Goal: Information Seeking & Learning: Learn about a topic

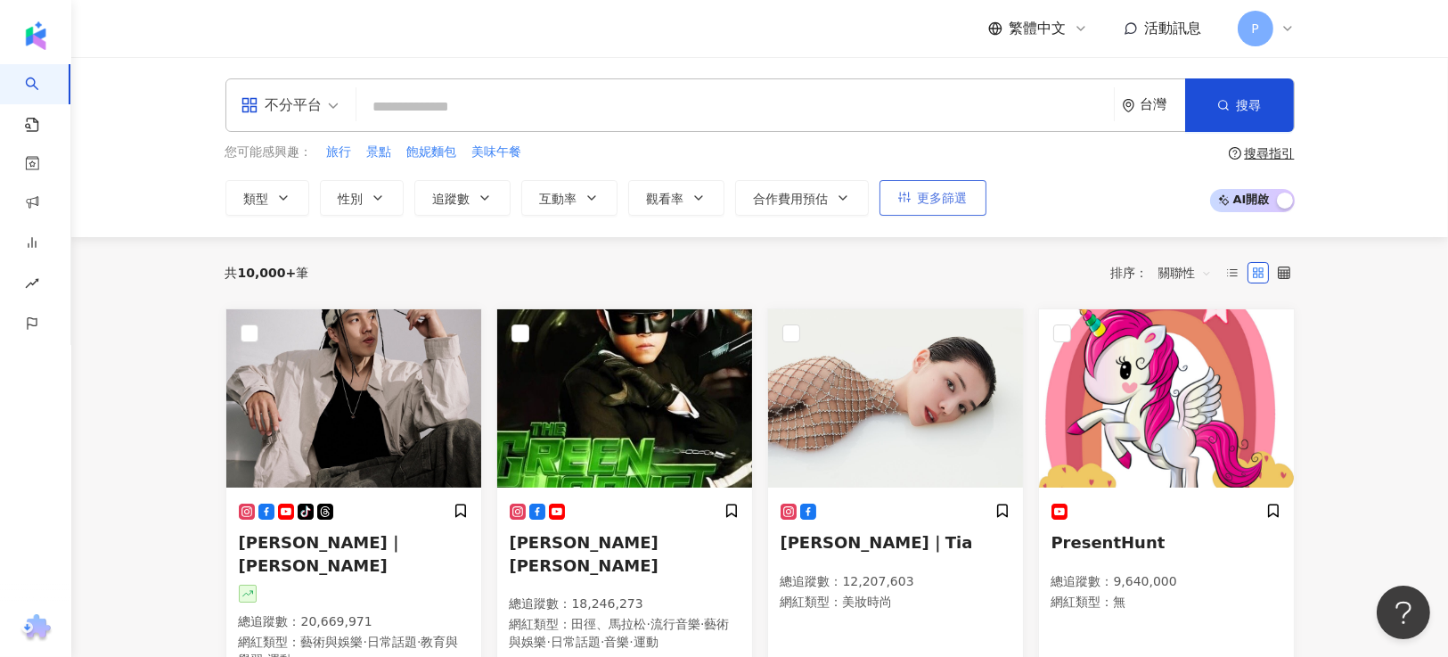
click at [938, 192] on span "更多篩選" at bounding box center [943, 198] width 50 height 14
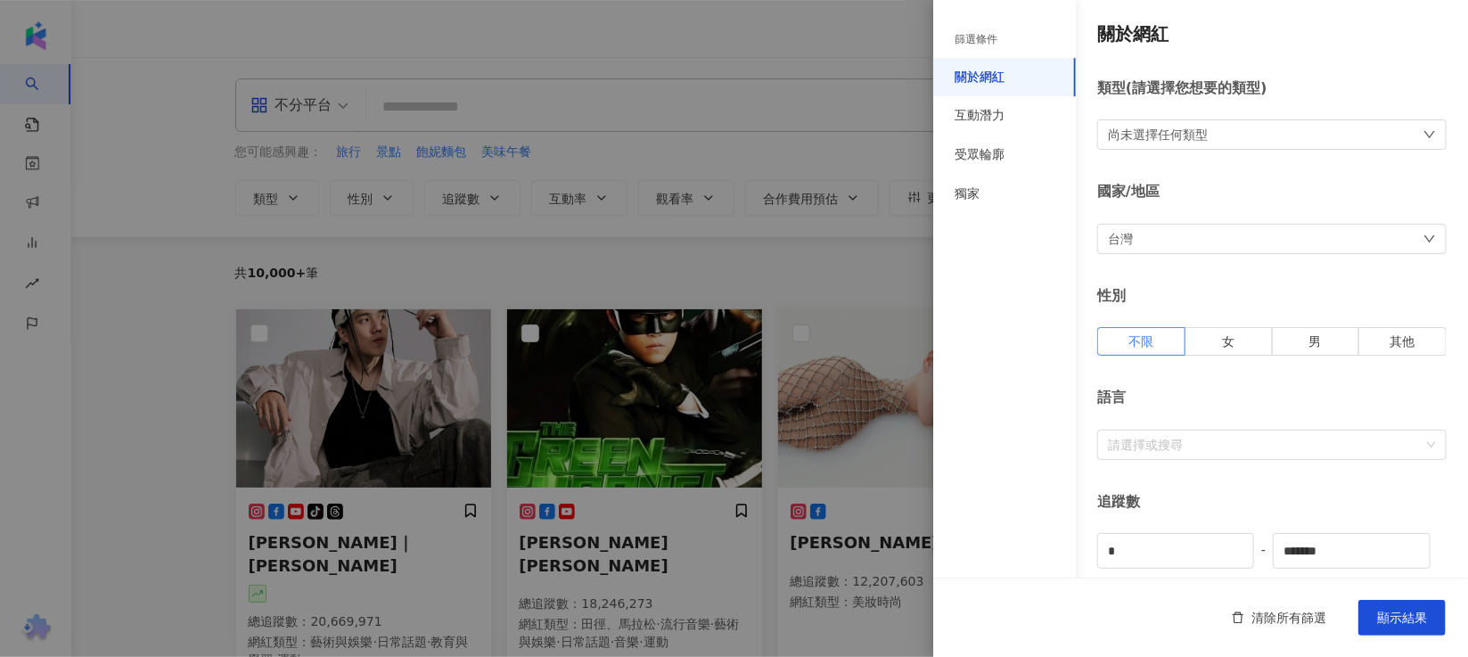
drag, startPoint x: 127, startPoint y: 225, endPoint x: 149, endPoint y: 227, distance: 21.5
click at [127, 225] on div at bounding box center [734, 328] width 1468 height 657
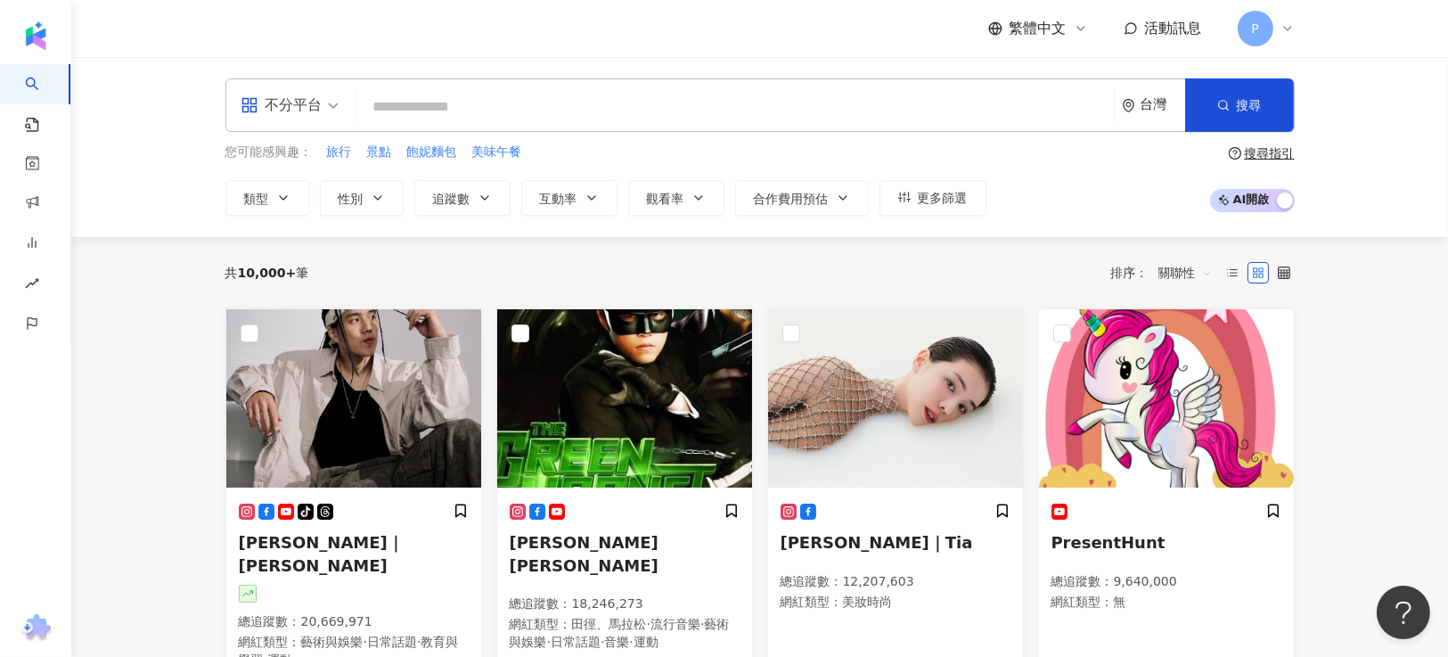
click at [524, 106] on input "search" at bounding box center [735, 107] width 743 height 34
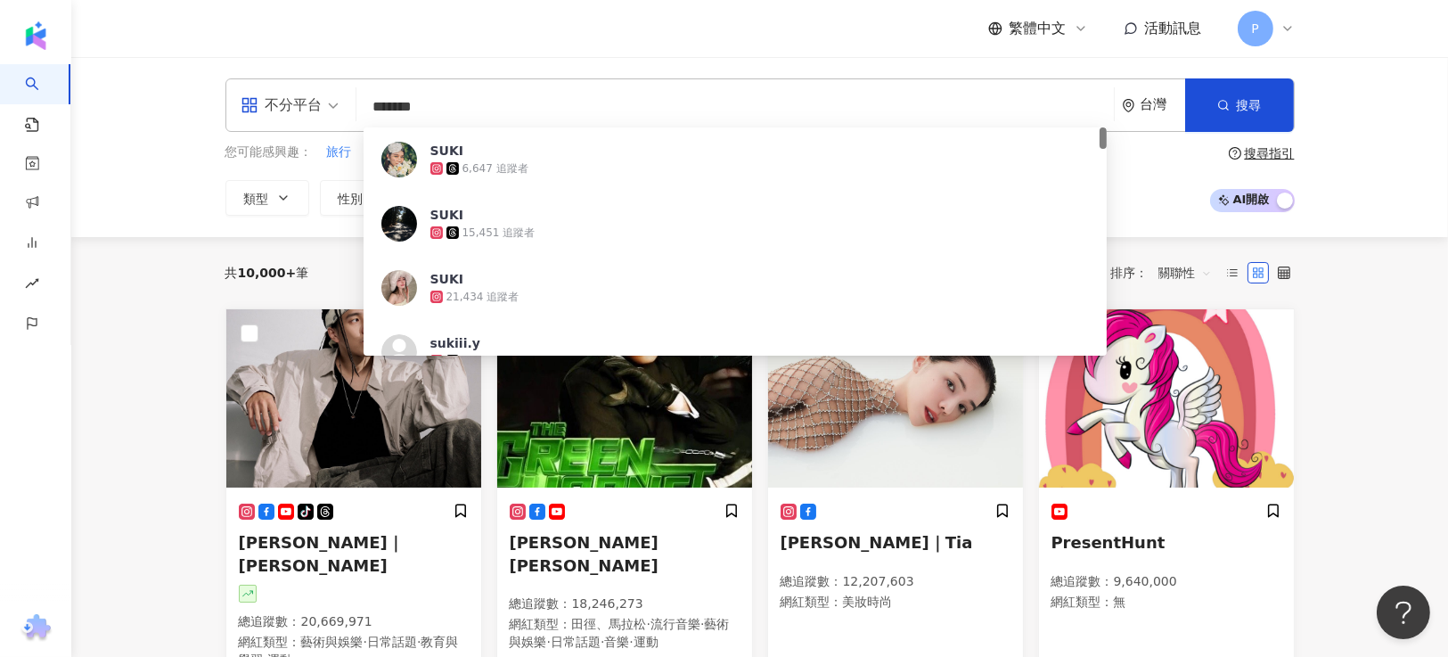
type input "********"
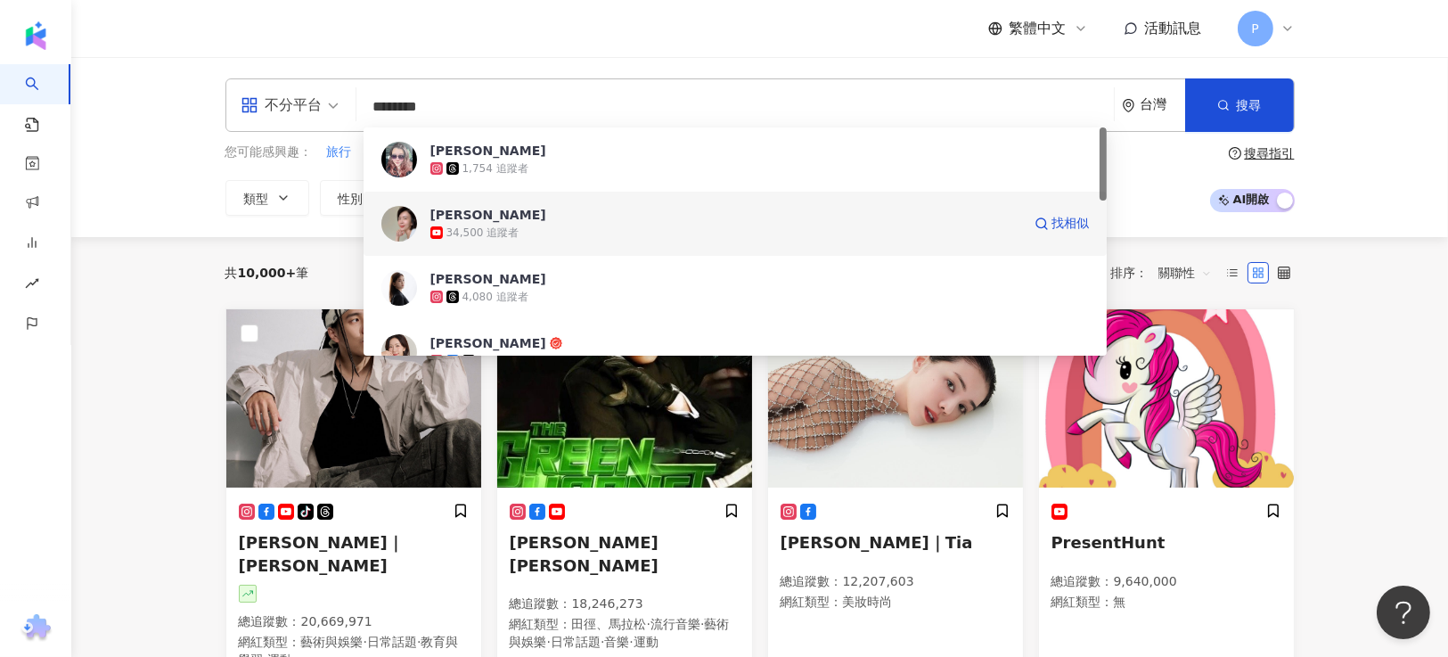
click at [573, 229] on div "34,500 追蹤者" at bounding box center [725, 233] width 591 height 18
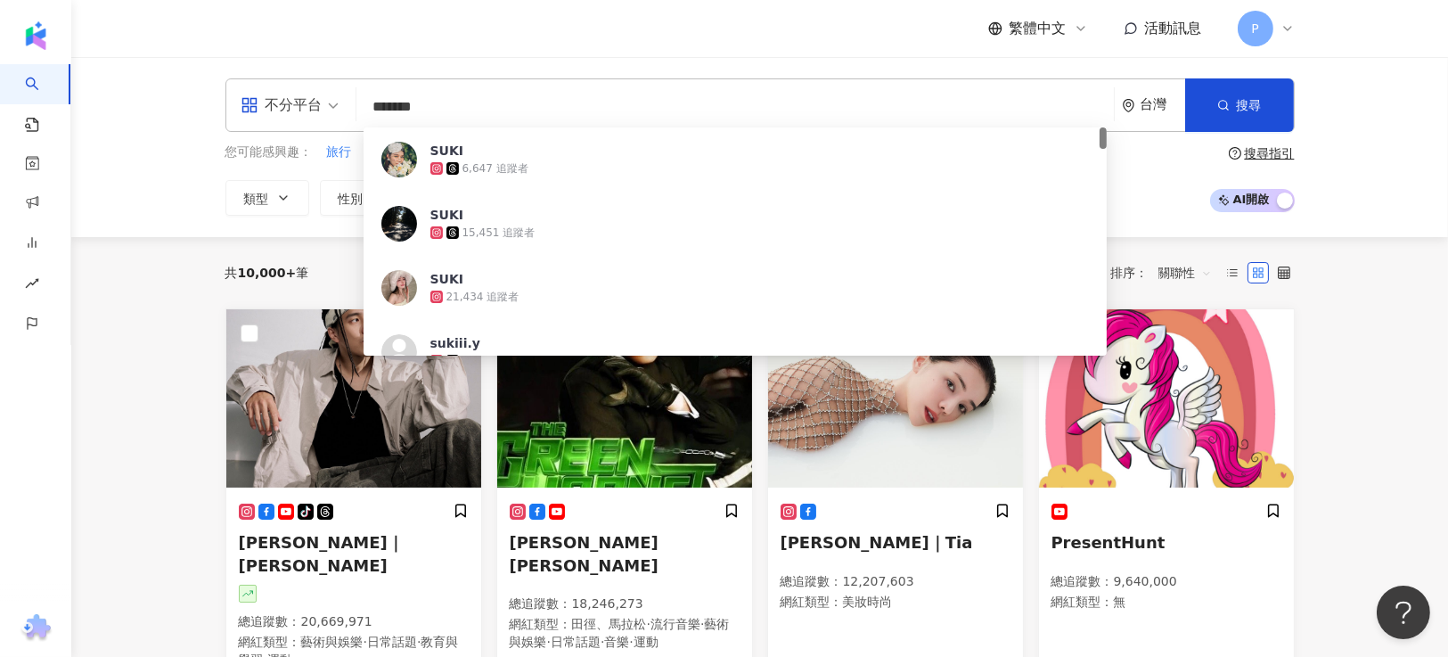
type input "********"
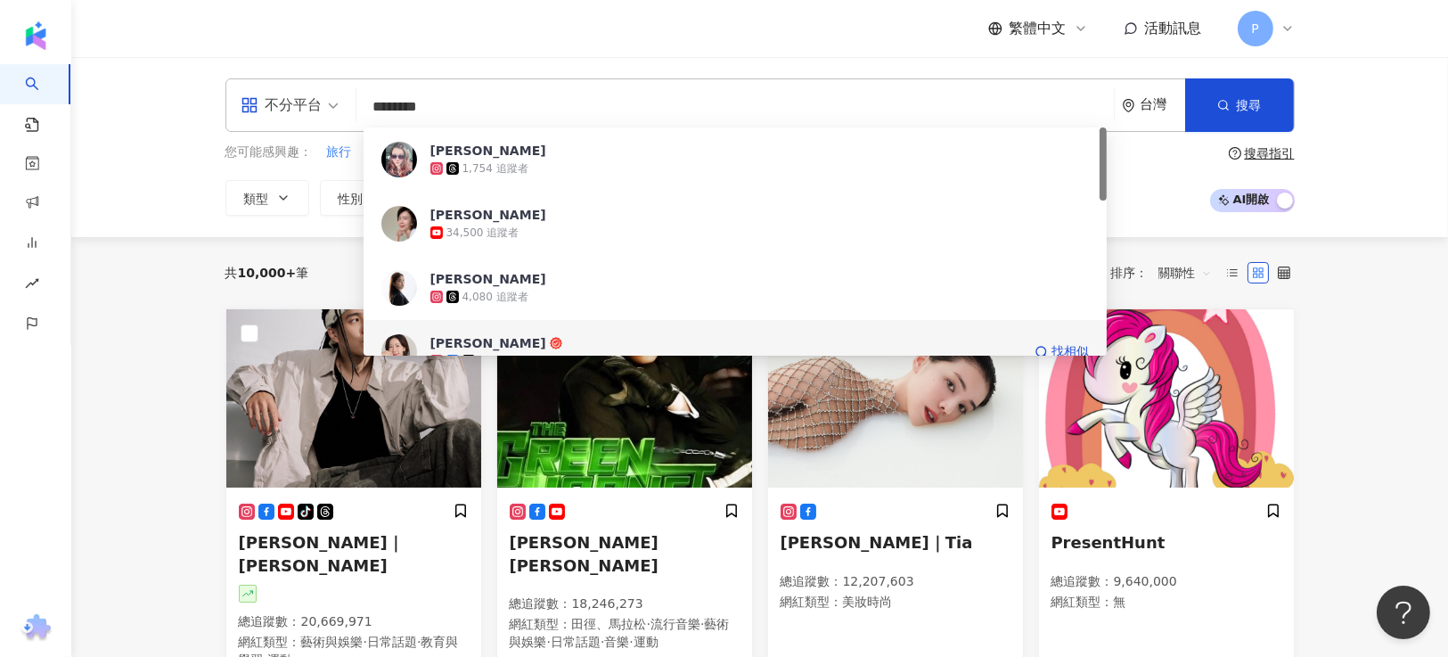
click at [551, 344] on span "蘇斉李" at bounding box center [725, 343] width 591 height 18
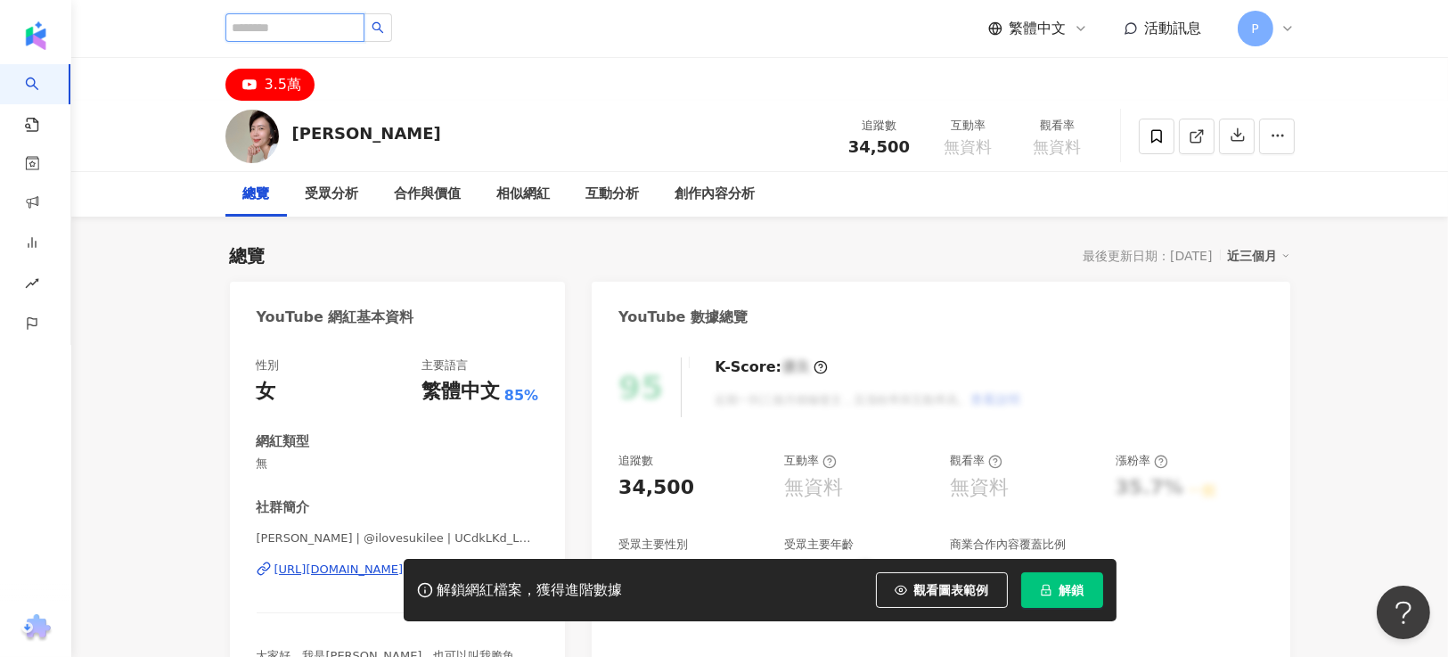
click at [327, 29] on input "search" at bounding box center [294, 27] width 139 height 29
type input "*"
type input "**"
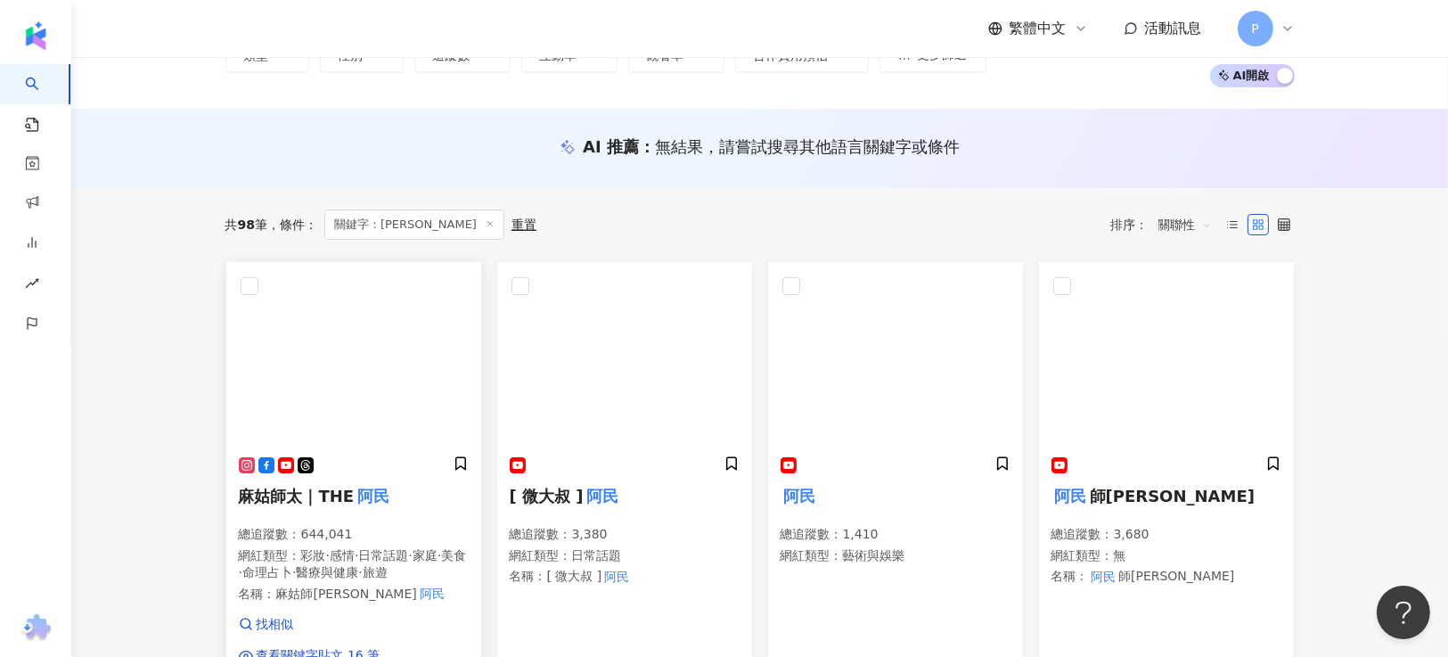
scroll to position [266, 0]
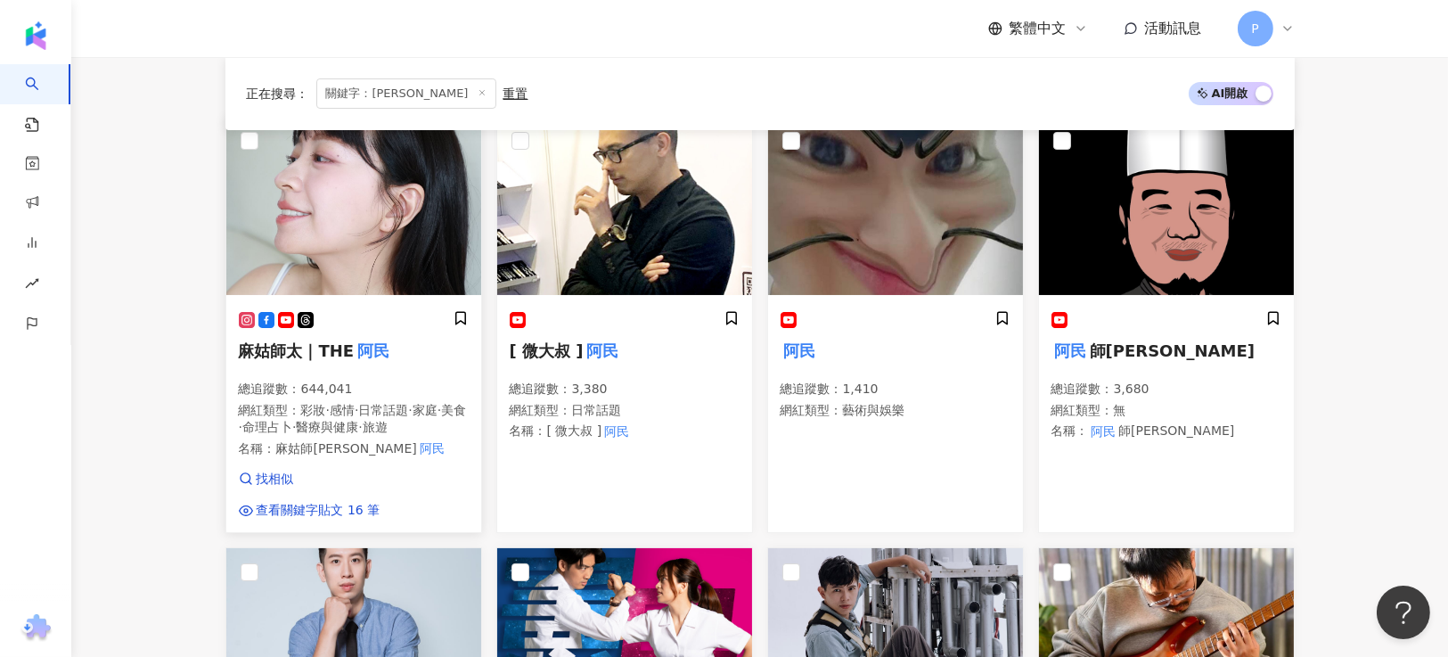
click at [391, 252] on img at bounding box center [353, 206] width 255 height 178
click at [389, 242] on img at bounding box center [353, 206] width 255 height 178
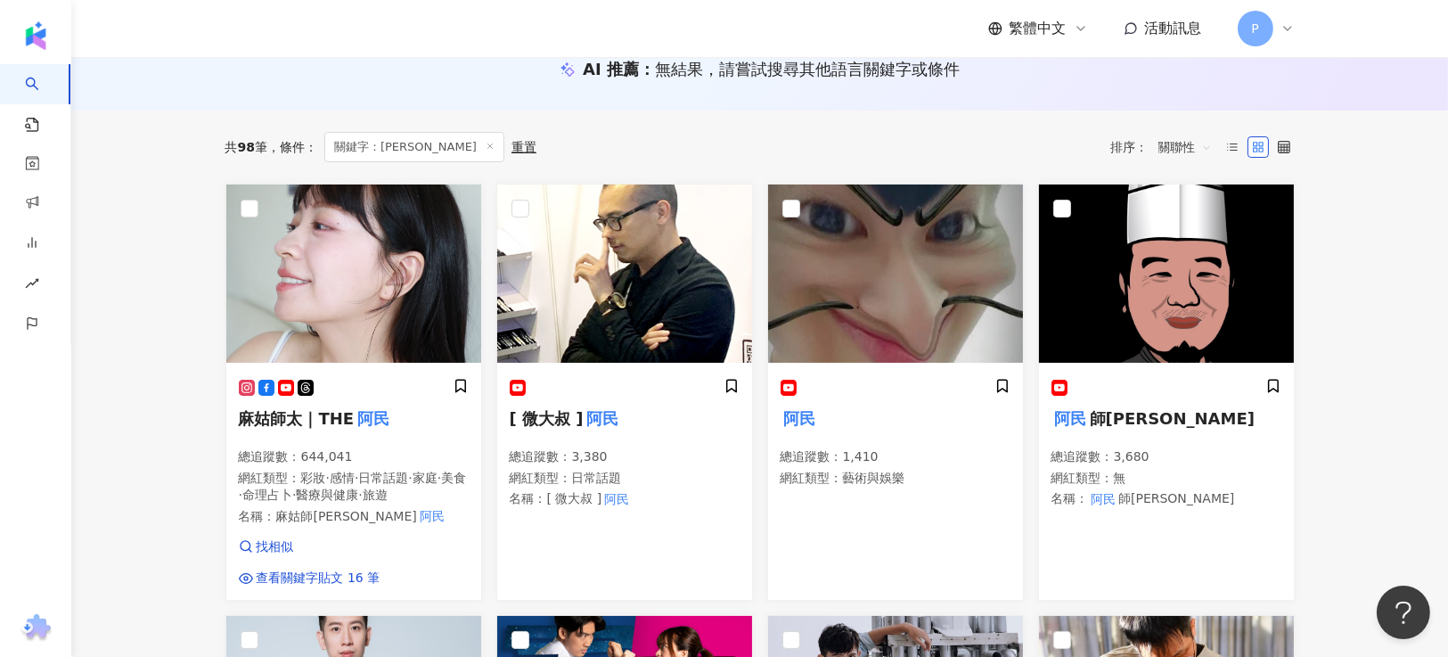
scroll to position [0, 0]
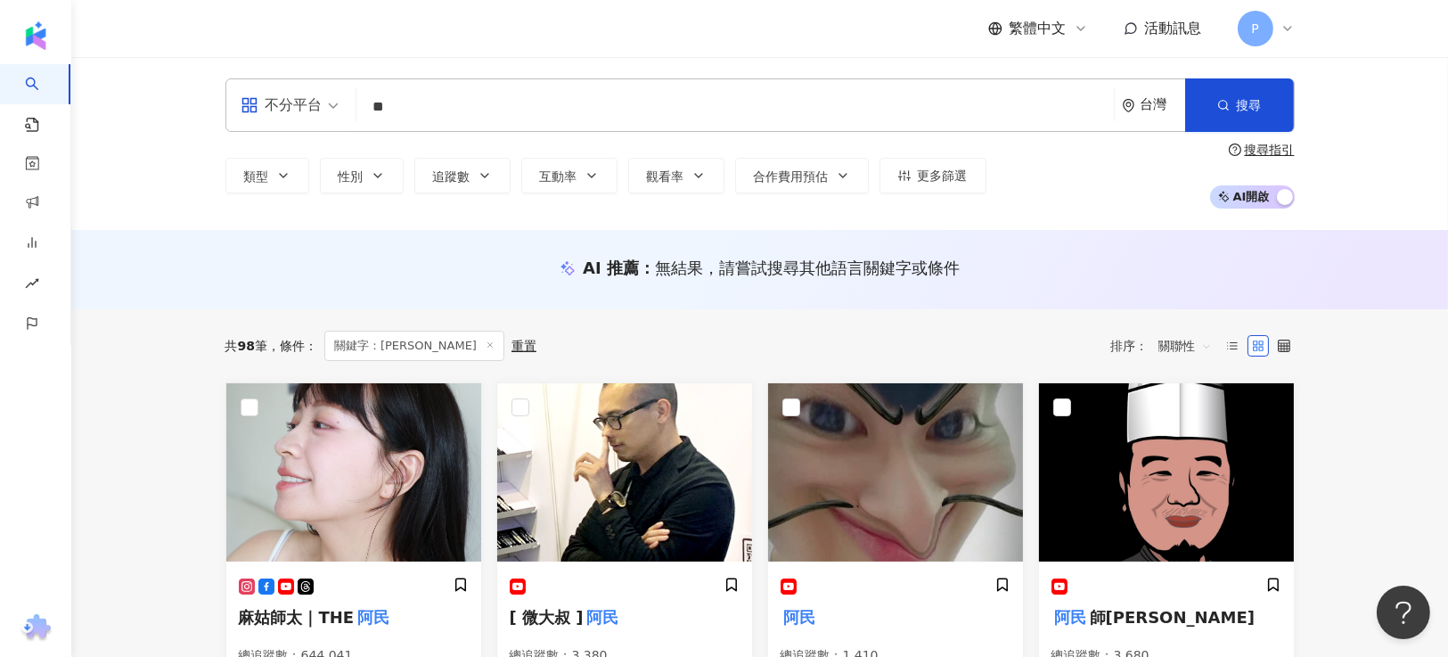
click at [431, 101] on input "**" at bounding box center [735, 107] width 743 height 34
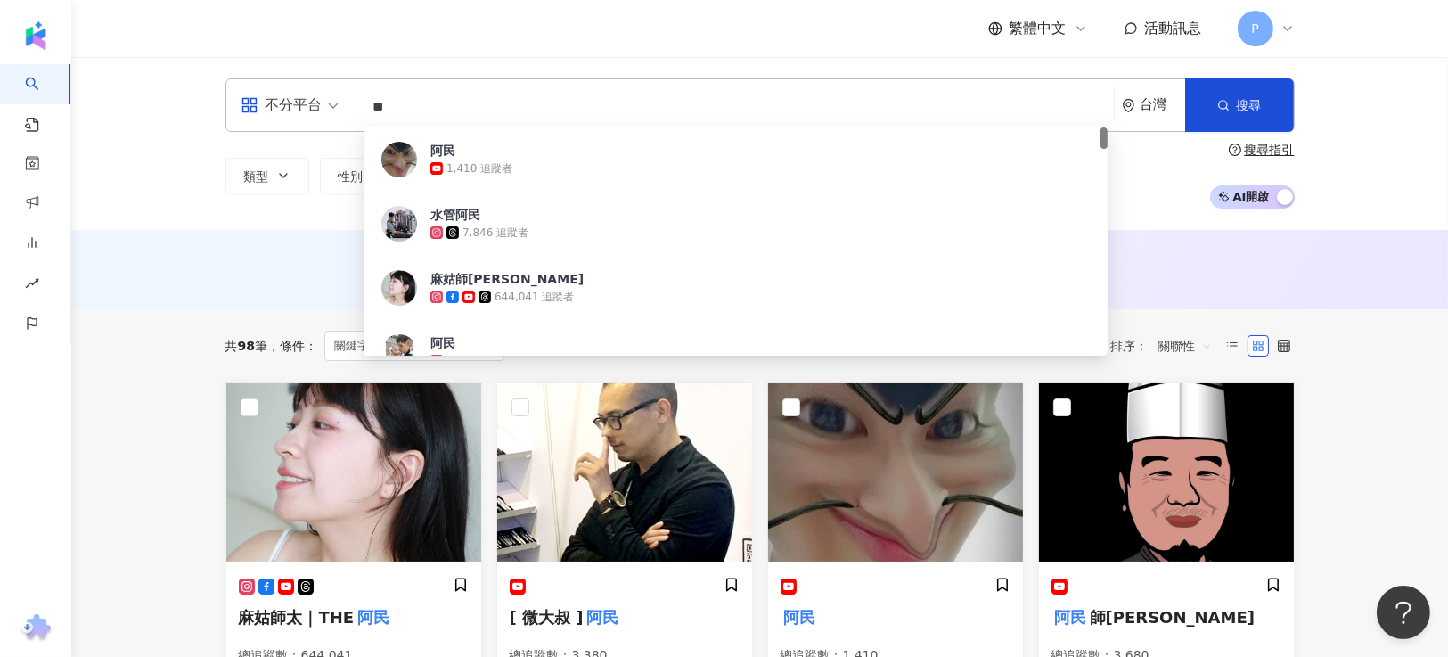
click at [431, 101] on input "**" at bounding box center [735, 107] width 743 height 34
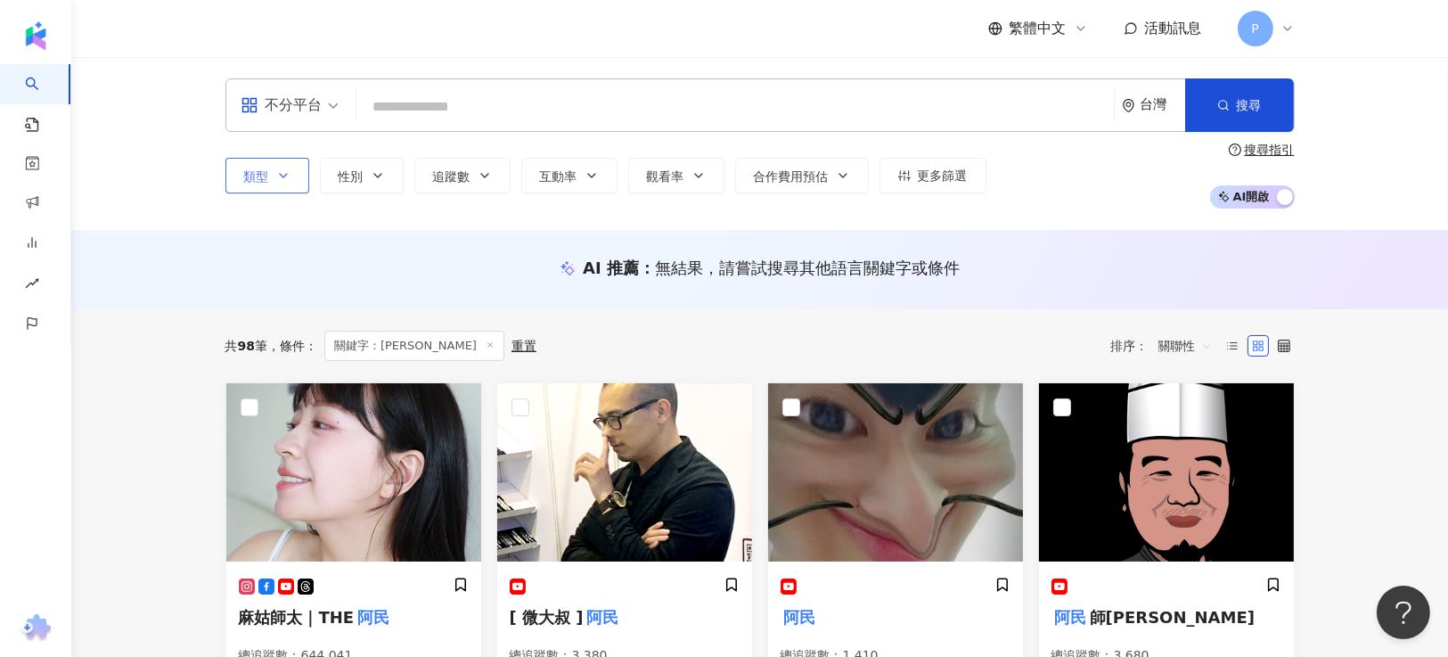
click at [257, 169] on span "類型" at bounding box center [256, 176] width 25 height 14
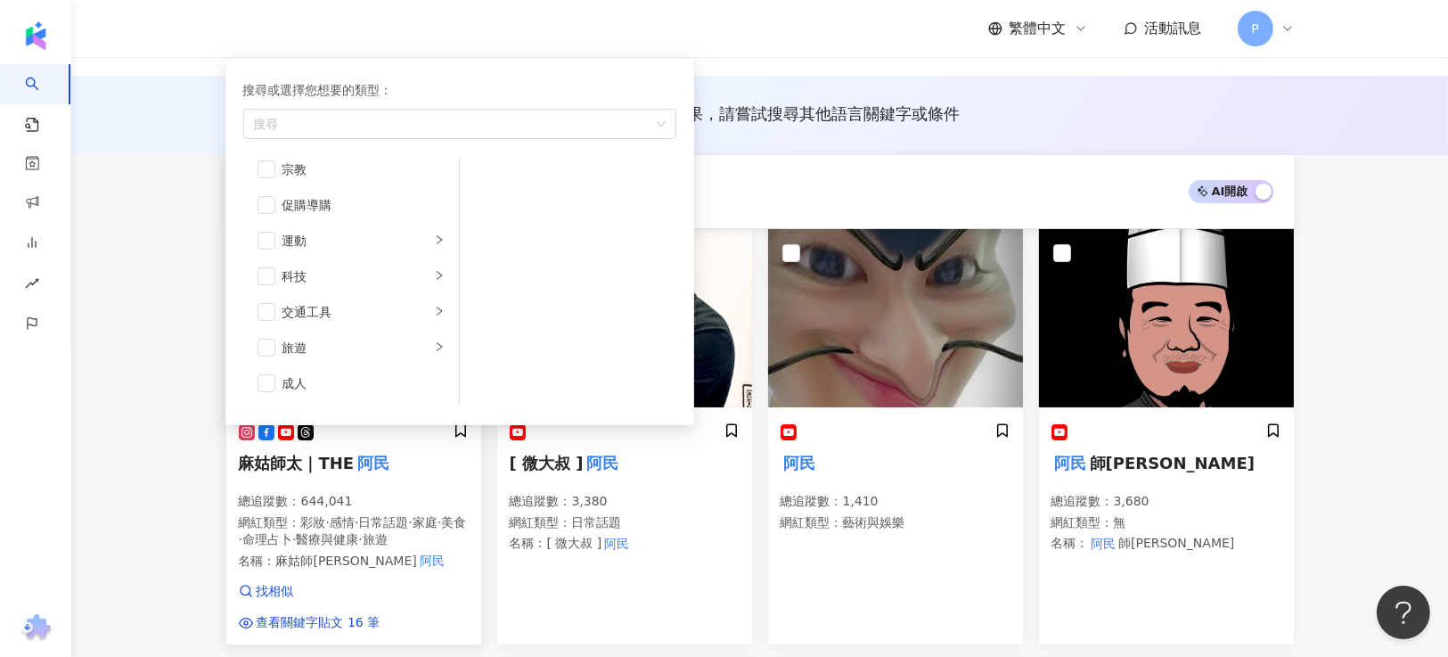
scroll to position [266, 0]
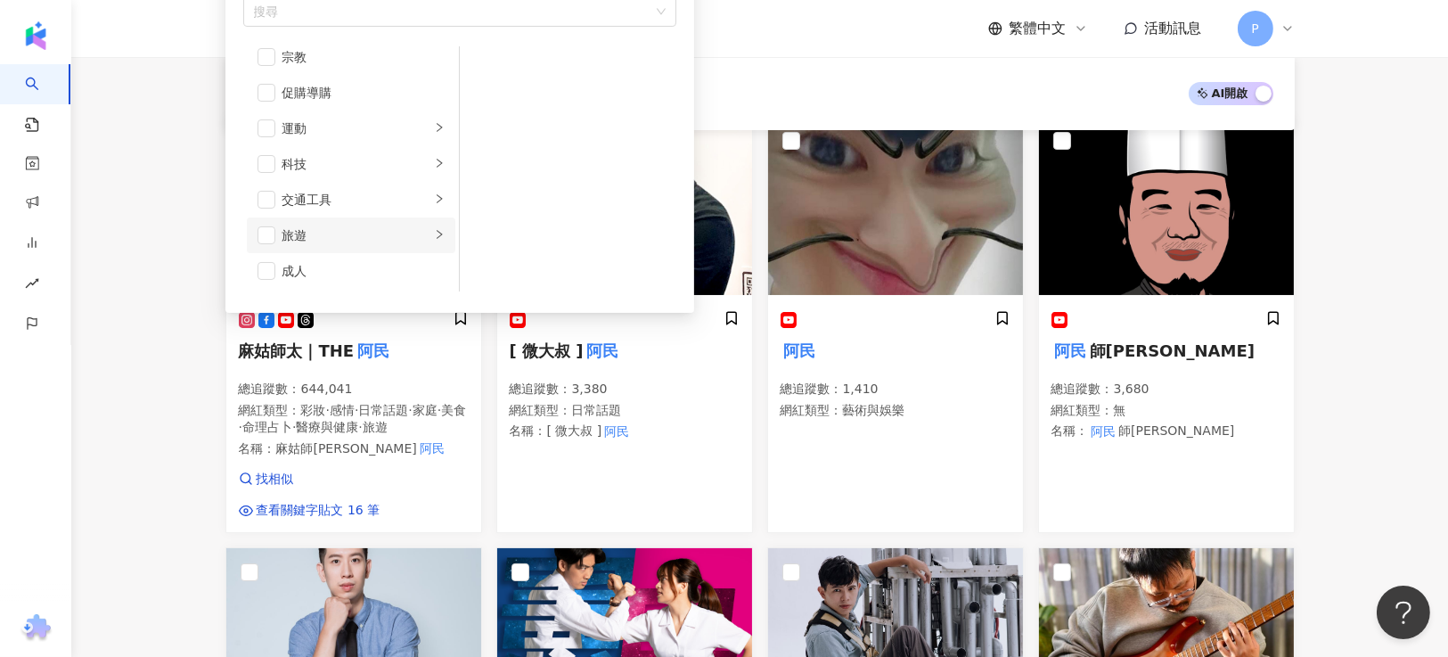
click at [437, 230] on icon "right" at bounding box center [439, 234] width 5 height 9
click at [488, 102] on span "button" at bounding box center [483, 103] width 18 height 18
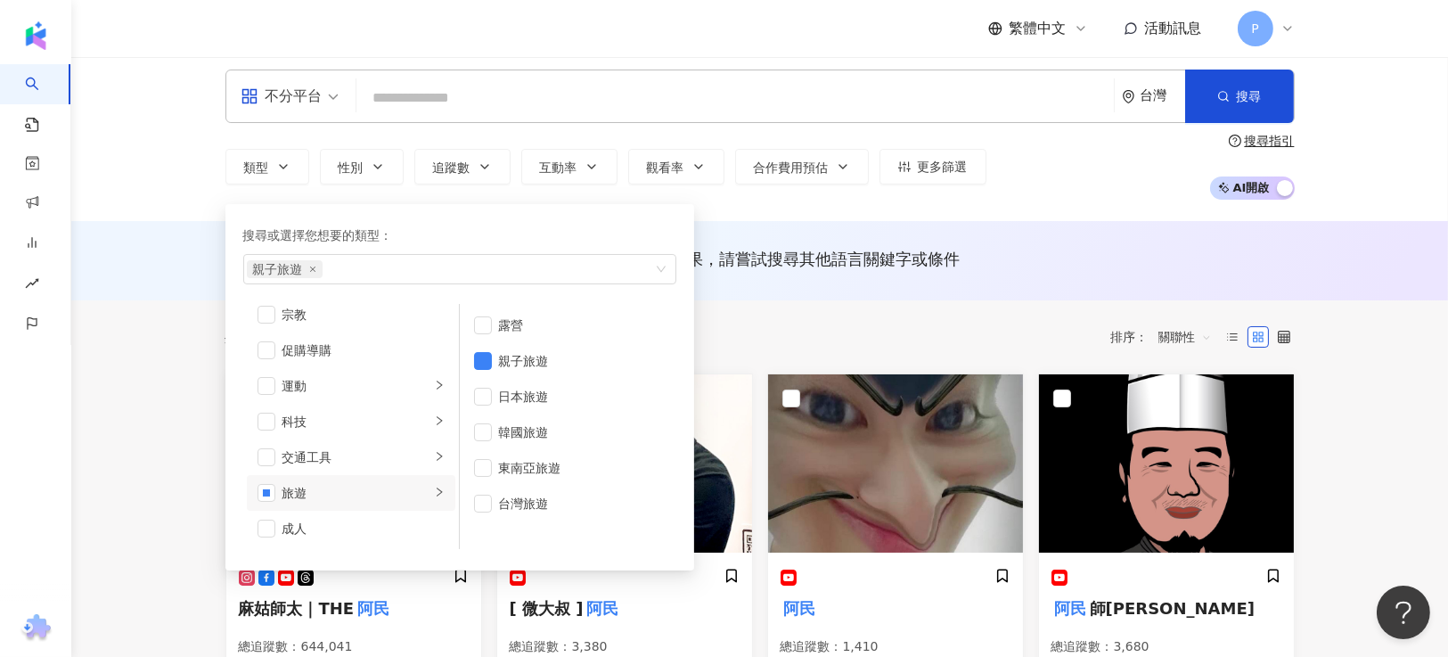
scroll to position [0, 0]
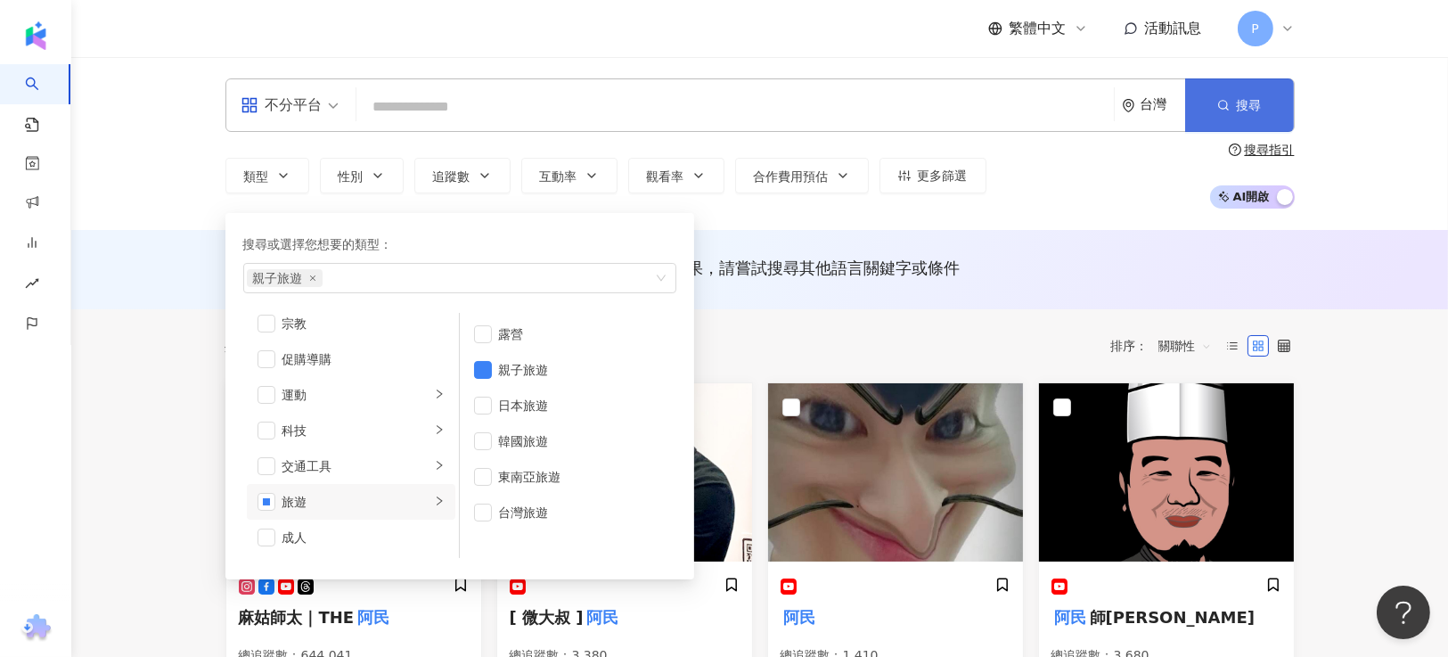
click at [1245, 111] on span "搜尋" at bounding box center [1249, 105] width 25 height 14
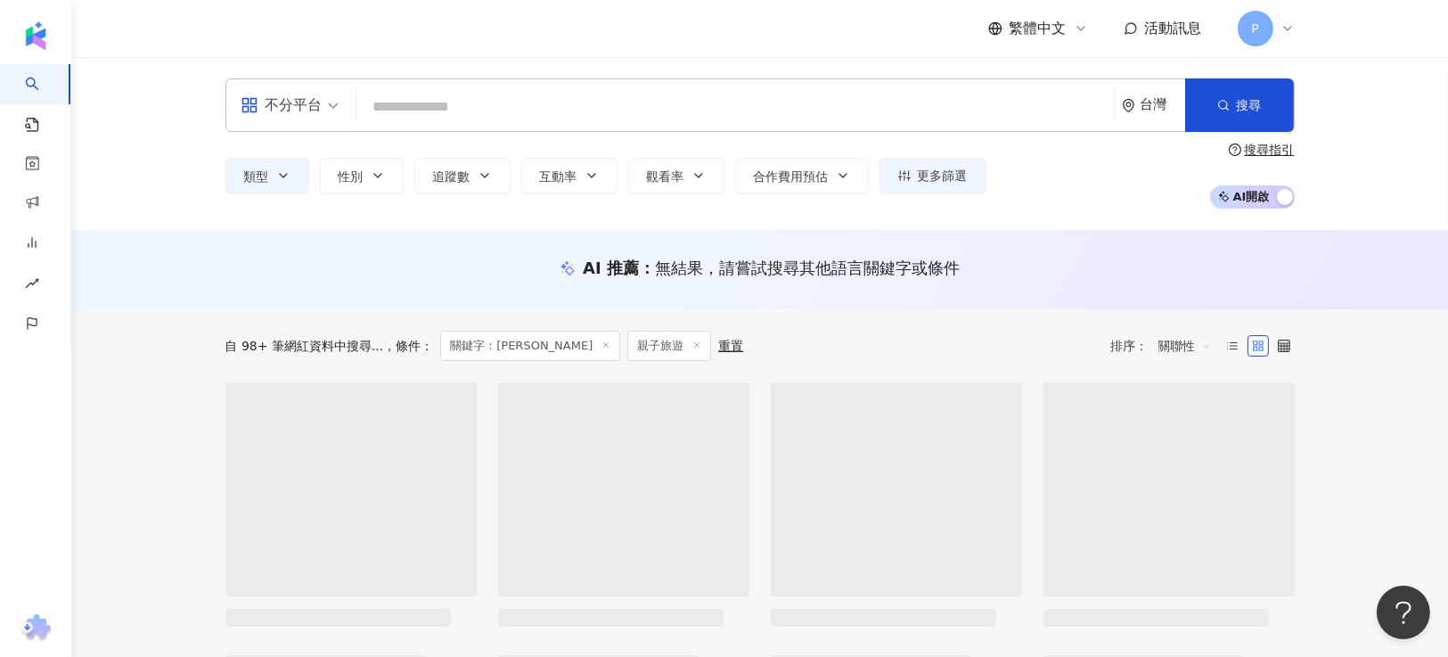
click at [602, 344] on icon at bounding box center [606, 344] width 9 height 9
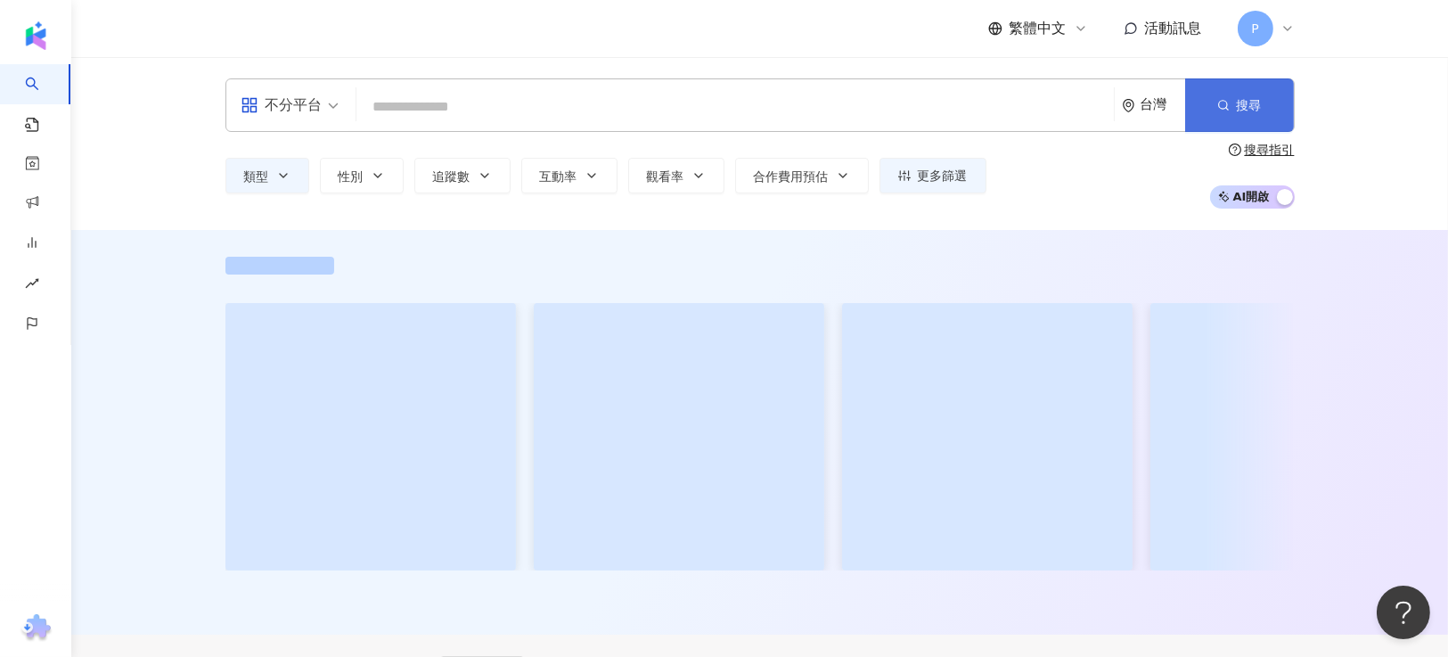
click at [1249, 107] on span "搜尋" at bounding box center [1249, 105] width 25 height 14
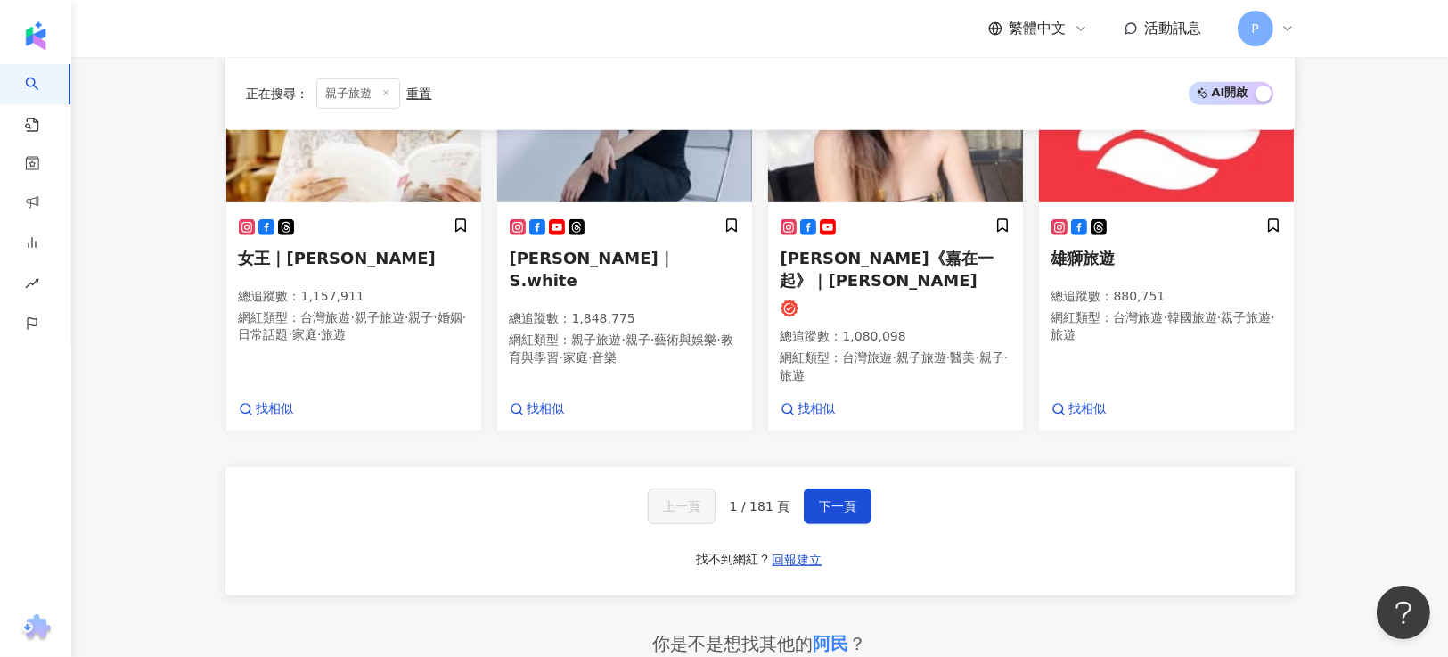
scroll to position [1336, 0]
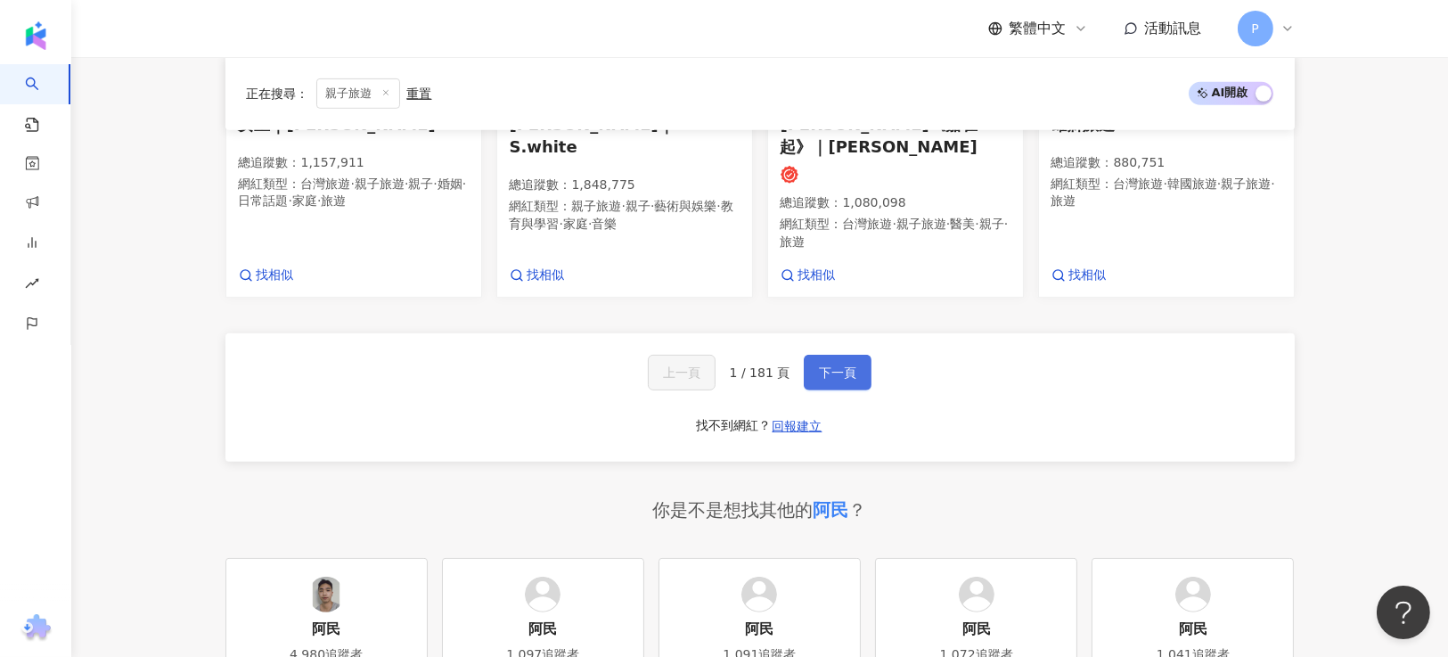
click at [835, 365] on span "下一頁" at bounding box center [837, 372] width 37 height 14
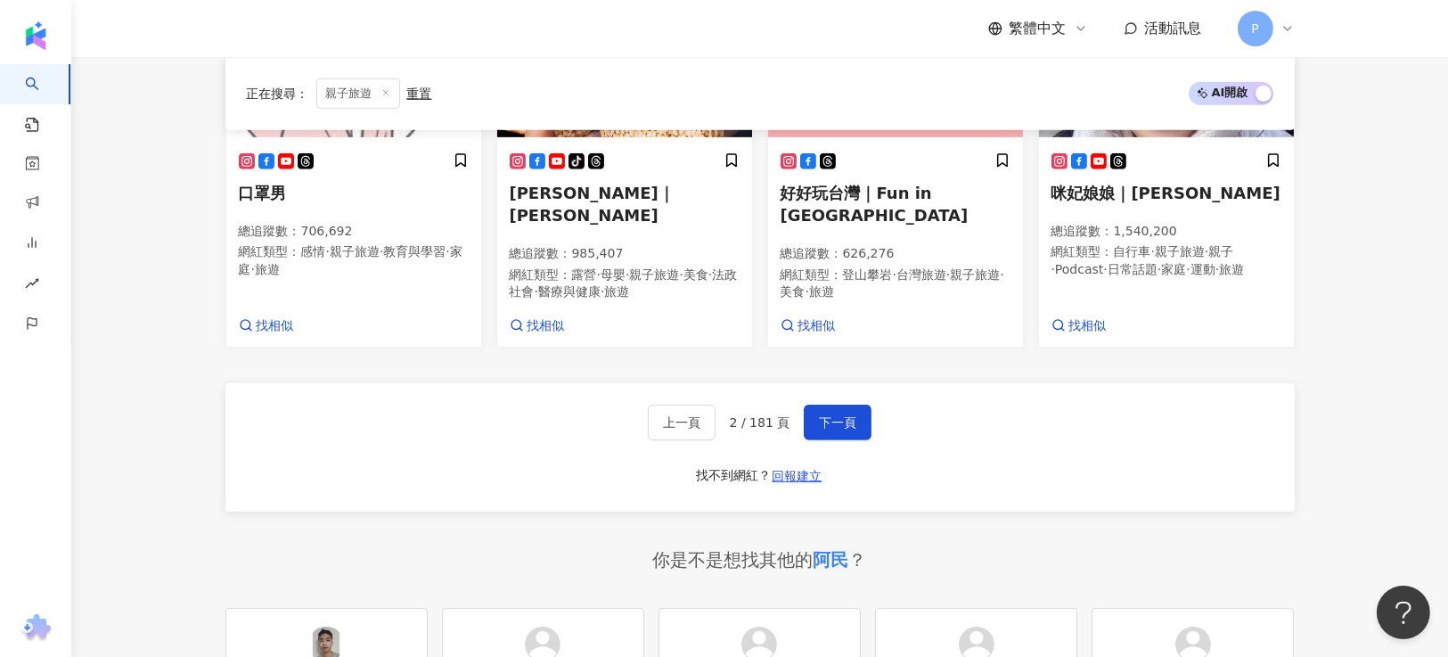
scroll to position [1470, 0]
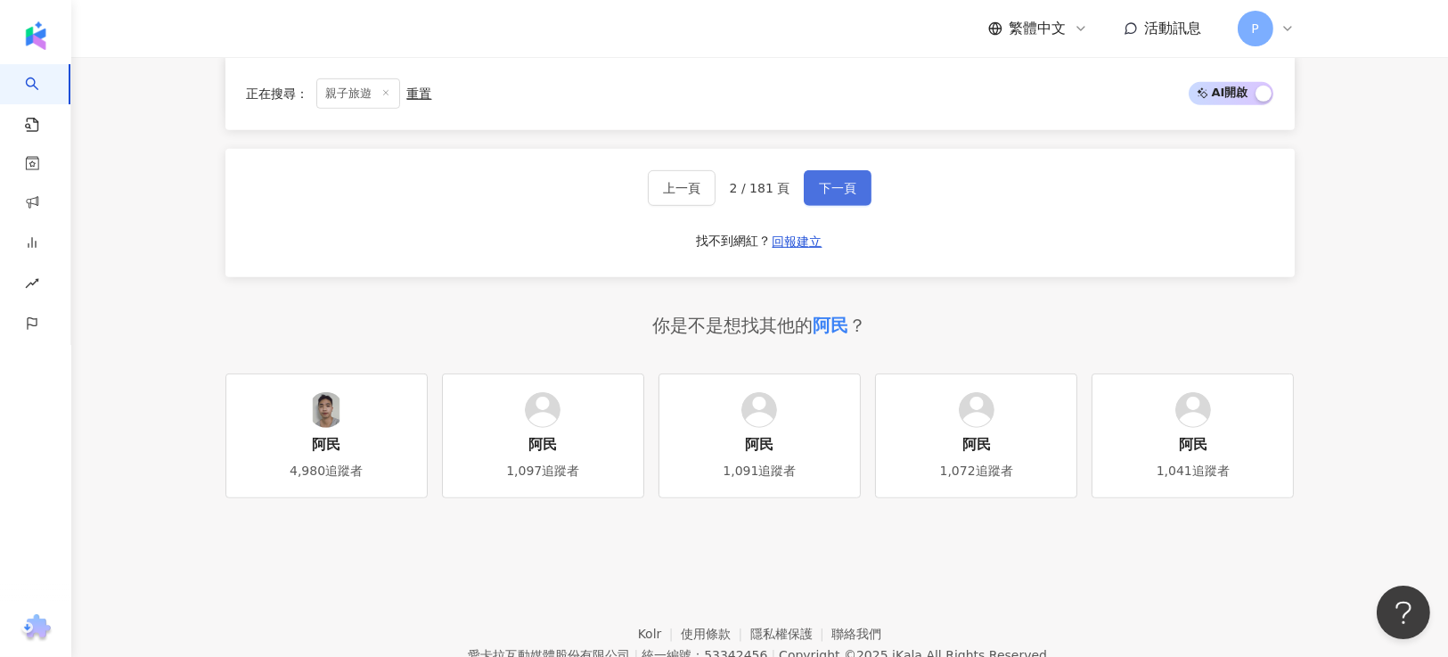
click at [833, 206] on button "下一頁" at bounding box center [838, 188] width 68 height 36
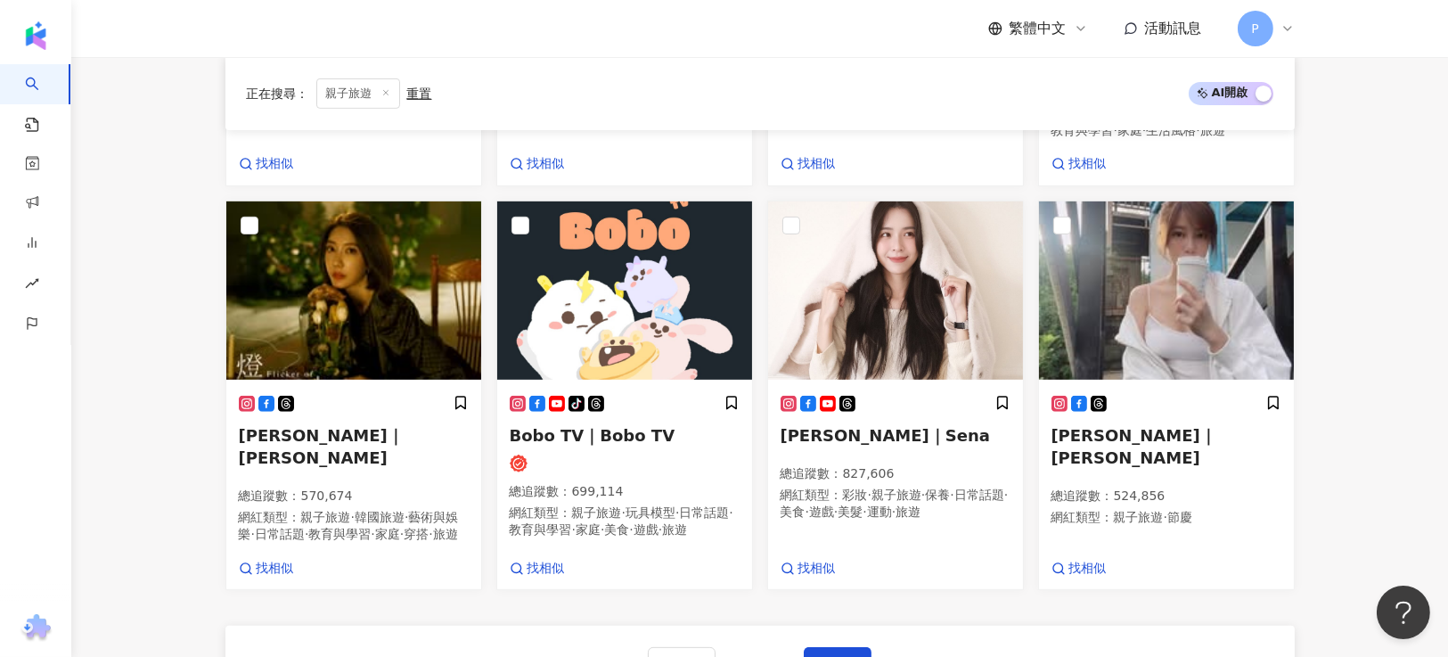
scroll to position [1069, 0]
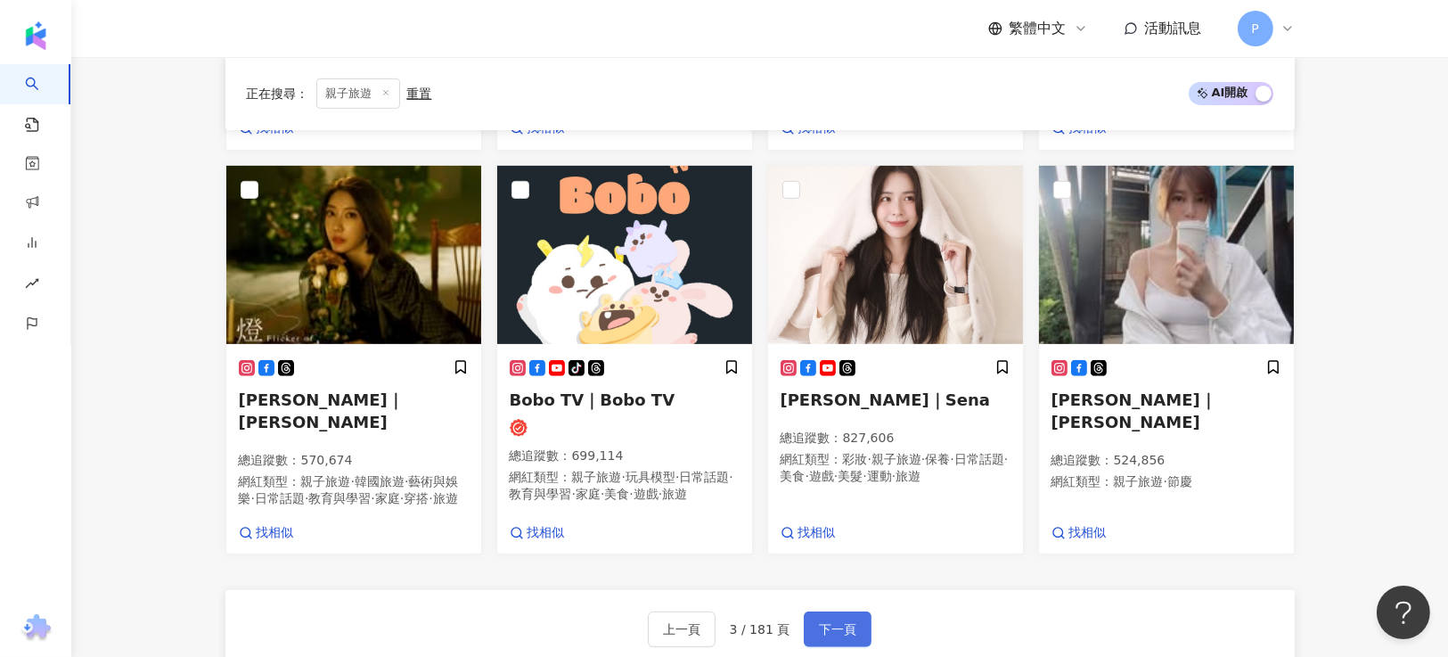
click at [845, 622] on span "下一頁" at bounding box center [837, 629] width 37 height 14
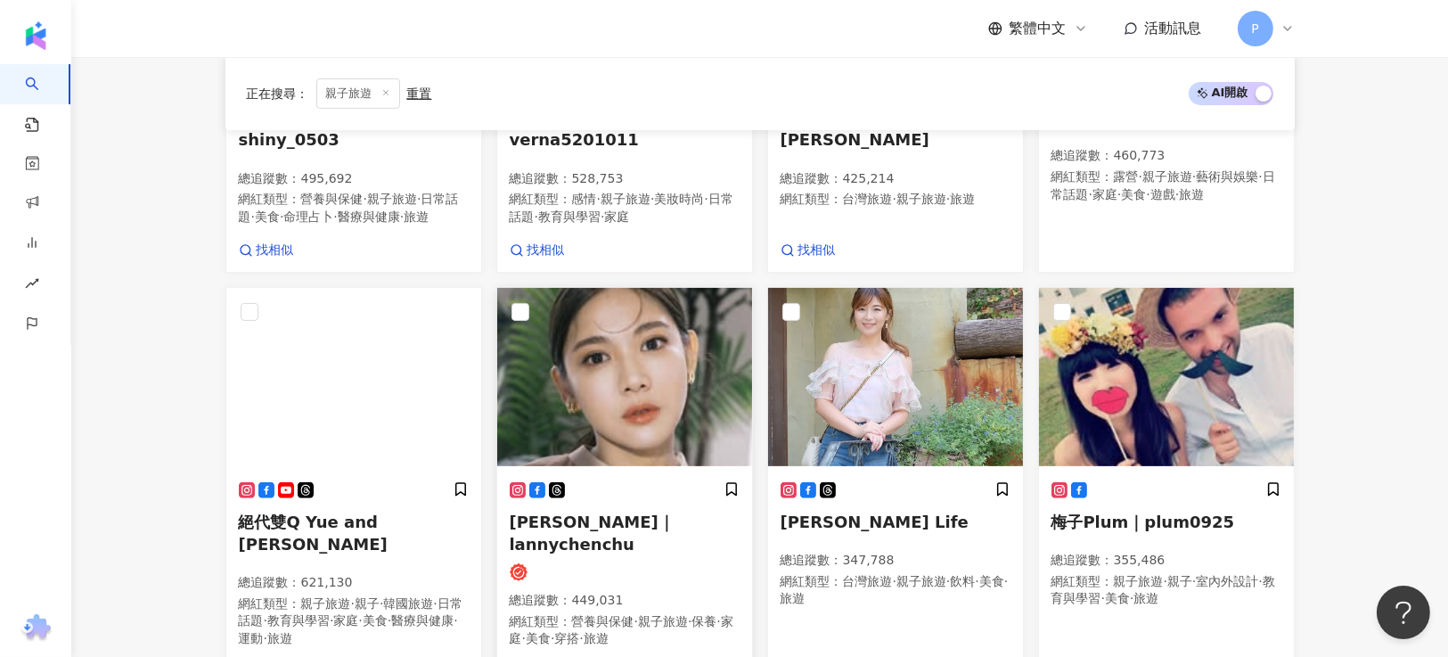
scroll to position [1052, 0]
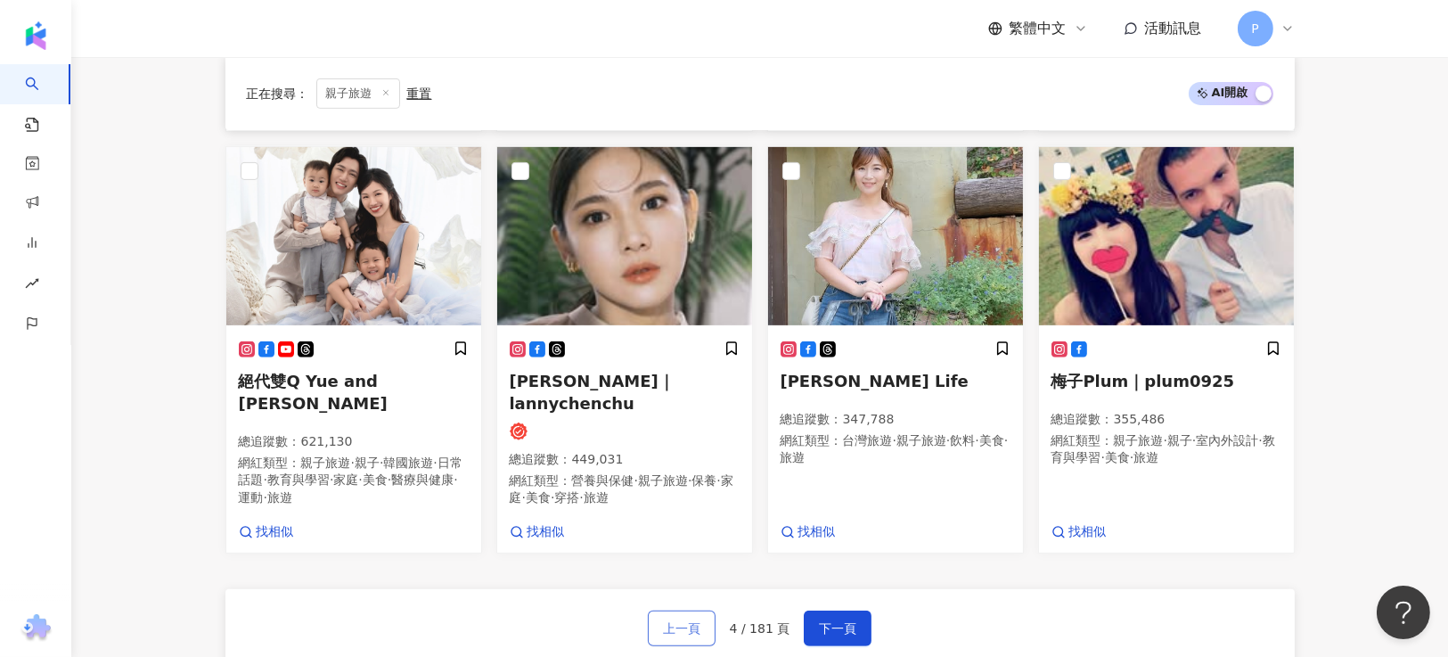
click at [688, 621] on span "上一頁" at bounding box center [681, 628] width 37 height 14
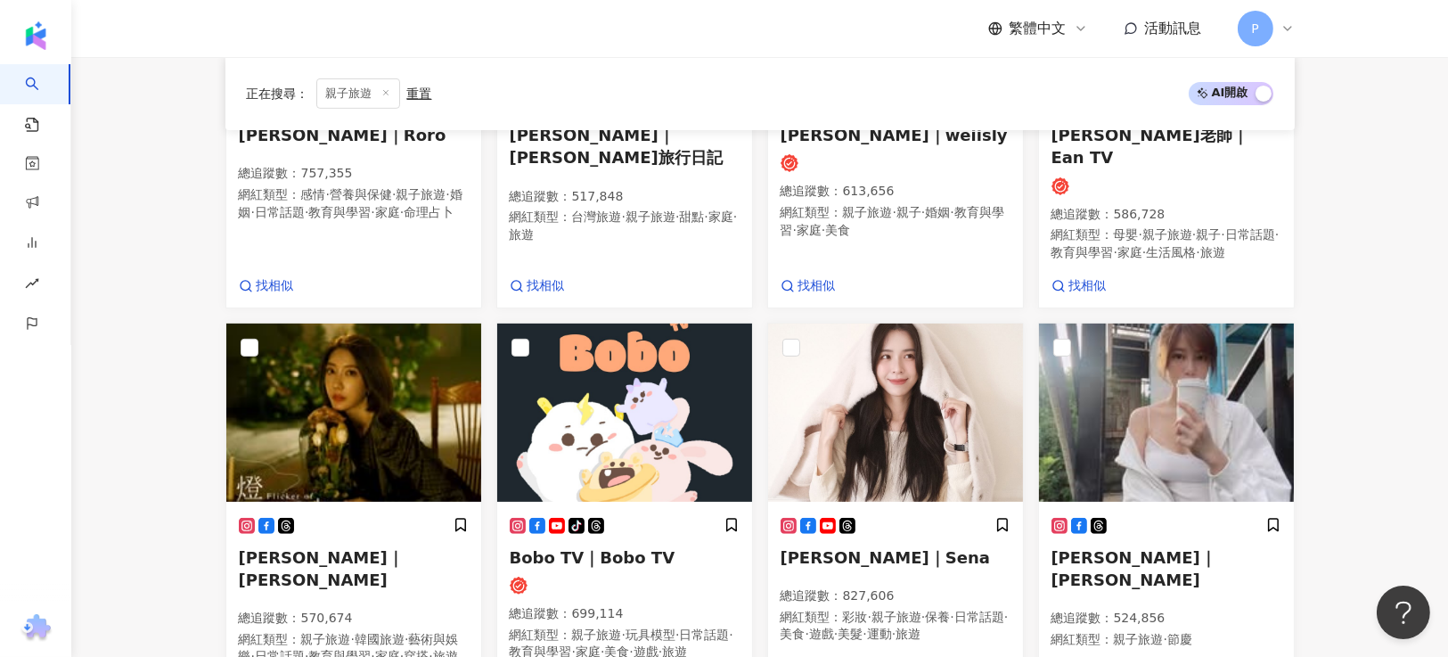
scroll to position [1069, 0]
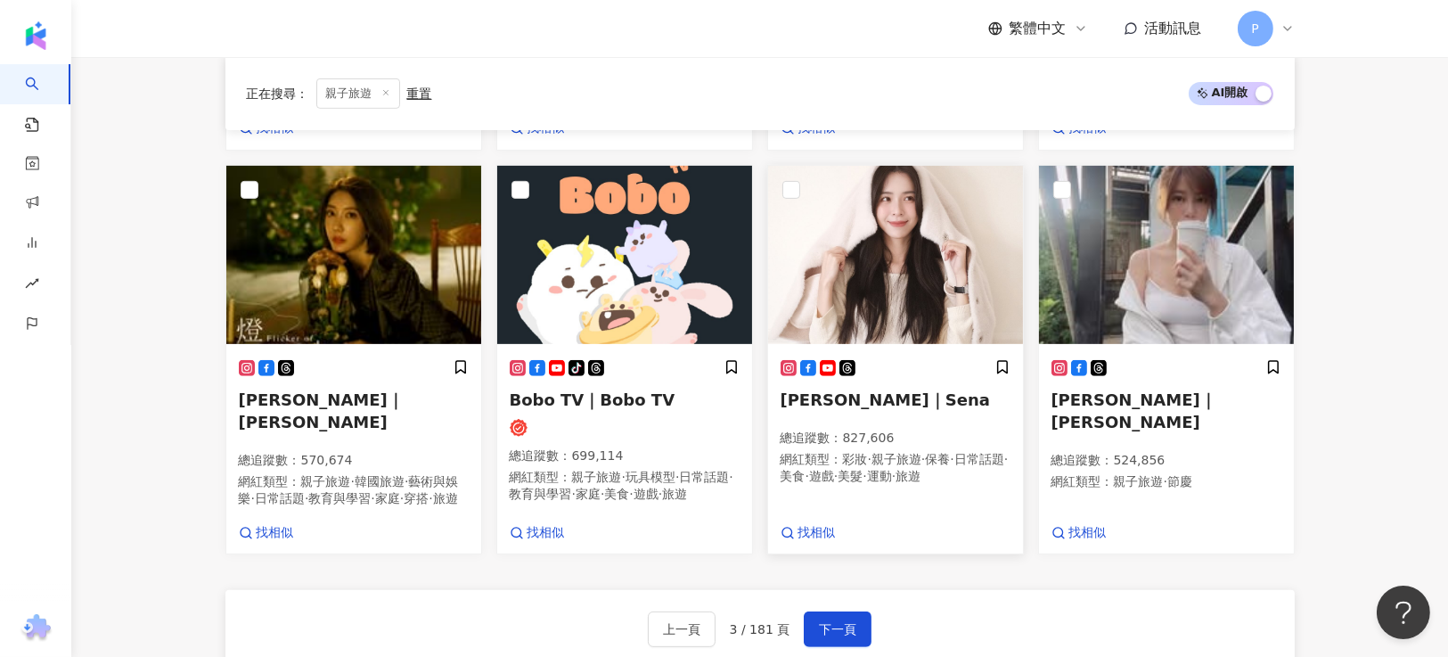
click at [889, 255] on img at bounding box center [895, 255] width 255 height 178
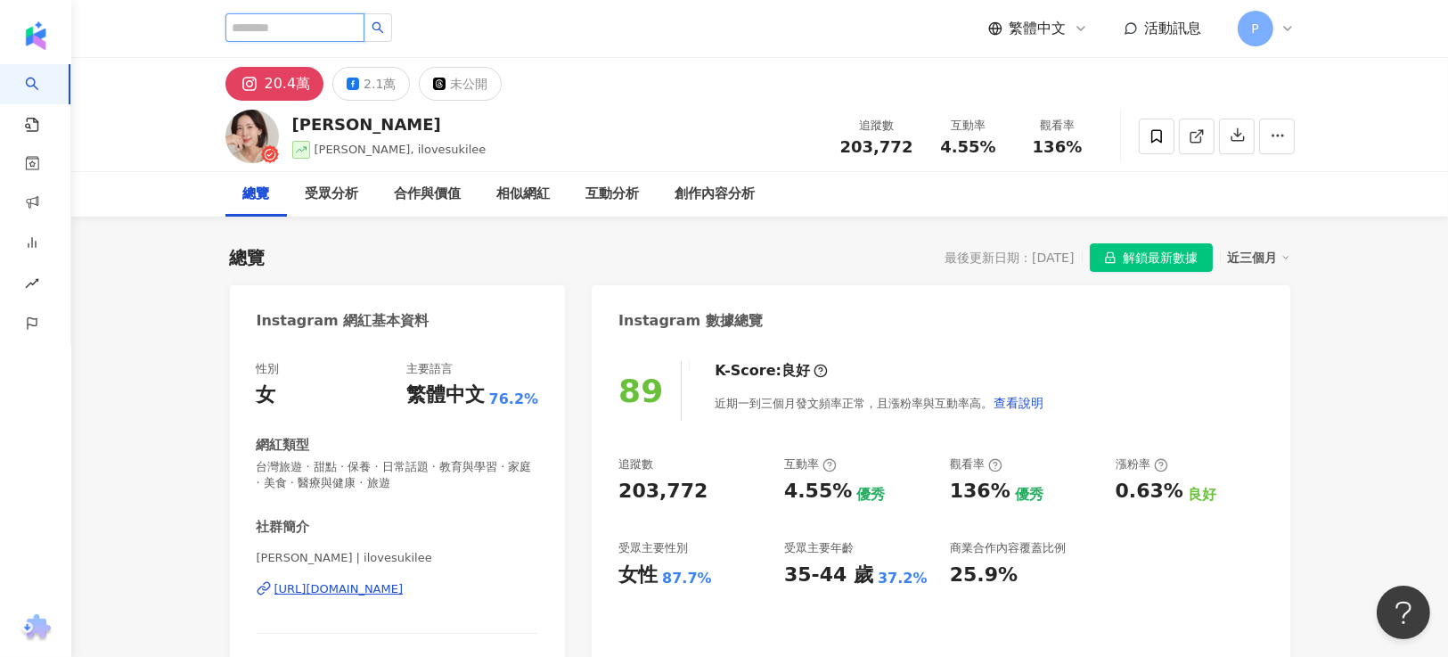
click at [334, 37] on input "search" at bounding box center [294, 27] width 139 height 29
type input "*"
type input "****"
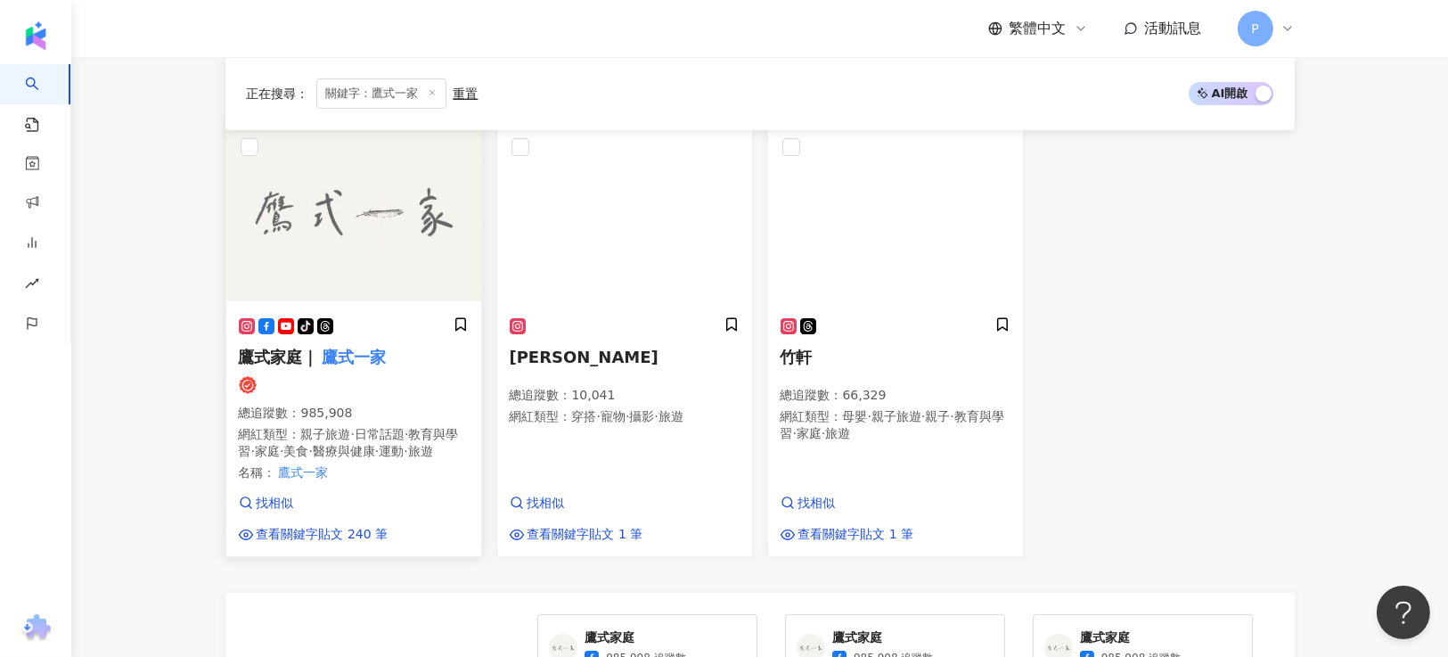
scroll to position [266, 0]
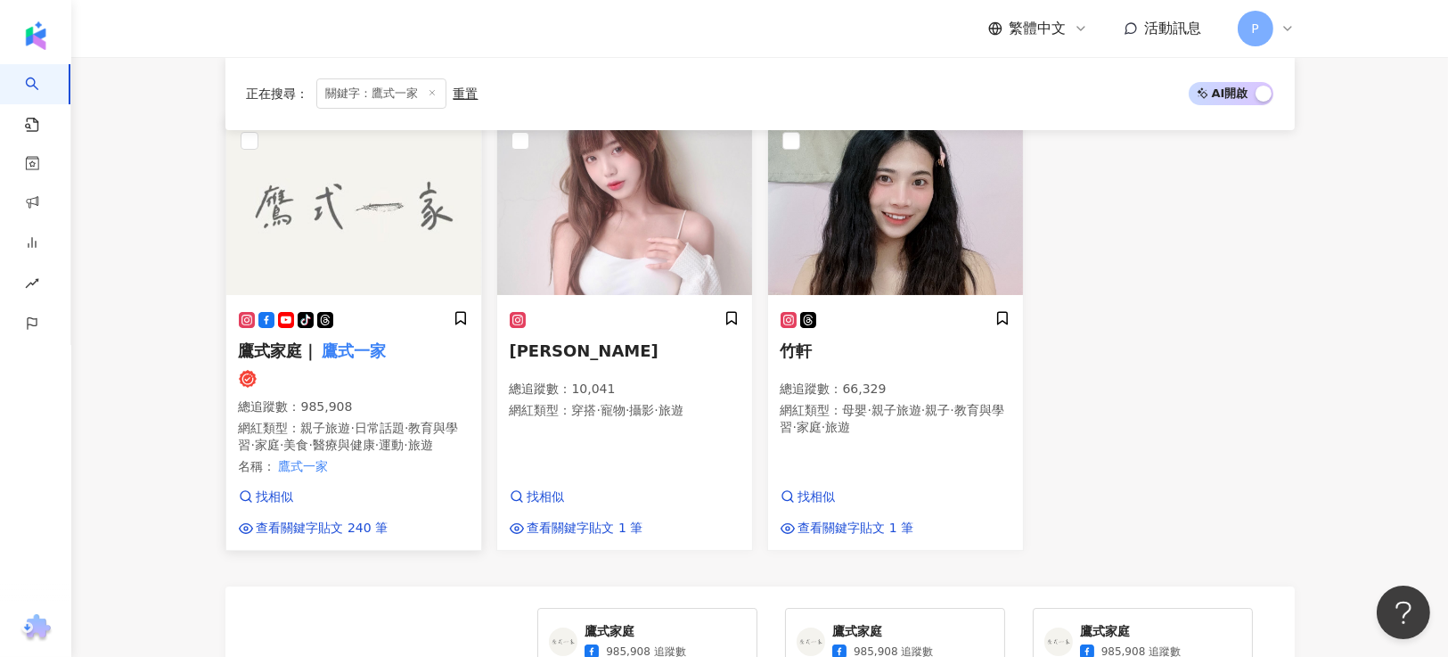
click at [319, 235] on img at bounding box center [353, 206] width 255 height 178
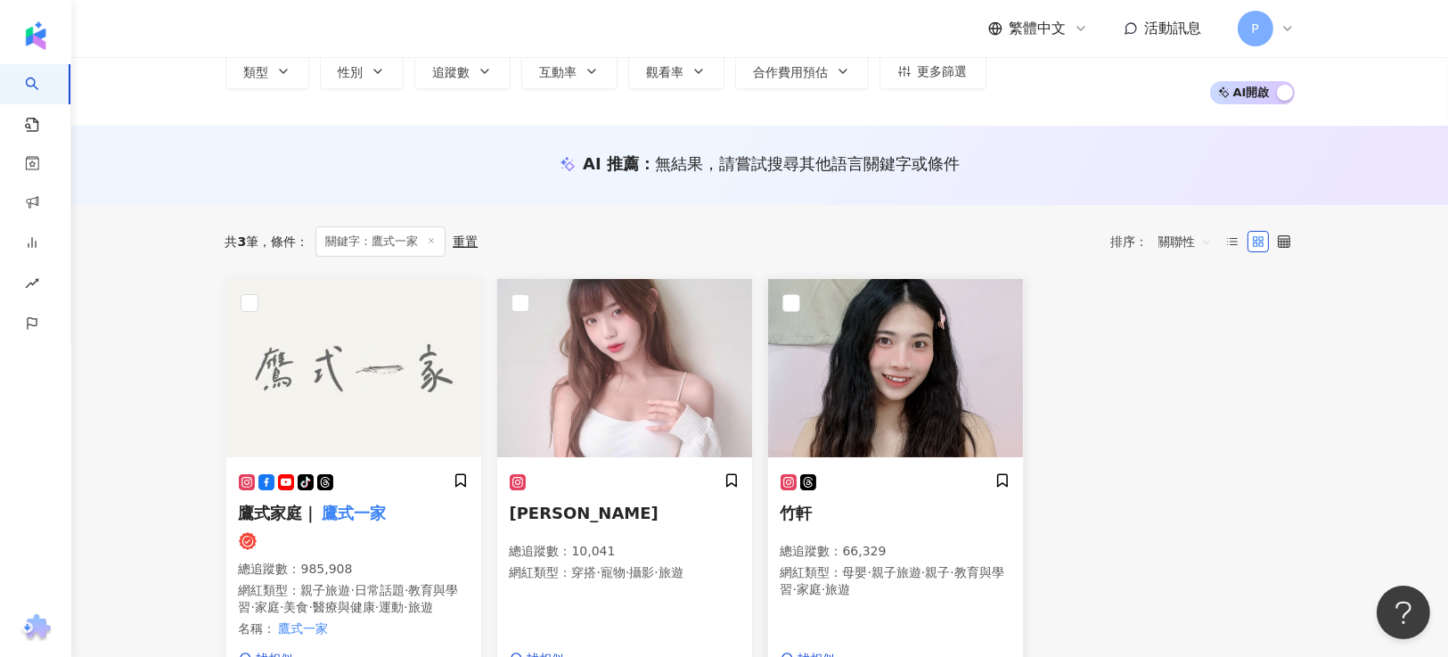
scroll to position [0, 0]
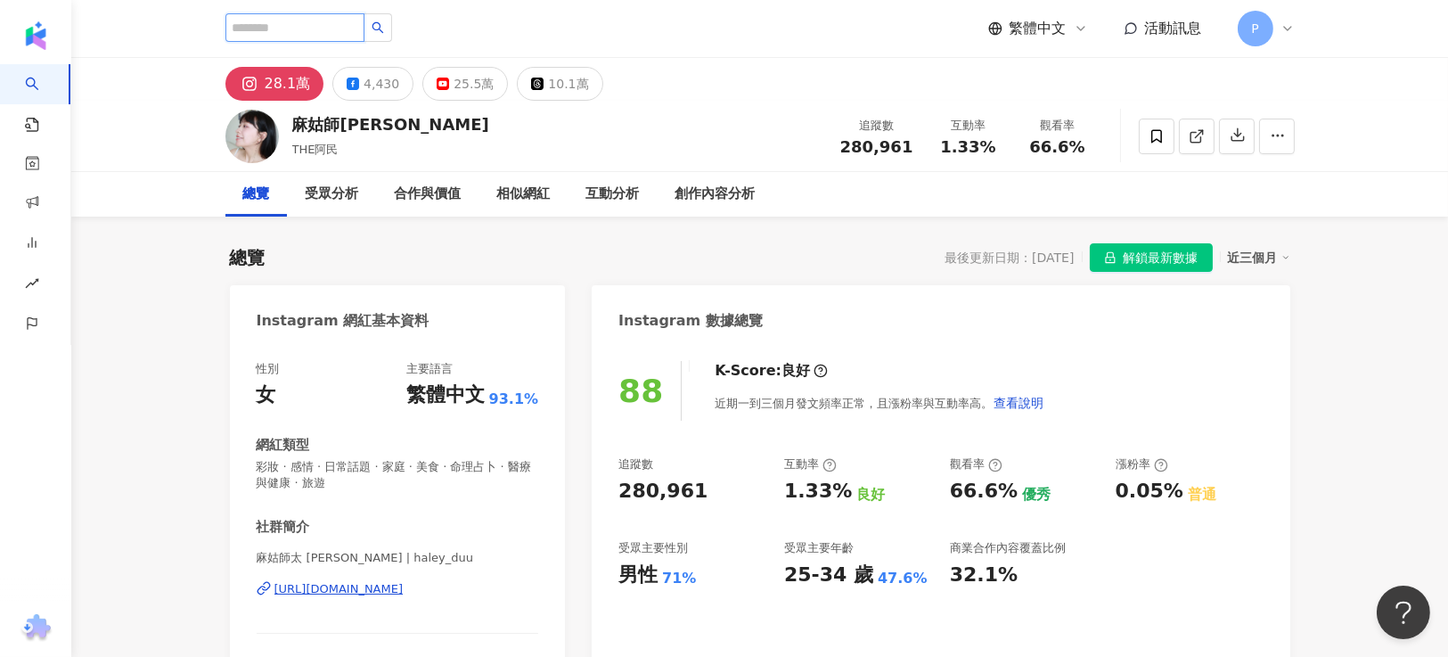
click at [312, 25] on input "search" at bounding box center [294, 27] width 139 height 29
type input "*"
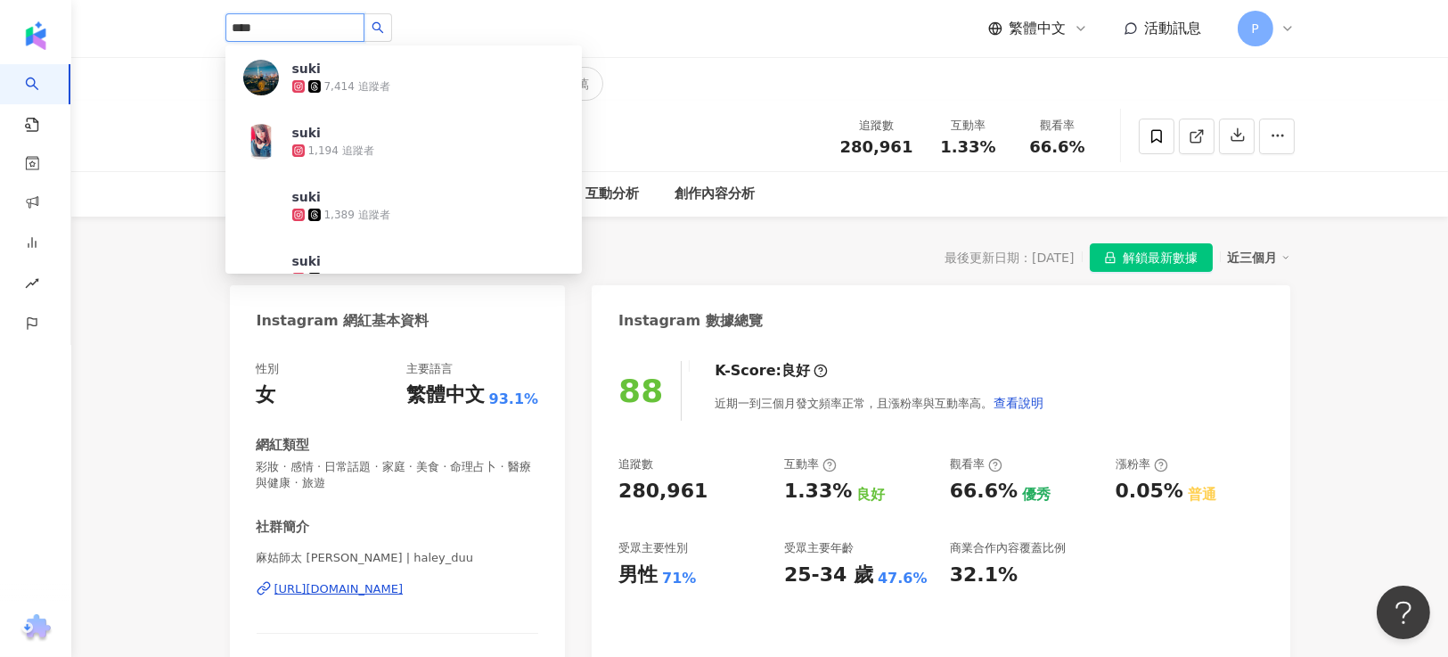
type input "****"
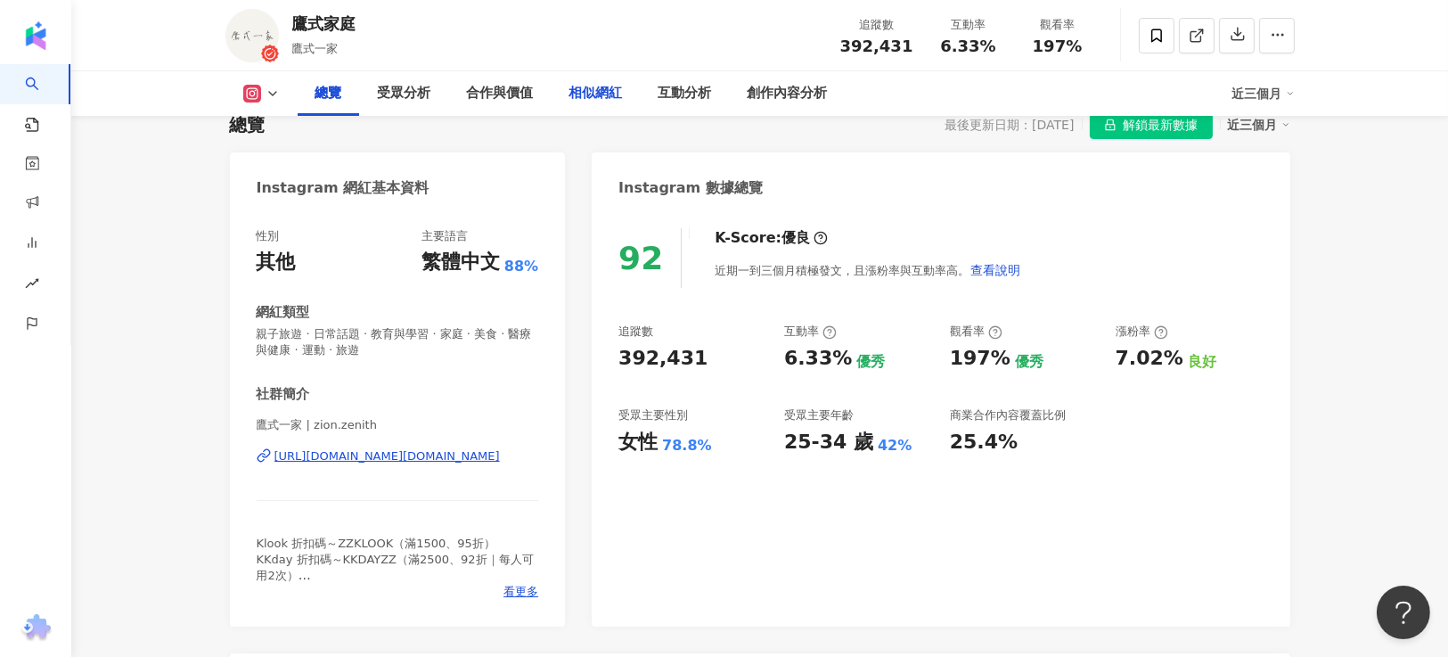
click at [595, 87] on div "相似網紅" at bounding box center [595, 93] width 53 height 21
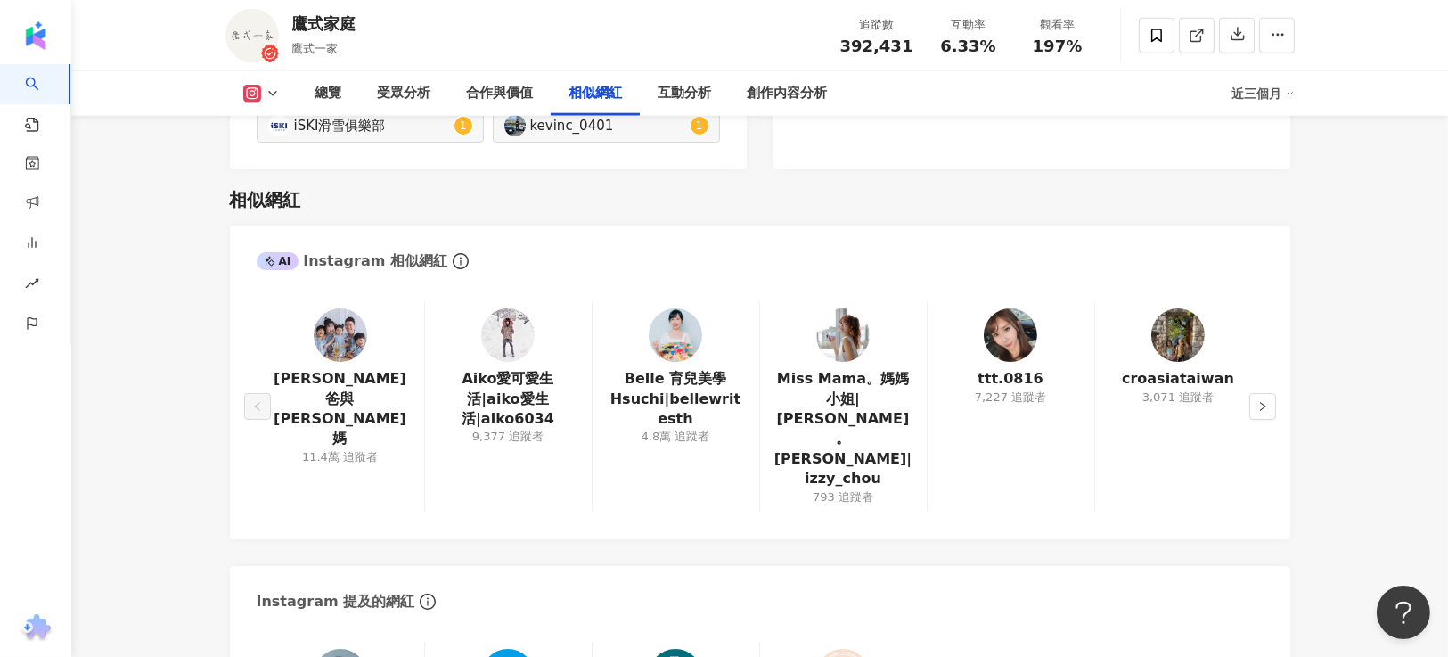
click at [1022, 187] on div "相似網紅" at bounding box center [760, 199] width 1061 height 25
click at [1243, 402] on div "彼得爸與蘇珊媽 11.4萬 追蹤者 Aiko愛可愛生活|aiko愛生活|aiko6034 9,377 追蹤者 Belle 育兒美學Hsuchi|bellewr…" at bounding box center [760, 411] width 1061 height 256
click at [1267, 393] on button "button" at bounding box center [1262, 406] width 27 height 27
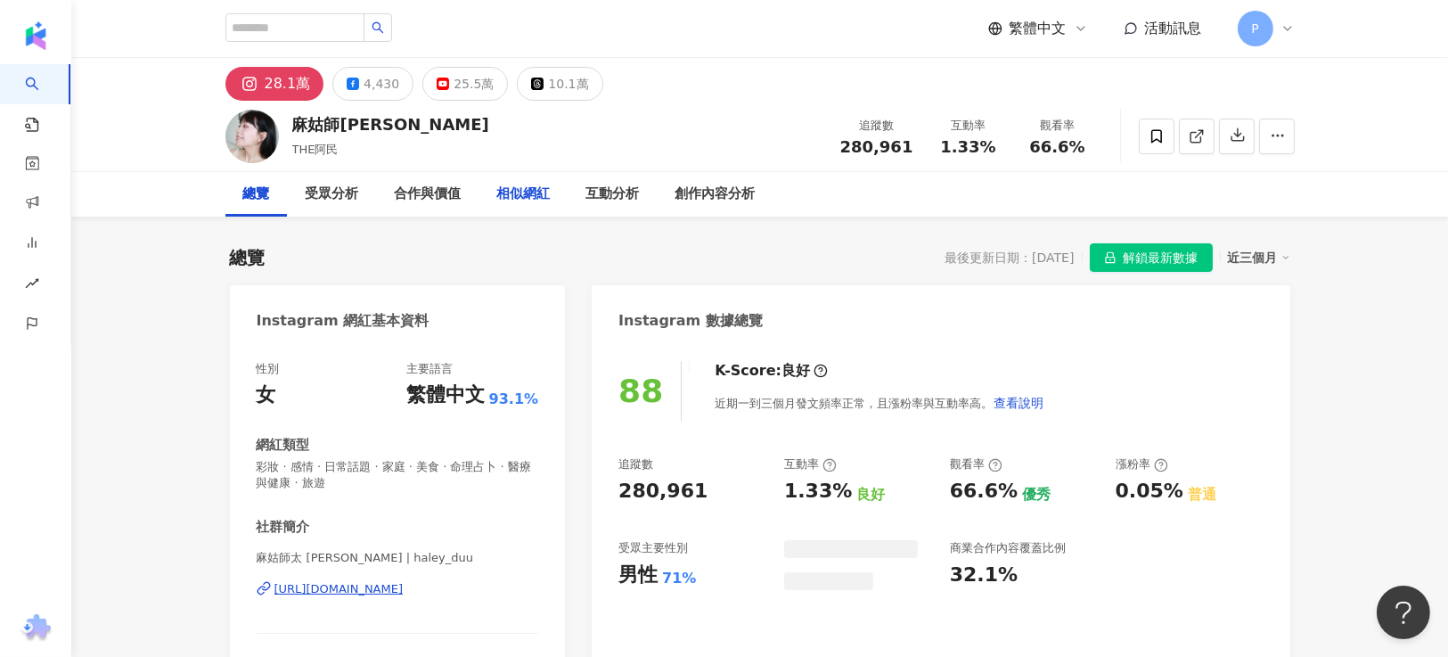
click at [505, 189] on div "相似網紅" at bounding box center [523, 194] width 53 height 21
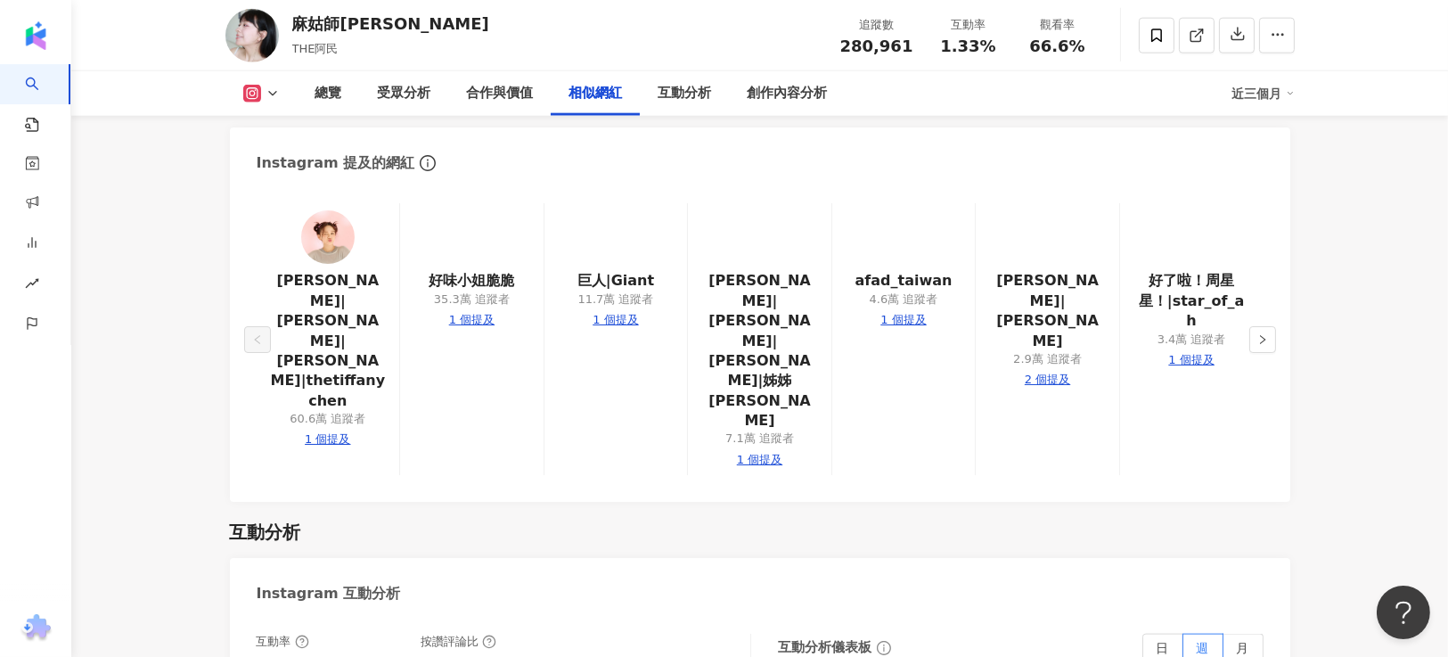
scroll to position [3190, 0]
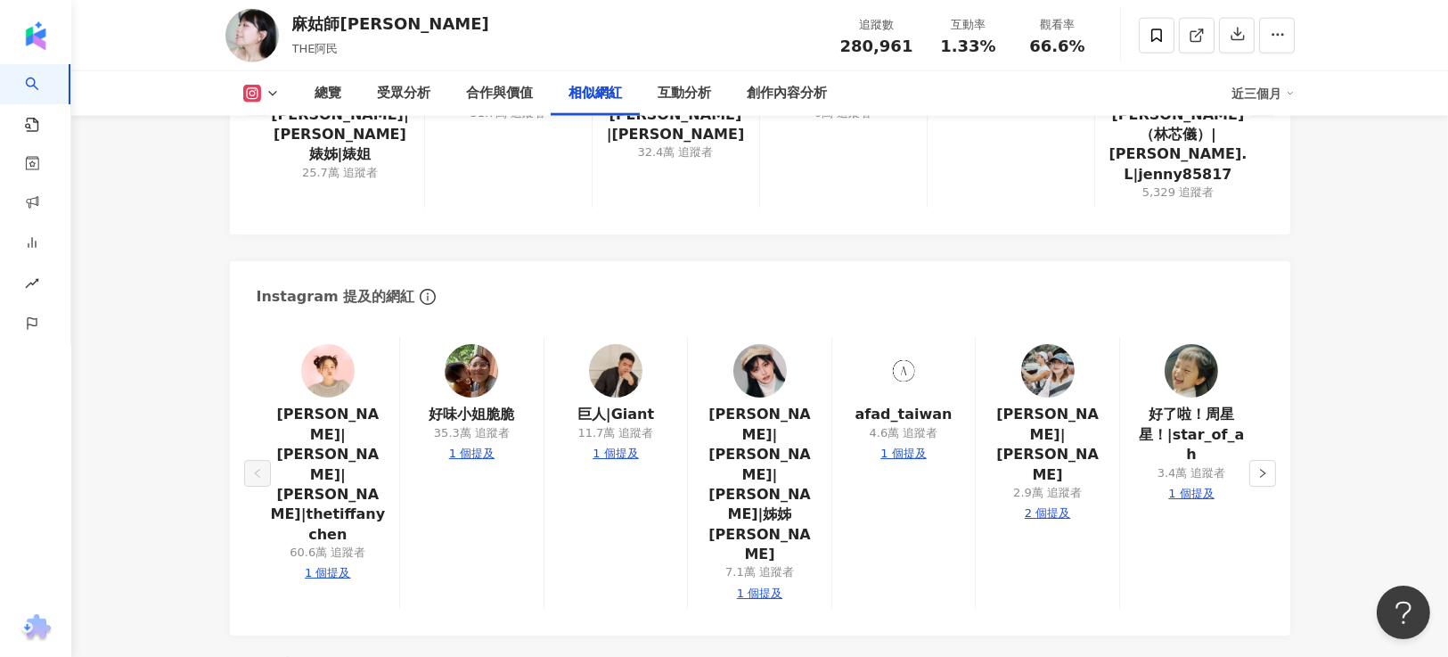
click at [1353, 244] on main "28.1萬 4,430 25.5萬 10.1萬 麻姑師太 THE阿民 追蹤數 280,961 互動率 1.33% 觀看率 66.6% 總覽 受眾分析 合作與價…" at bounding box center [759, 327] width 1377 height 6918
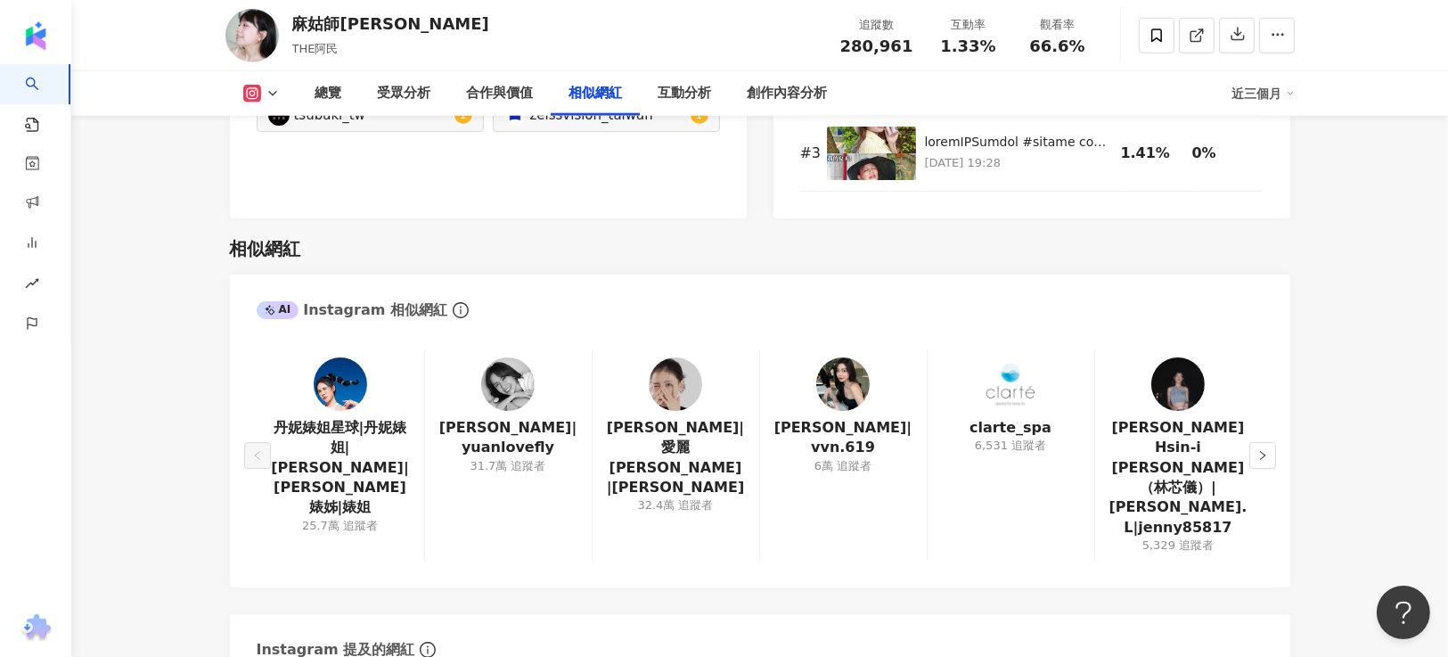
scroll to position [2789, 0]
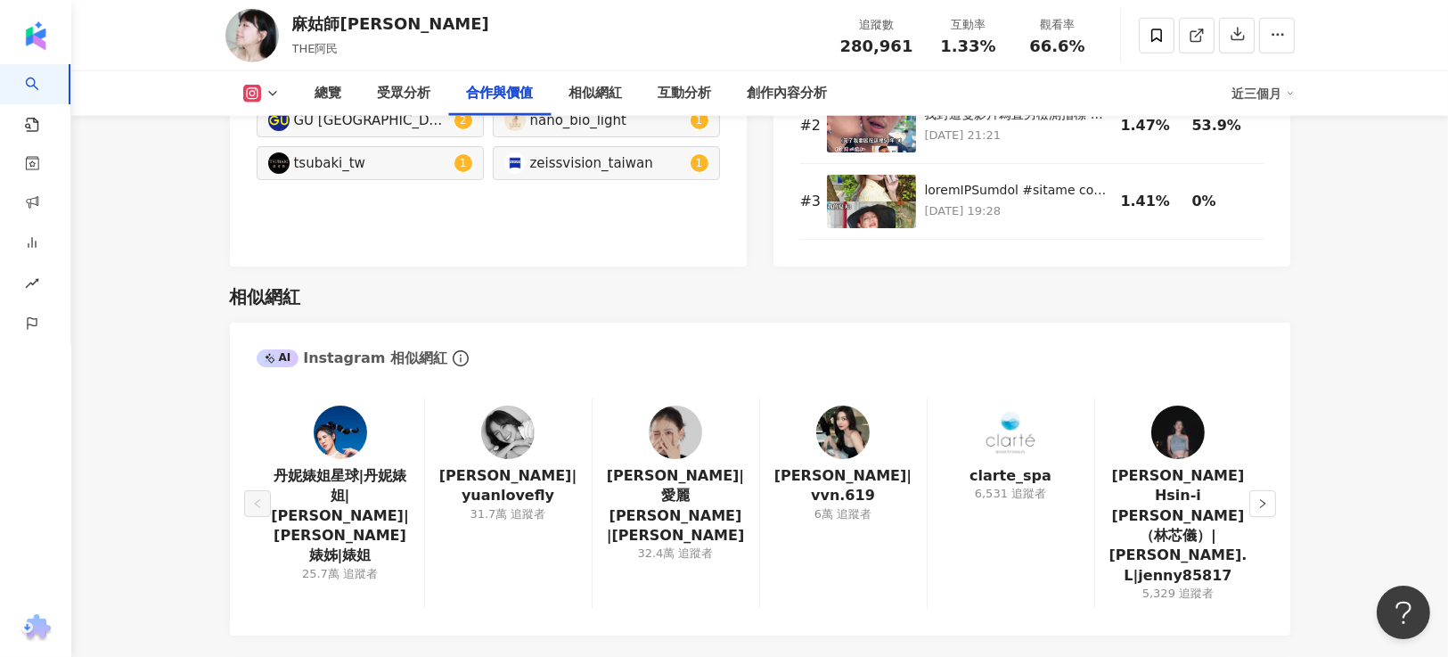
drag, startPoint x: 1334, startPoint y: 283, endPoint x: 547, endPoint y: 14, distance: 831.4
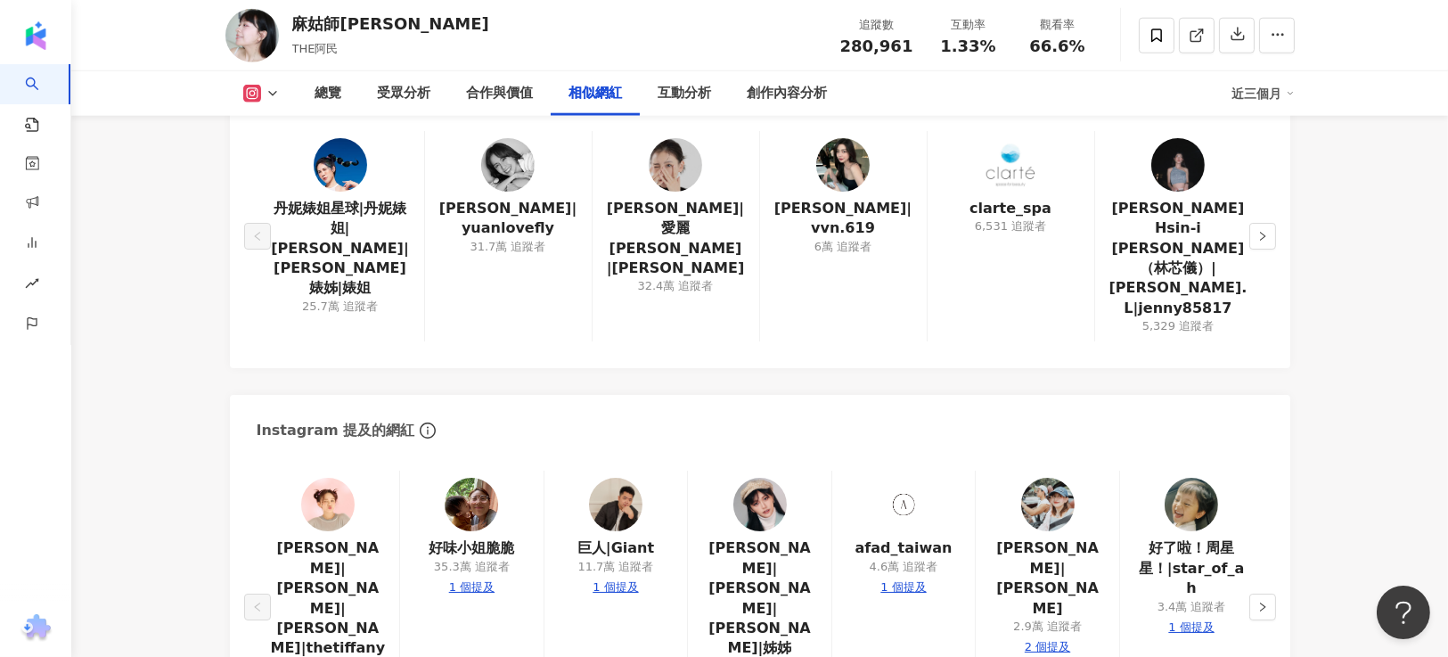
scroll to position [3190, 0]
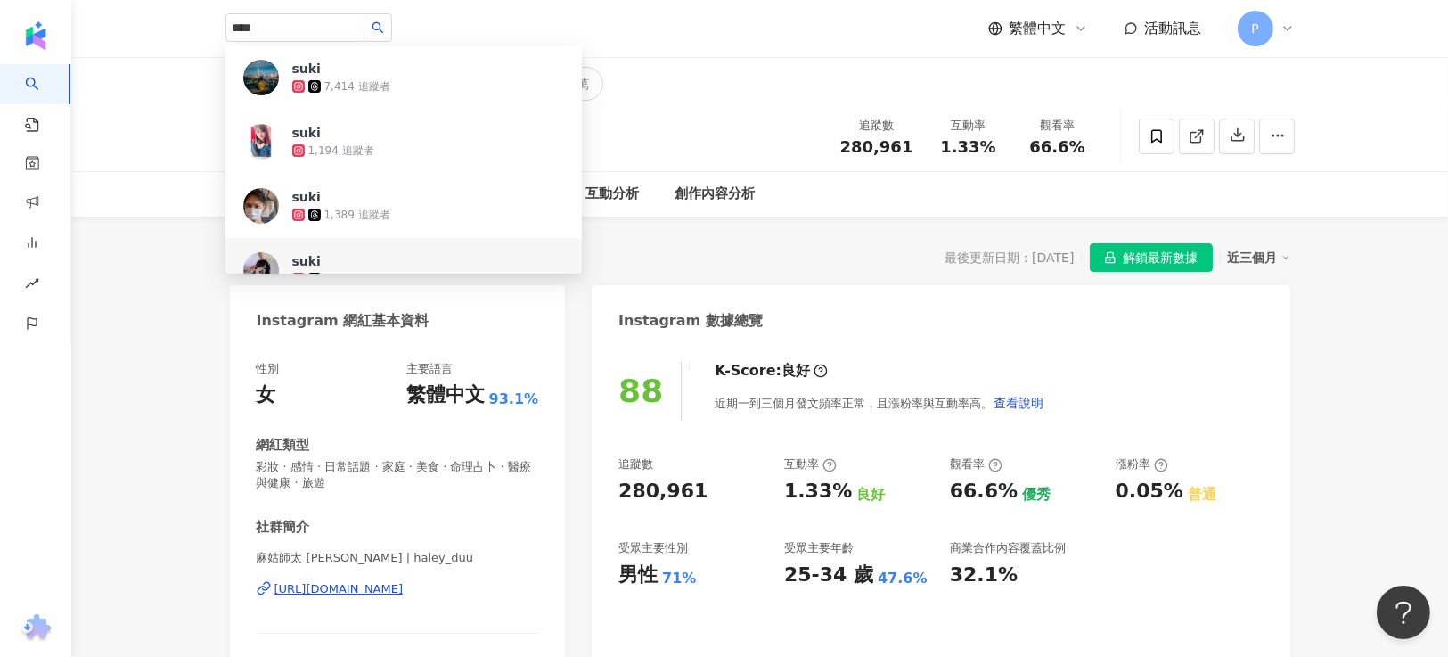
click at [700, 250] on div "總覽 最後更新日期：[DATE] 解鎖最新數據 近三個月" at bounding box center [760, 257] width 1061 height 29
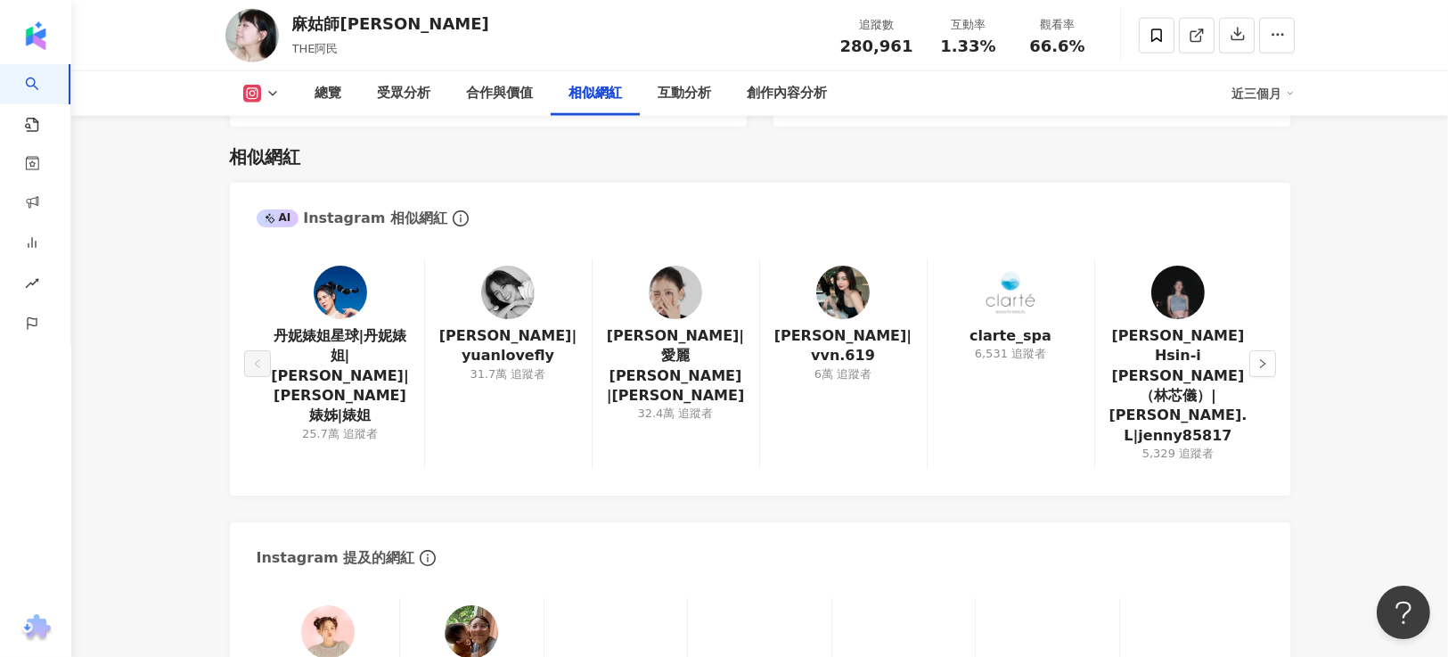
scroll to position [2940, 0]
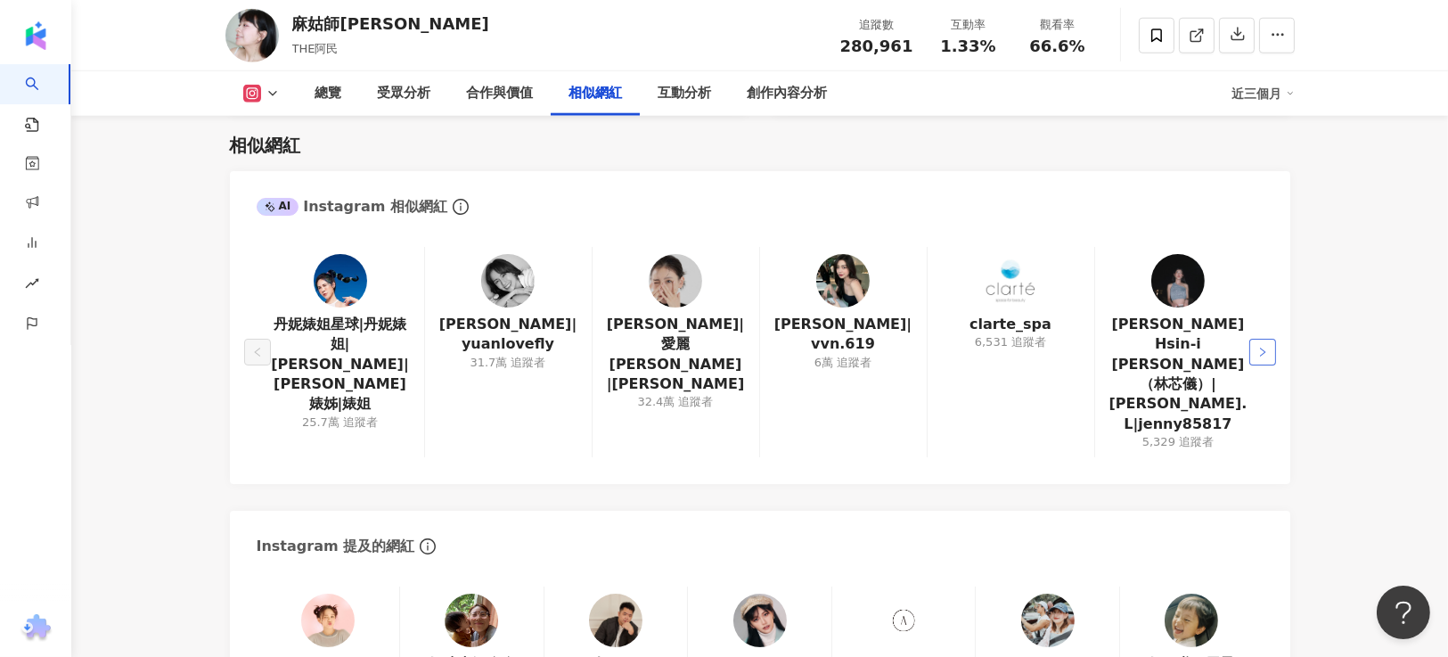
click at [1257, 347] on icon "right" at bounding box center [1262, 352] width 11 height 11
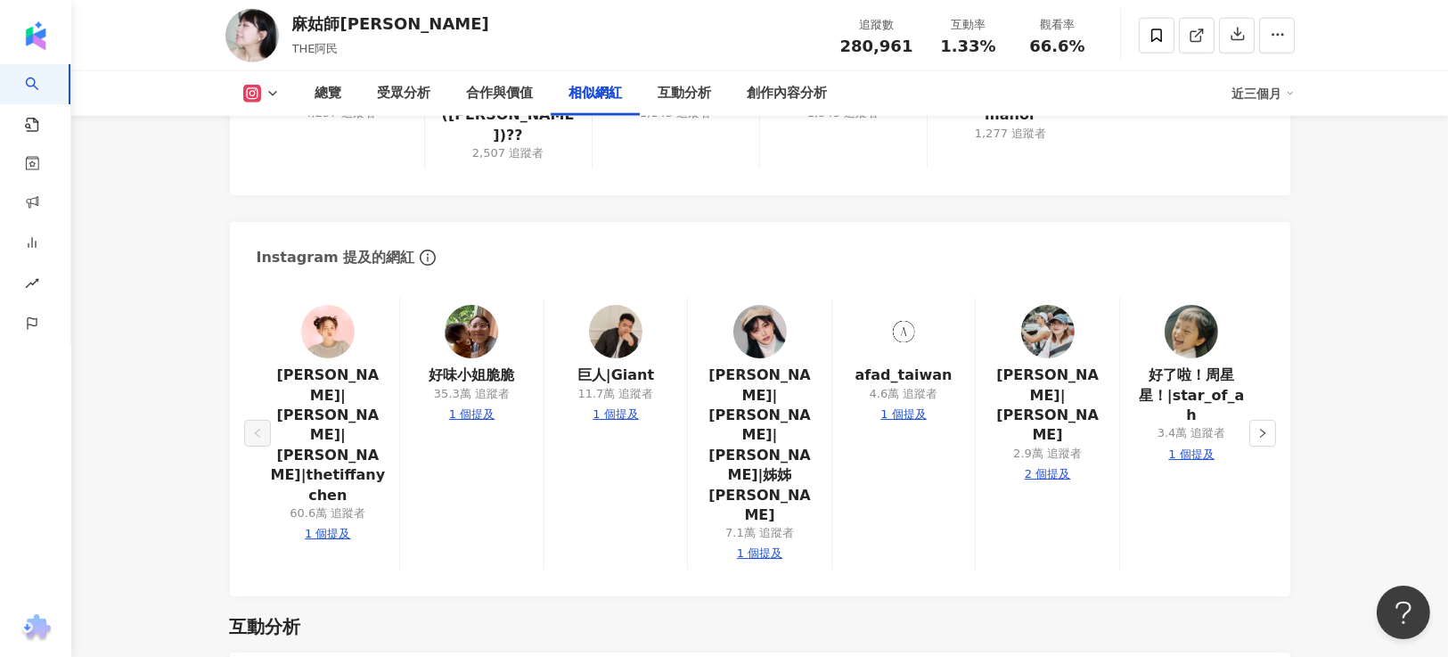
scroll to position [3207, 0]
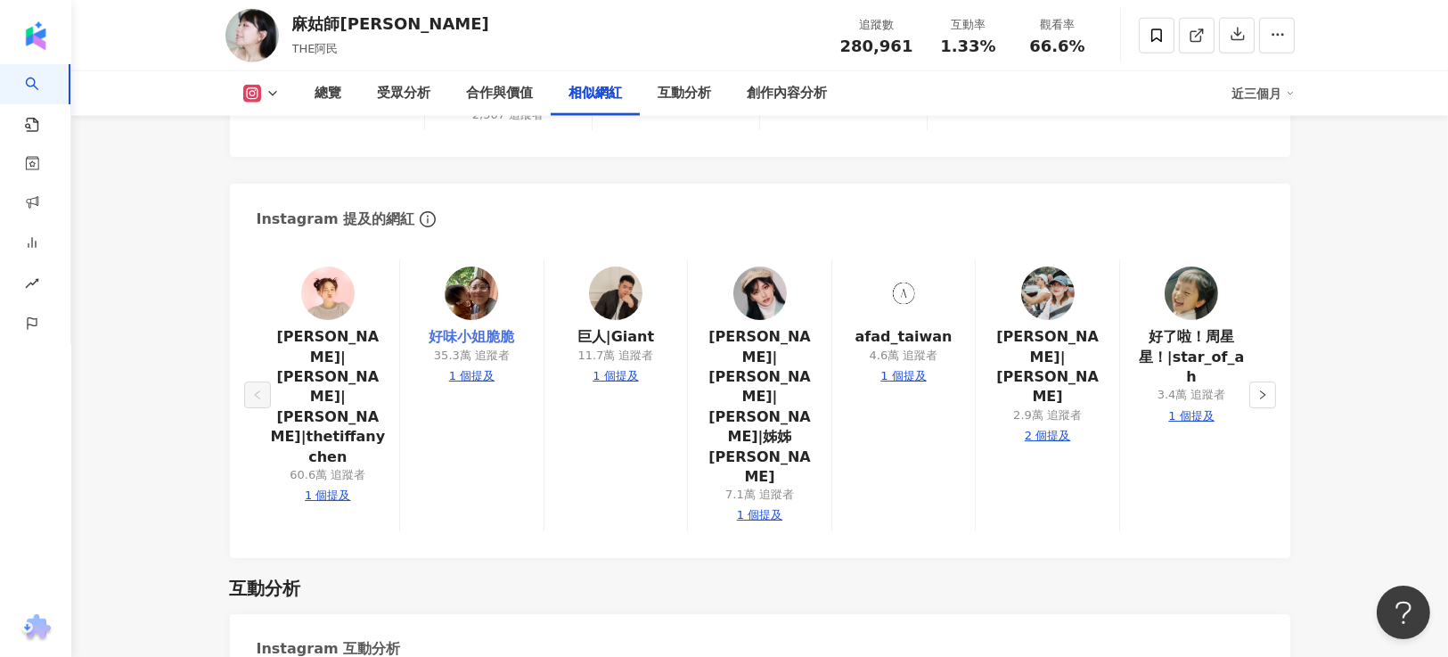
click at [439, 327] on link "好味小姐脆脆" at bounding box center [472, 337] width 86 height 20
click at [332, 487] on div "1 個提及" at bounding box center [327, 495] width 45 height 16
type input "**********"
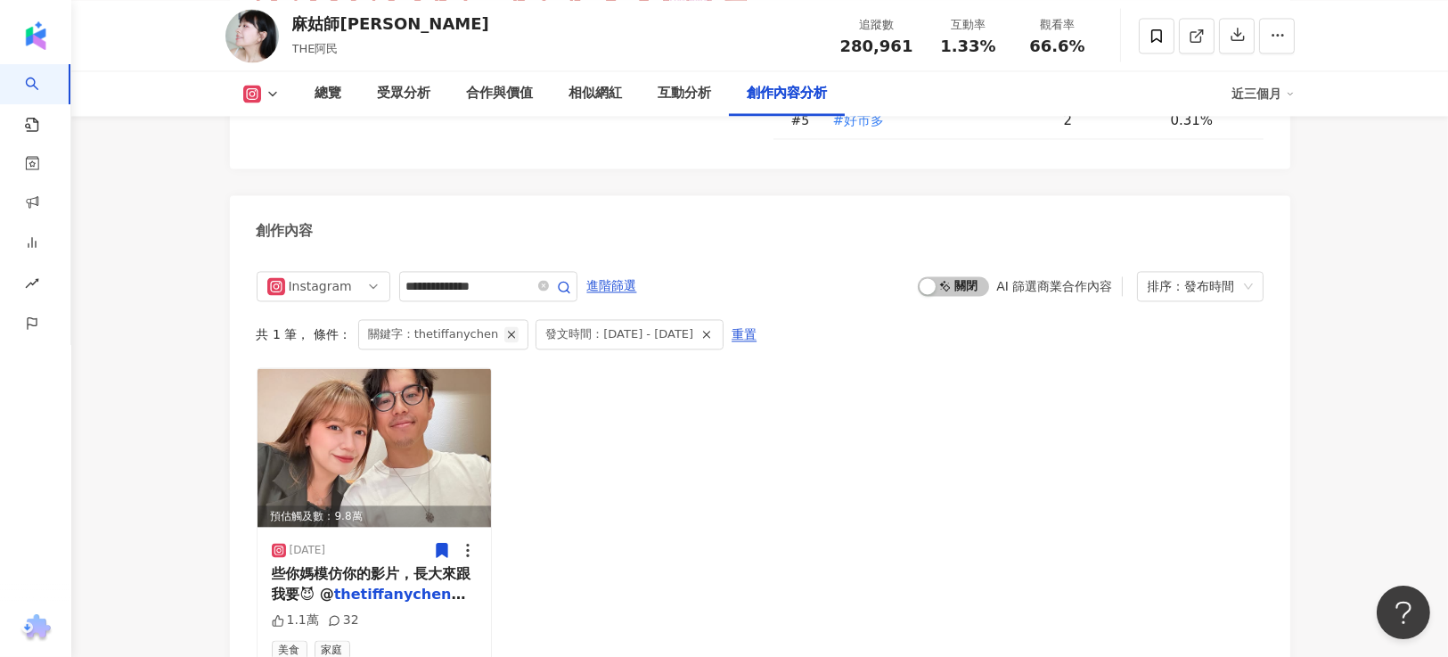
click at [505, 328] on icon "button" at bounding box center [511, 334] width 12 height 12
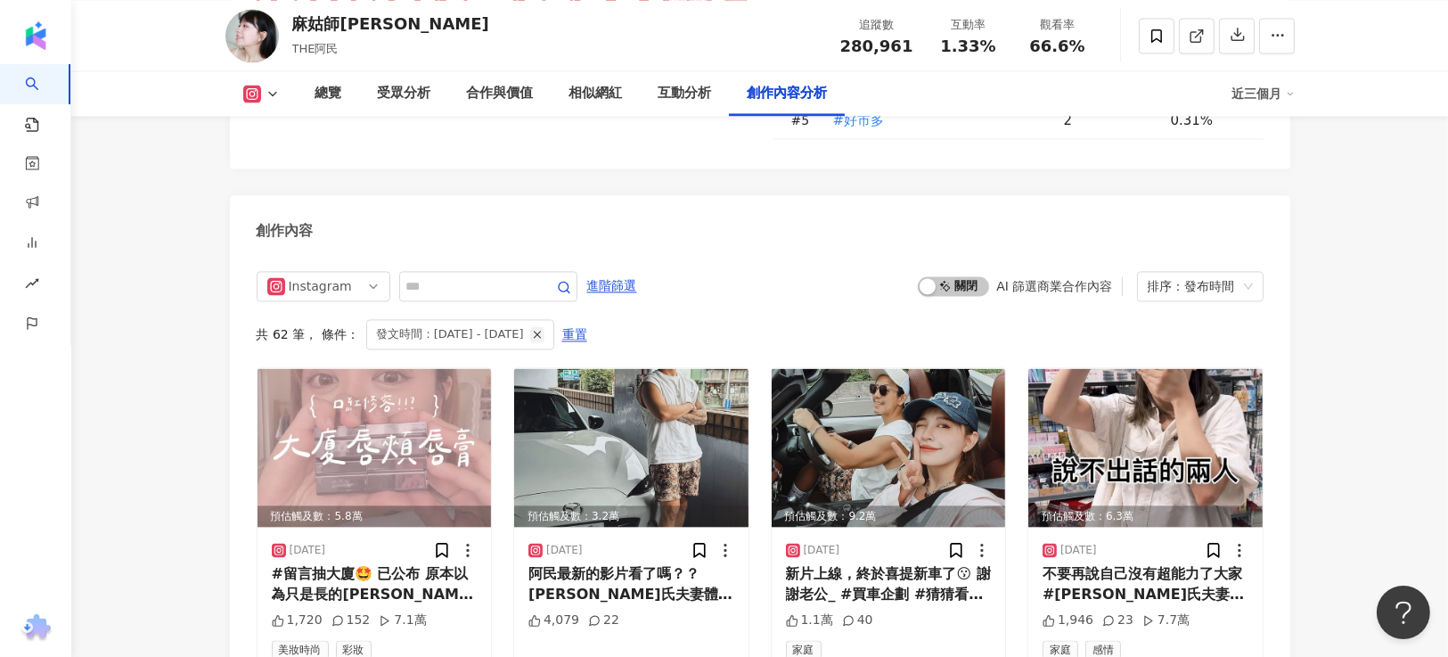
click at [544, 328] on icon "button" at bounding box center [537, 334] width 12 height 12
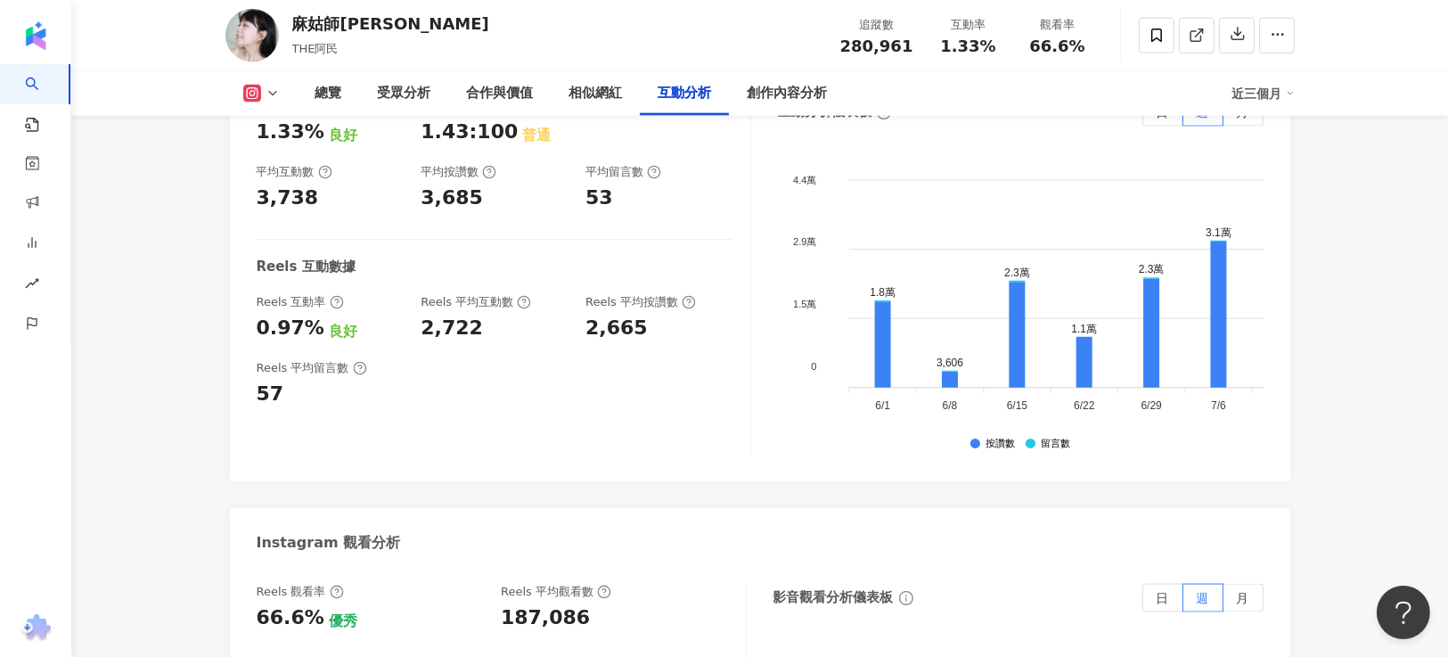
scroll to position [3652, 0]
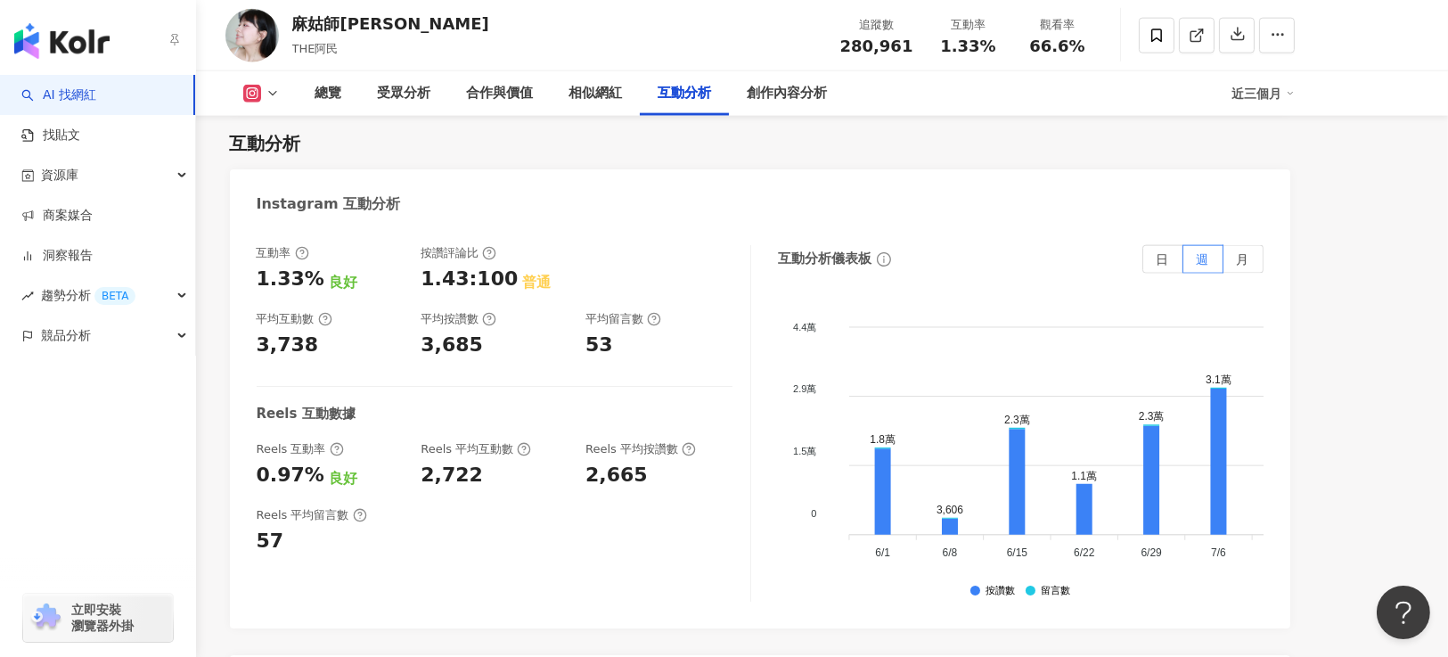
click at [70, 94] on link "AI 找網紅" at bounding box center [58, 95] width 75 height 18
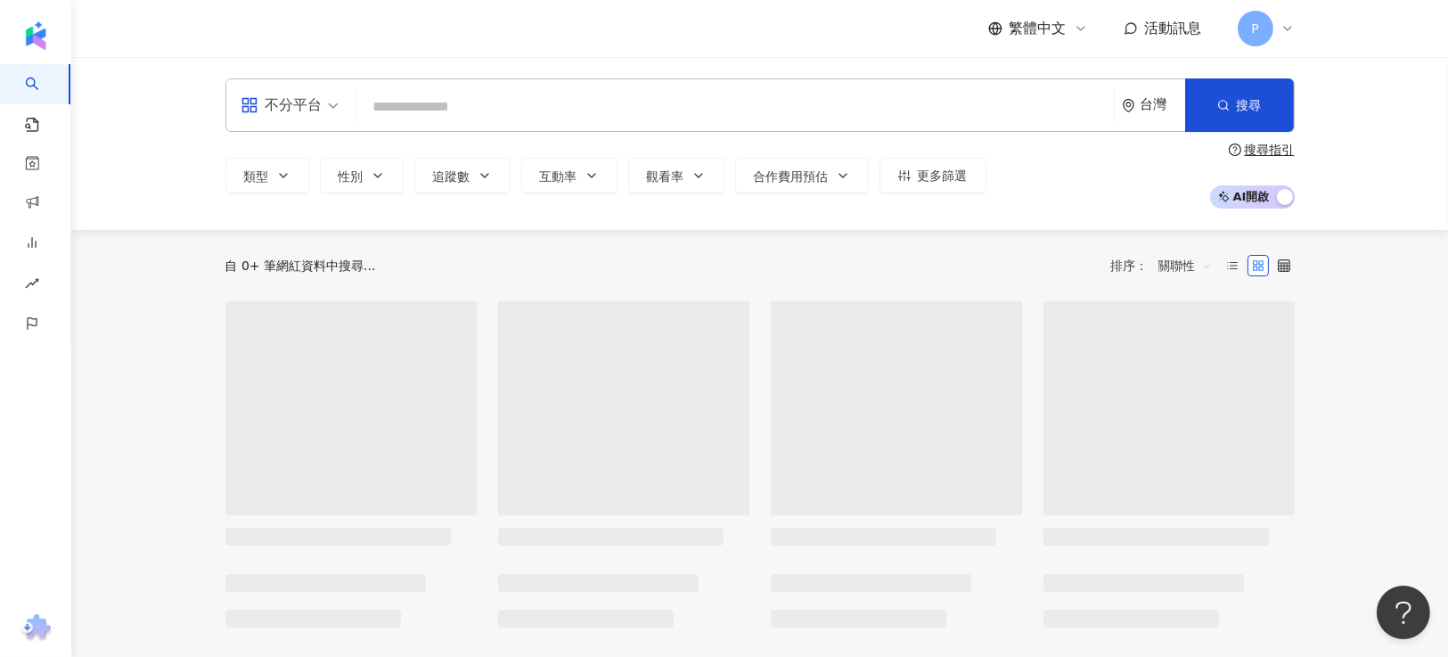
click at [438, 105] on input "search" at bounding box center [735, 107] width 743 height 34
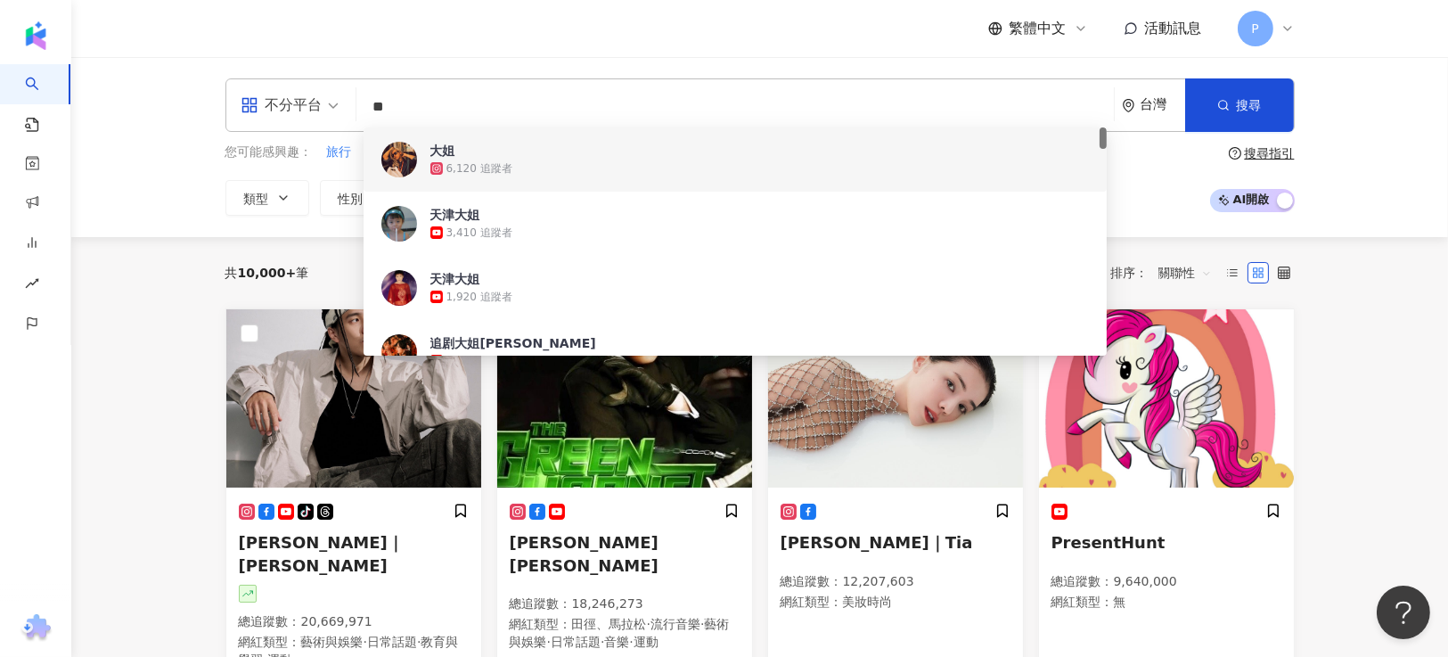
click at [494, 90] on input "**" at bounding box center [735, 107] width 743 height 34
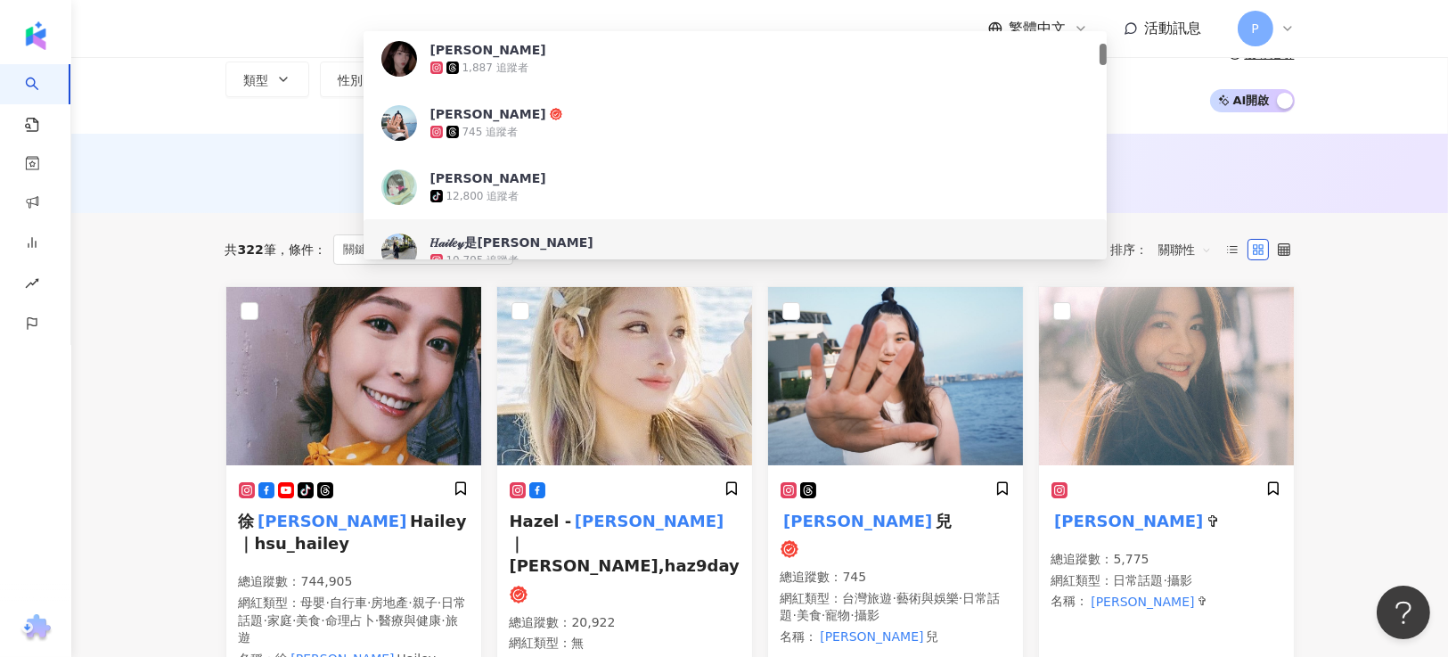
scroll to position [133, 0]
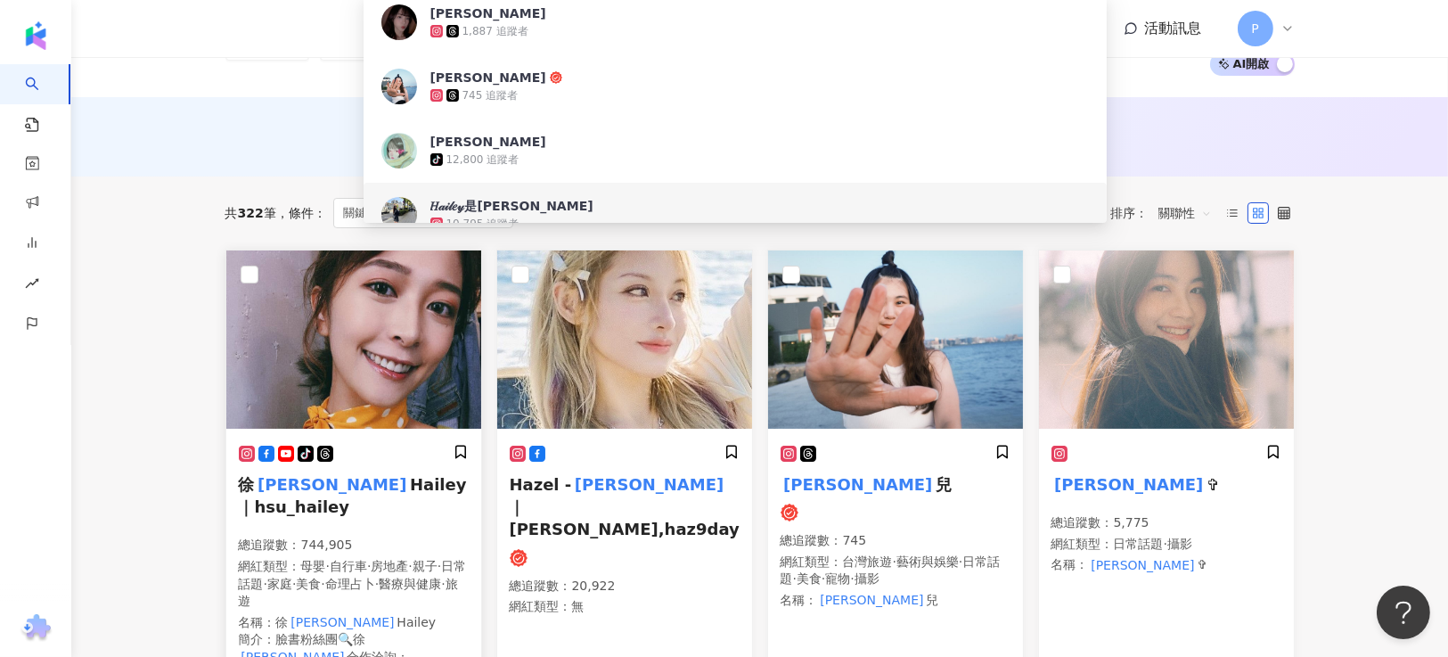
type input "**"
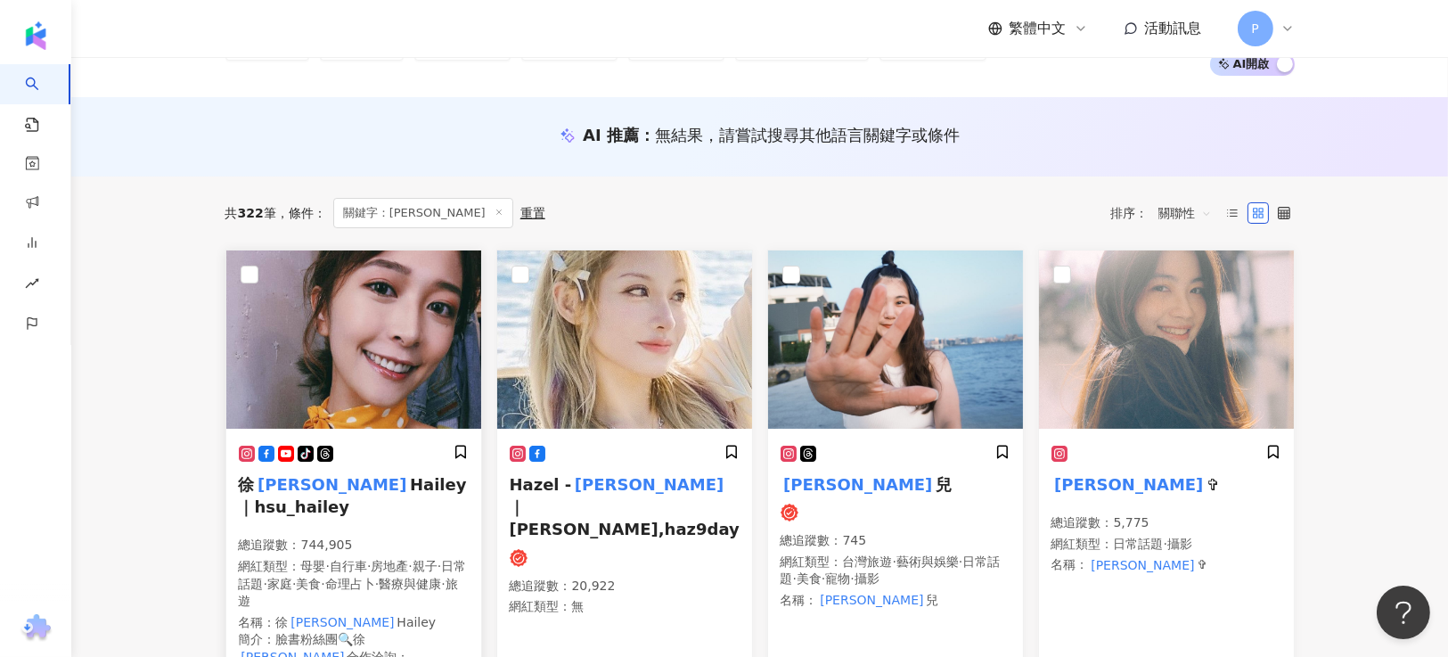
click at [367, 475] on span "Hailey｜hsu_hailey" at bounding box center [353, 495] width 228 height 41
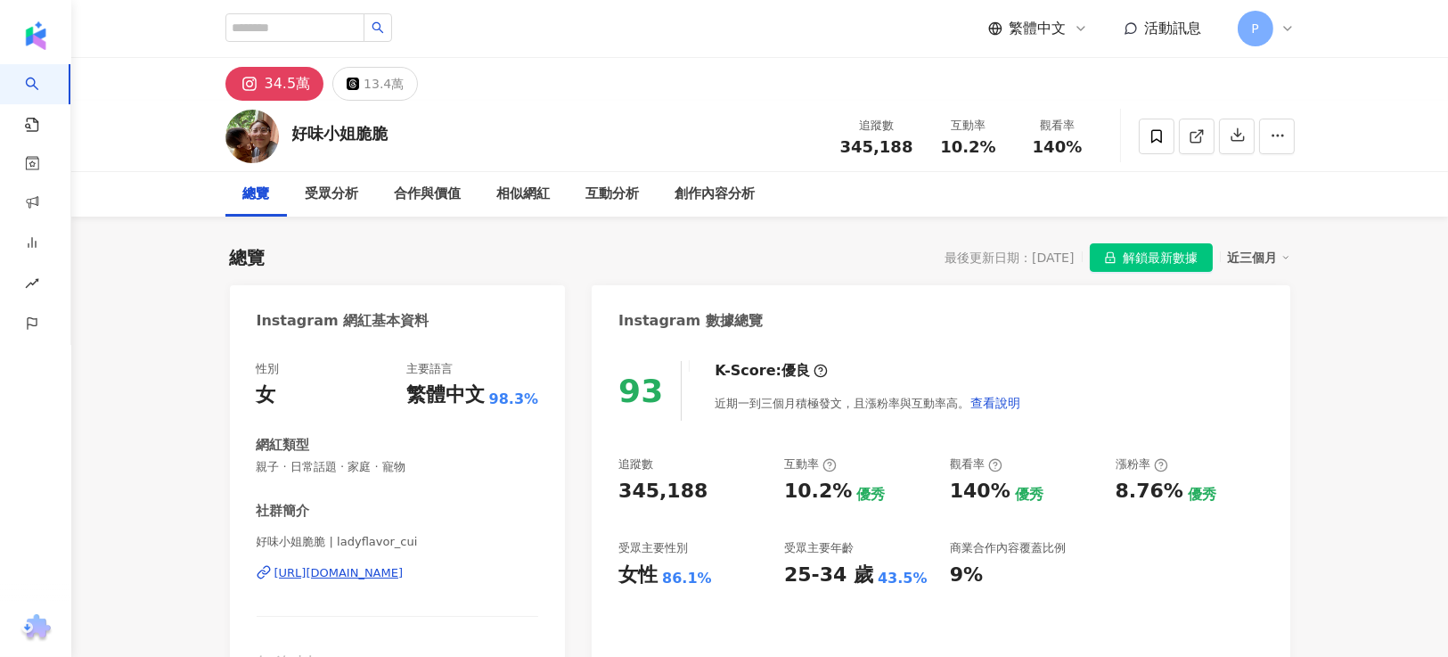
click at [283, 81] on div "34.5萬" at bounding box center [288, 83] width 46 height 25
click at [251, 136] on img at bounding box center [251, 136] width 53 height 53
click at [271, 77] on div "34.5萬" at bounding box center [288, 83] width 46 height 25
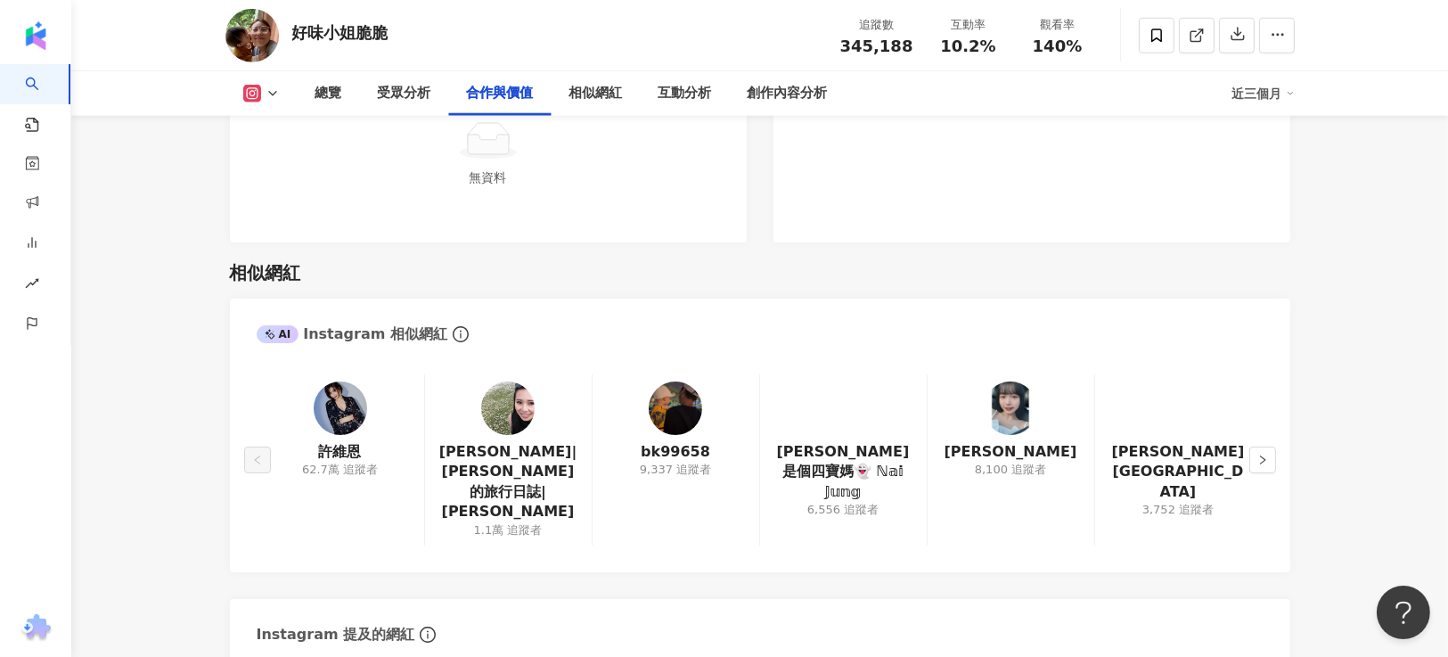
scroll to position [2806, 0]
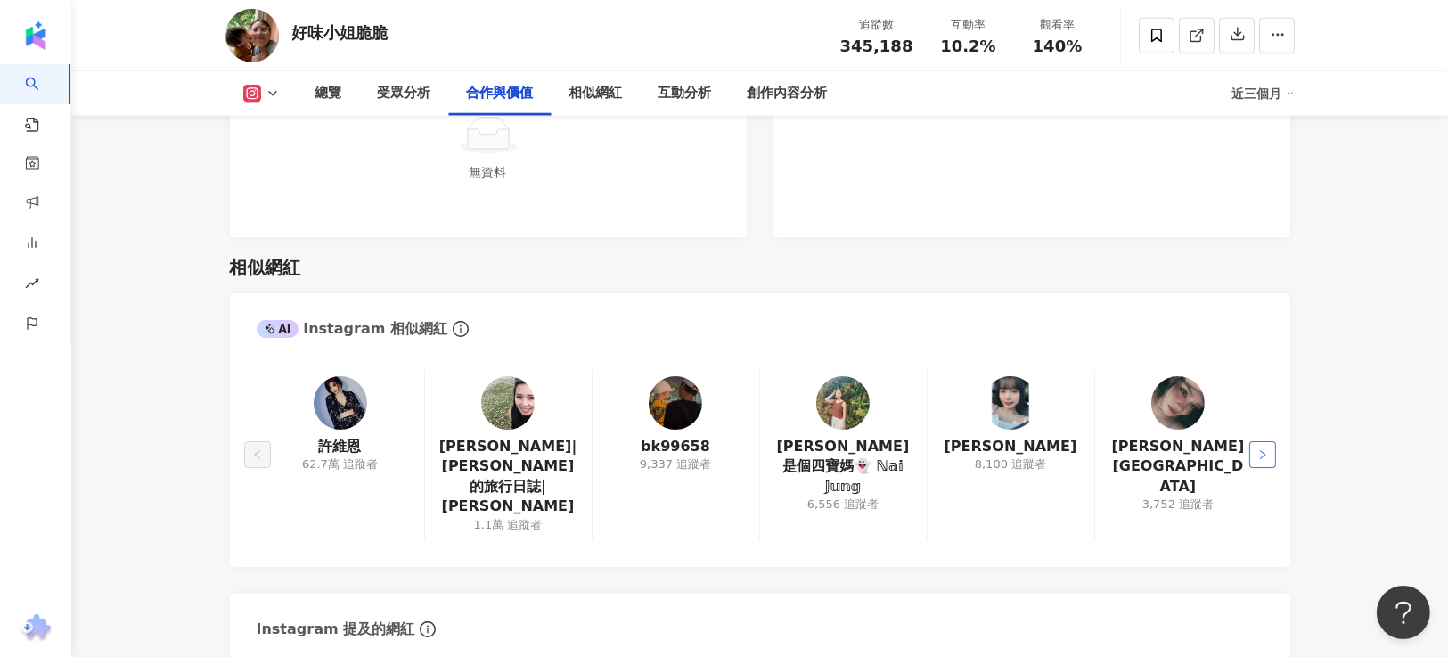
click at [1255, 441] on button "button" at bounding box center [1262, 454] width 27 height 27
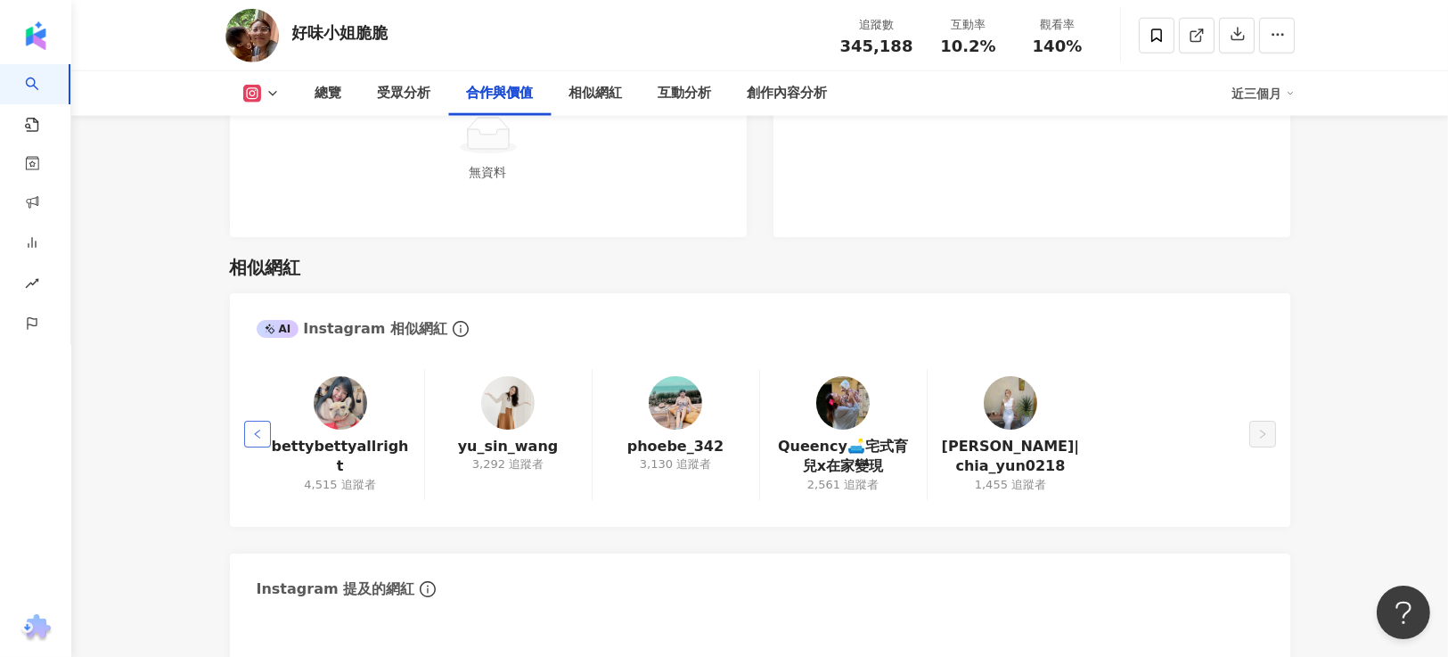
click at [249, 421] on button "button" at bounding box center [257, 434] width 27 height 27
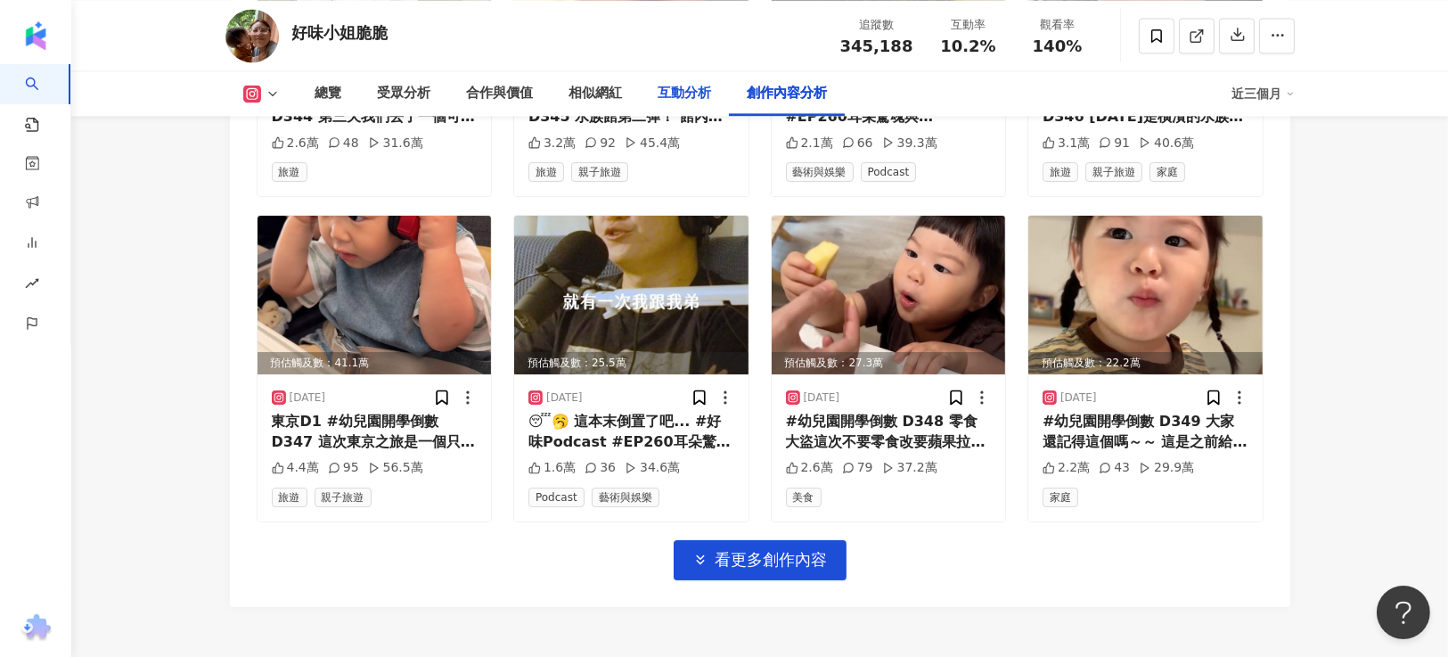
scroll to position [6280, 0]
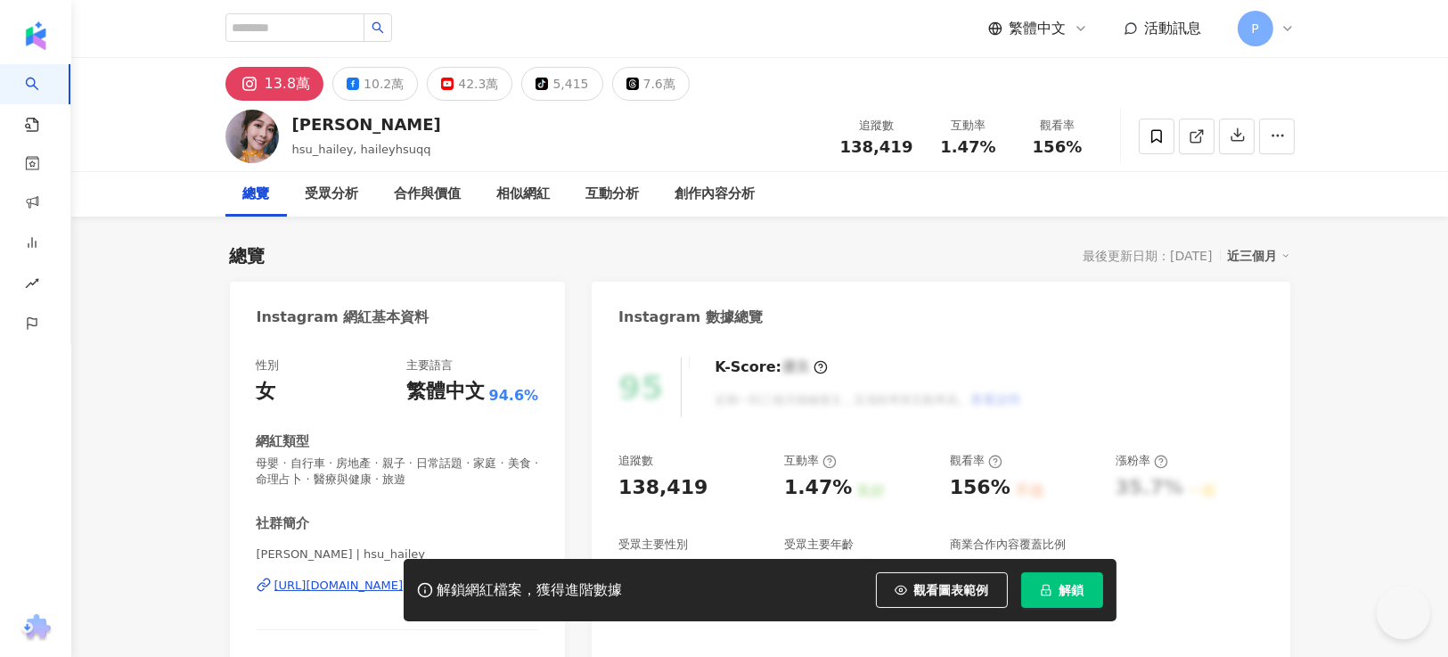
drag, startPoint x: 231, startPoint y: 141, endPoint x: 106, endPoint y: 210, distance: 142.8
click at [106, 210] on div "總覽 受眾分析 合作與價值 相似網紅 互動分析 創作內容分析" at bounding box center [759, 194] width 1377 height 45
click at [1194, 141] on icon at bounding box center [1197, 136] width 16 height 16
drag, startPoint x: 469, startPoint y: 85, endPoint x: 440, endPoint y: 91, distance: 29.2
click at [440, 91] on button "42.3萬" at bounding box center [470, 84] width 86 height 34
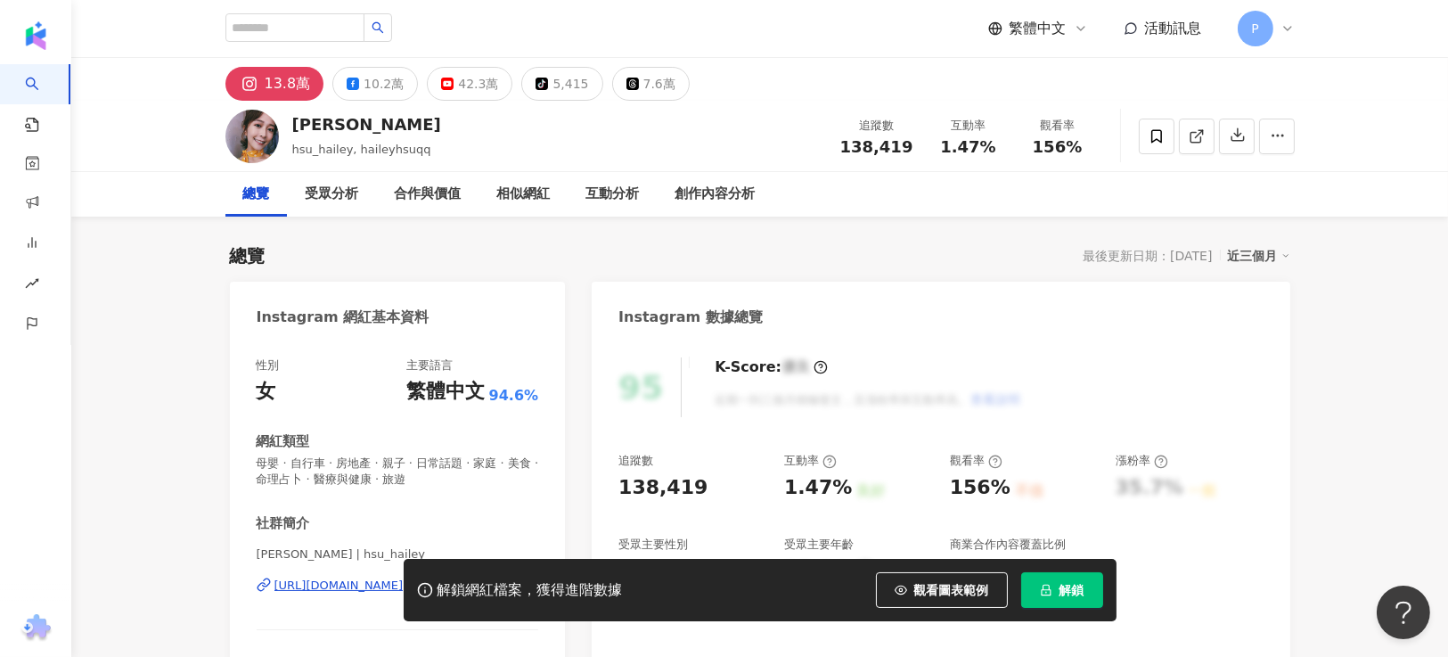
click at [442, 91] on button "42.3萬" at bounding box center [470, 84] width 86 height 34
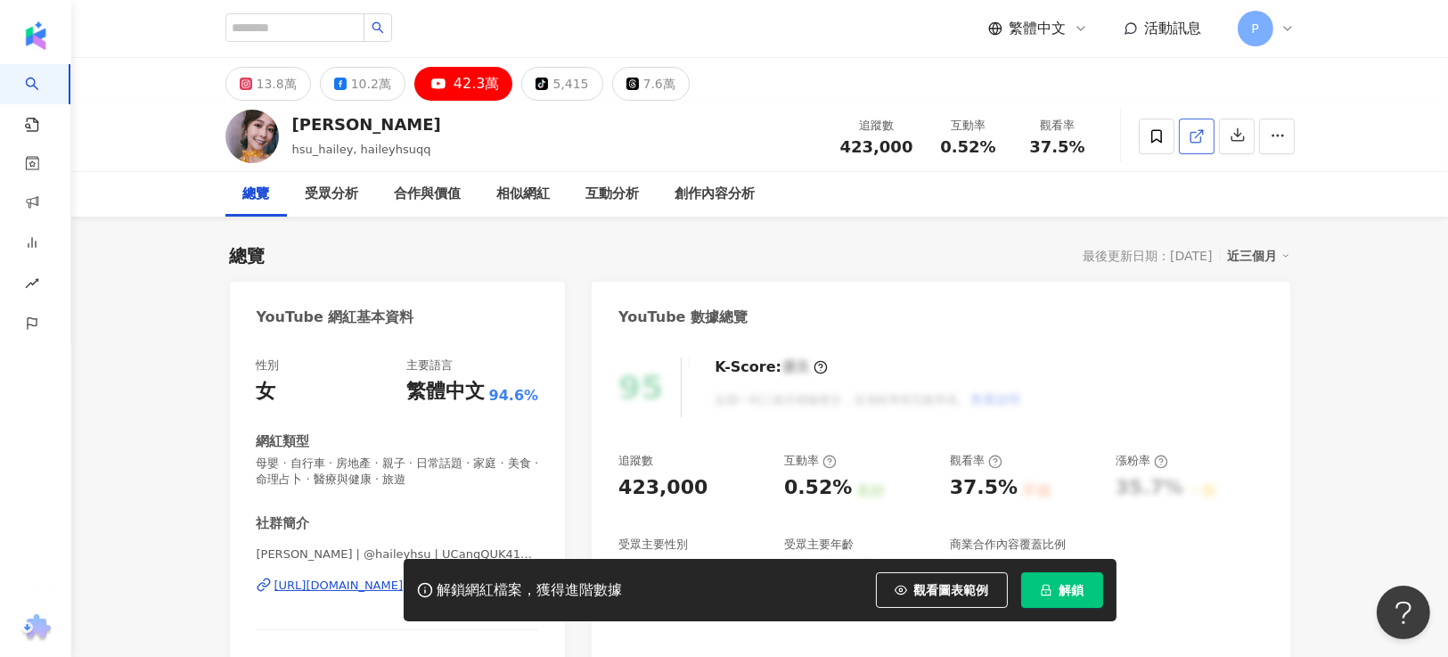
click at [1199, 131] on icon at bounding box center [1197, 136] width 16 height 16
click at [565, 83] on div "5,415" at bounding box center [571, 83] width 36 height 25
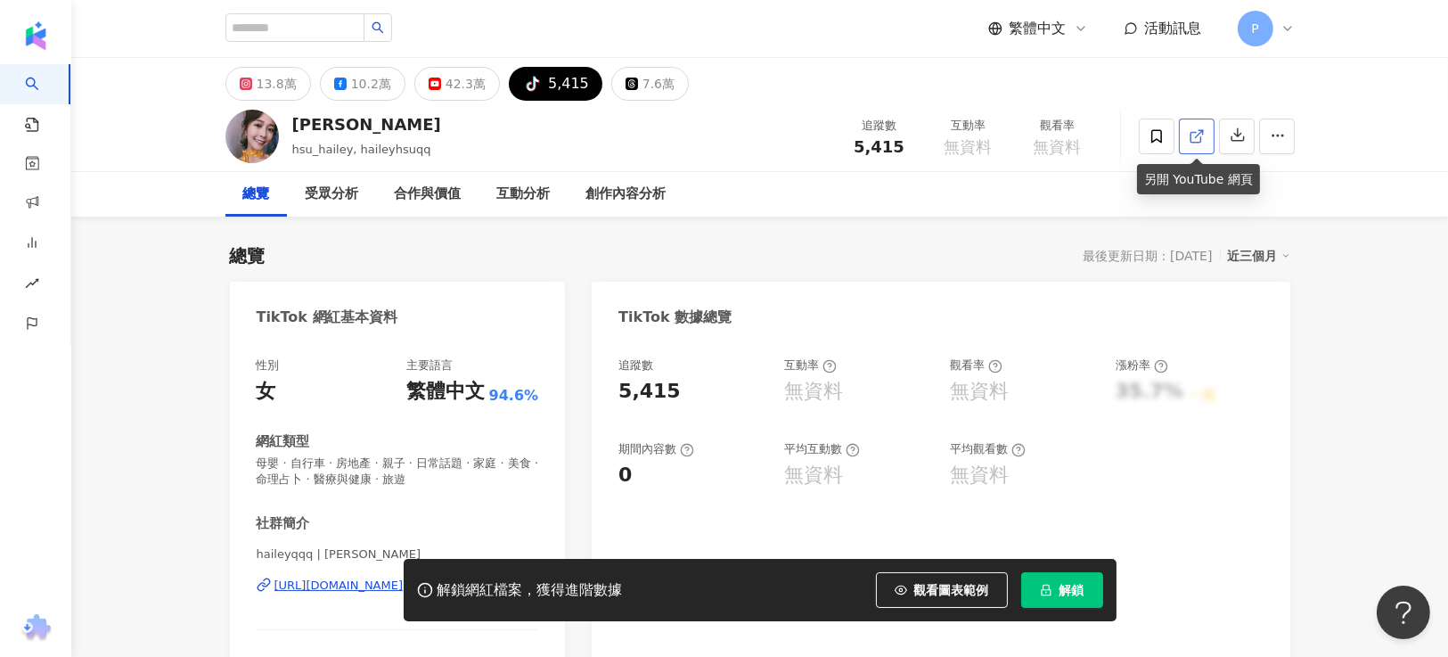
click at [1200, 132] on line at bounding box center [1198, 133] width 7 height 7
click at [446, 92] on div "42.3萬" at bounding box center [466, 83] width 40 height 25
click at [363, 90] on div "10.2萬" at bounding box center [371, 83] width 40 height 25
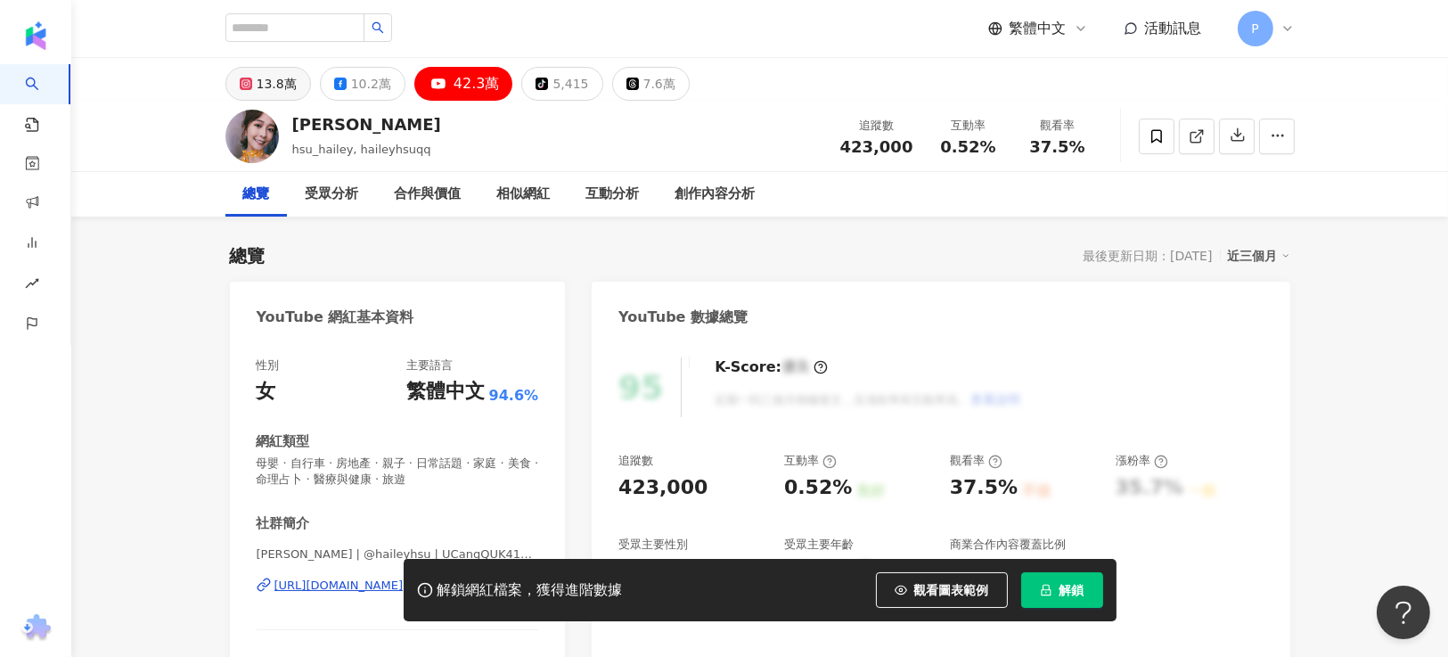
click at [278, 84] on div "13.8萬" at bounding box center [277, 83] width 40 height 25
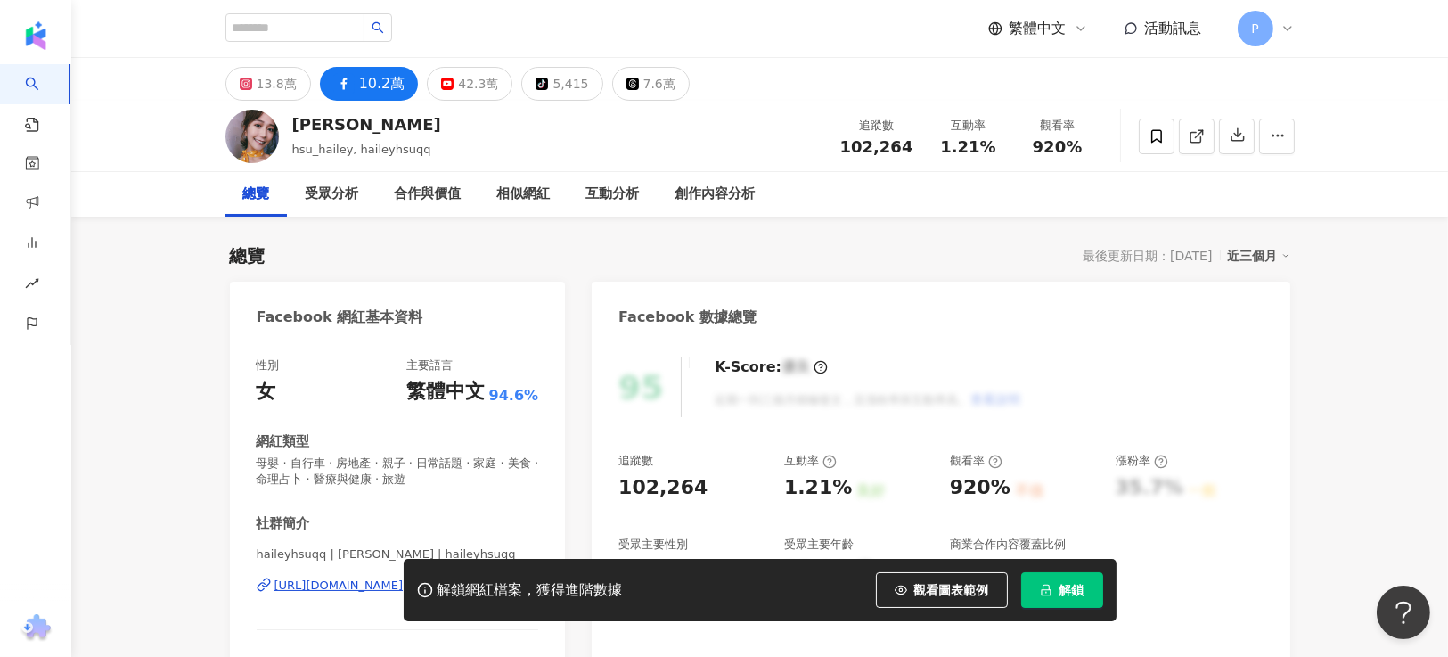
click at [1064, 141] on span "920%" at bounding box center [1058, 147] width 50 height 18
drag, startPoint x: 1064, startPoint y: 148, endPoint x: 904, endPoint y: 120, distance: 162.8
click at [1037, 148] on span "156%" at bounding box center [1058, 147] width 50 height 18
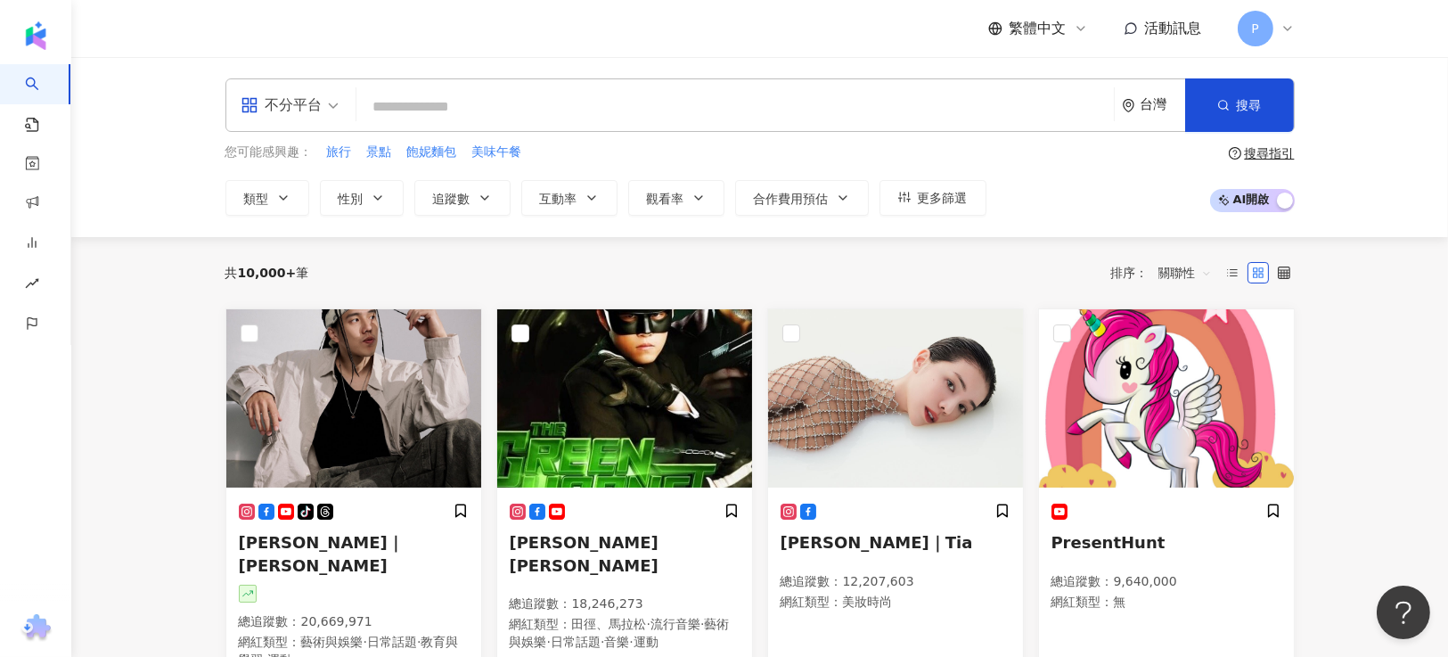
click at [410, 98] on input "search" at bounding box center [735, 107] width 743 height 34
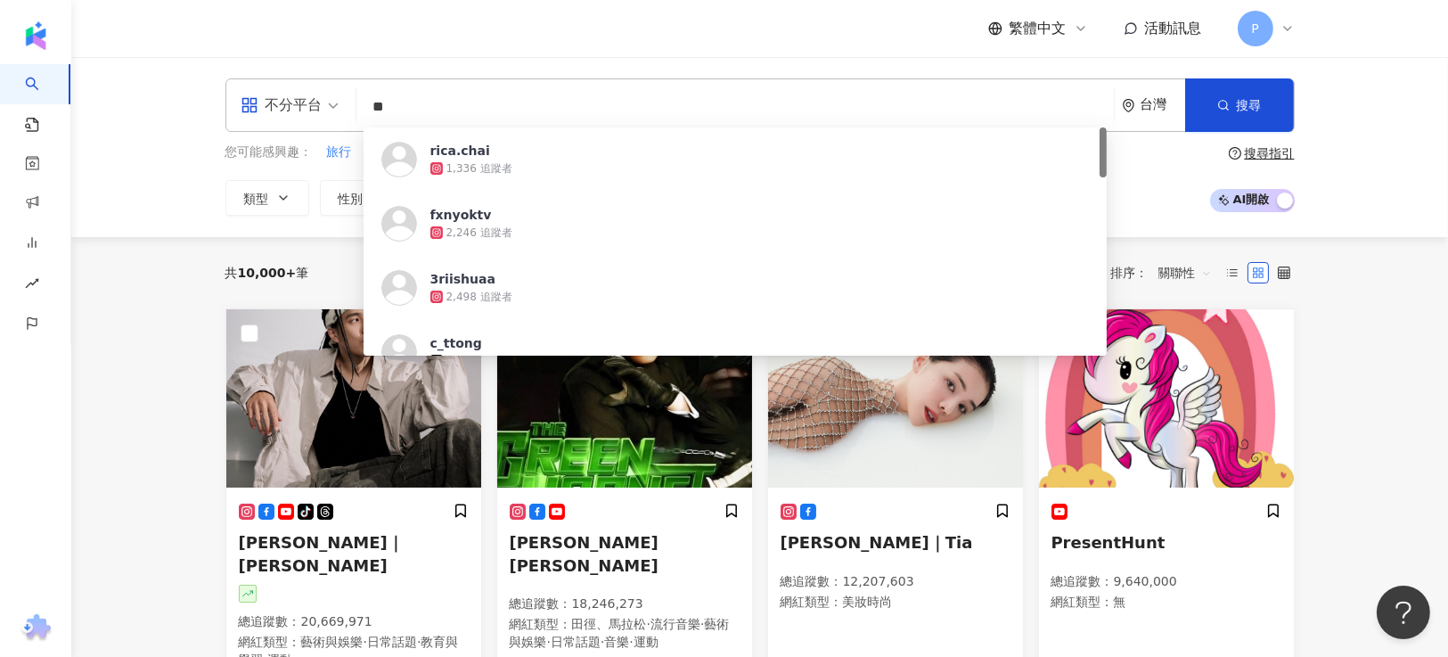
type input "*"
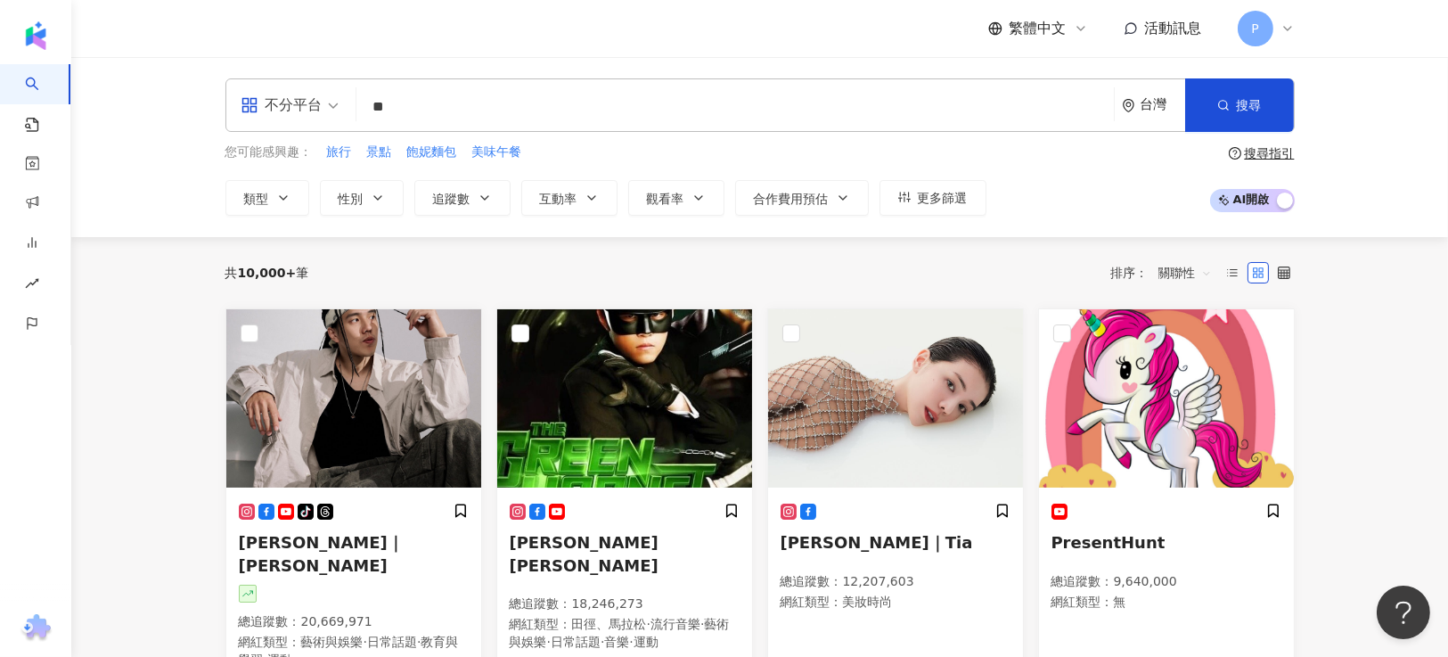
type input "*"
type input "***"
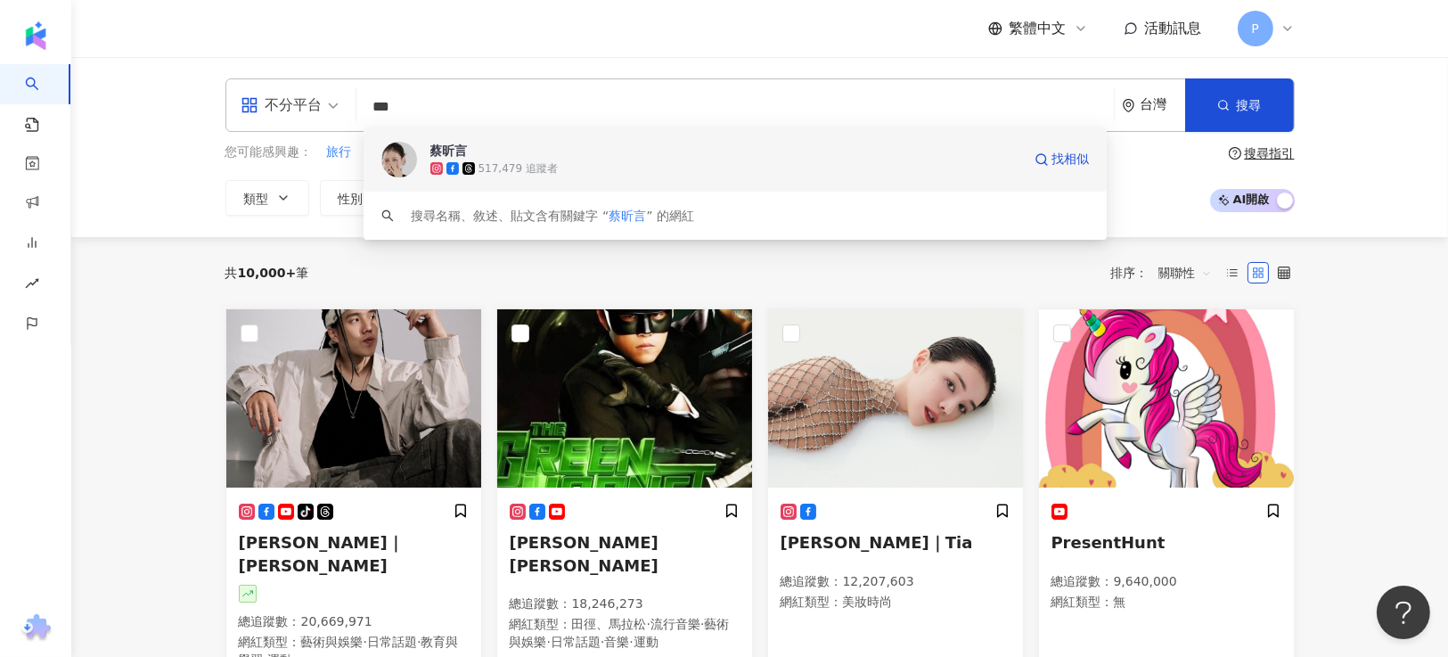
click at [583, 172] on div "517,479 追蹤者" at bounding box center [725, 169] width 591 height 18
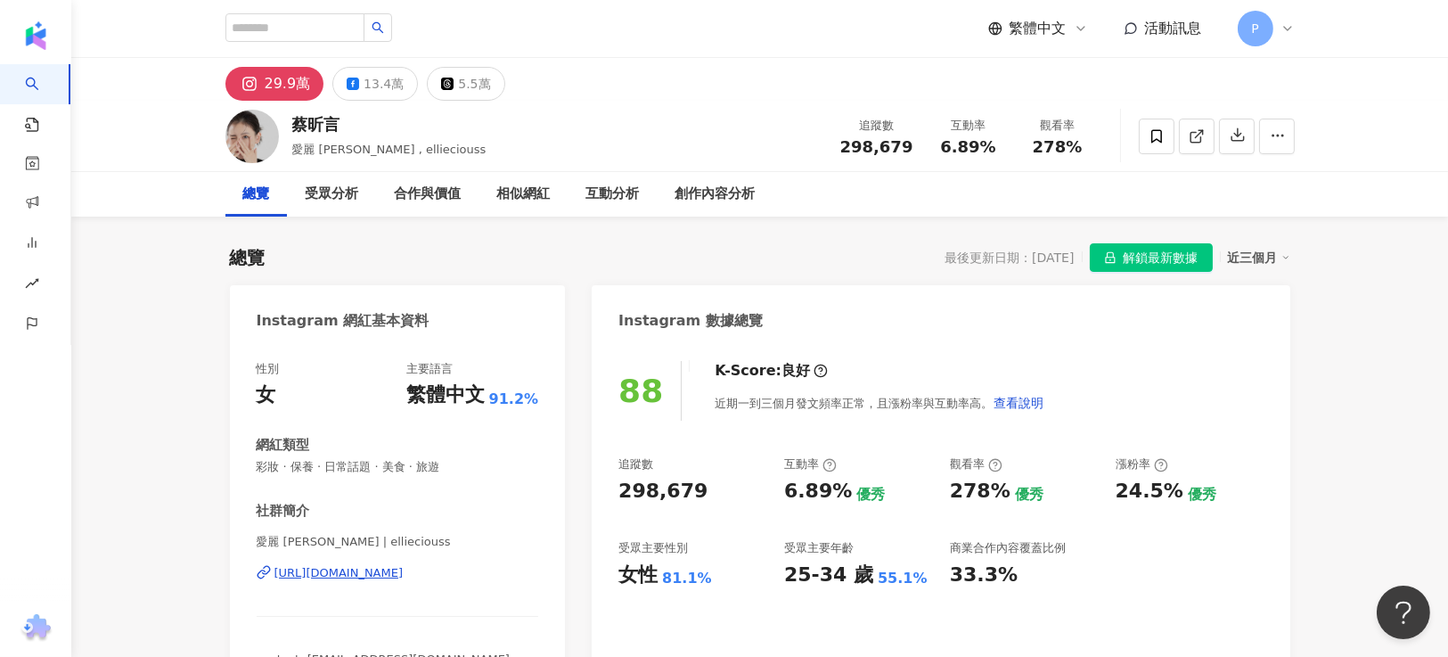
click at [306, 125] on div "蔡昕言" at bounding box center [389, 124] width 194 height 22
click at [1208, 138] on link at bounding box center [1197, 137] width 36 height 36
